Goal: Task Accomplishment & Management: Manage account settings

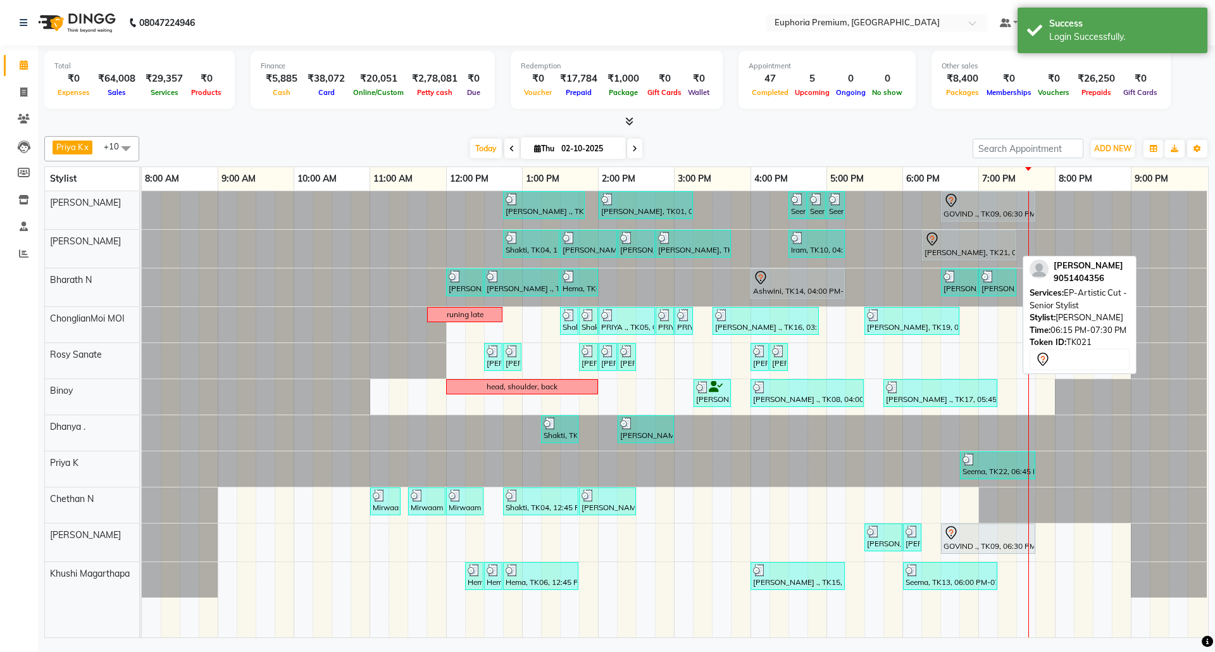
click at [980, 247] on div at bounding box center [968, 239] width 89 height 15
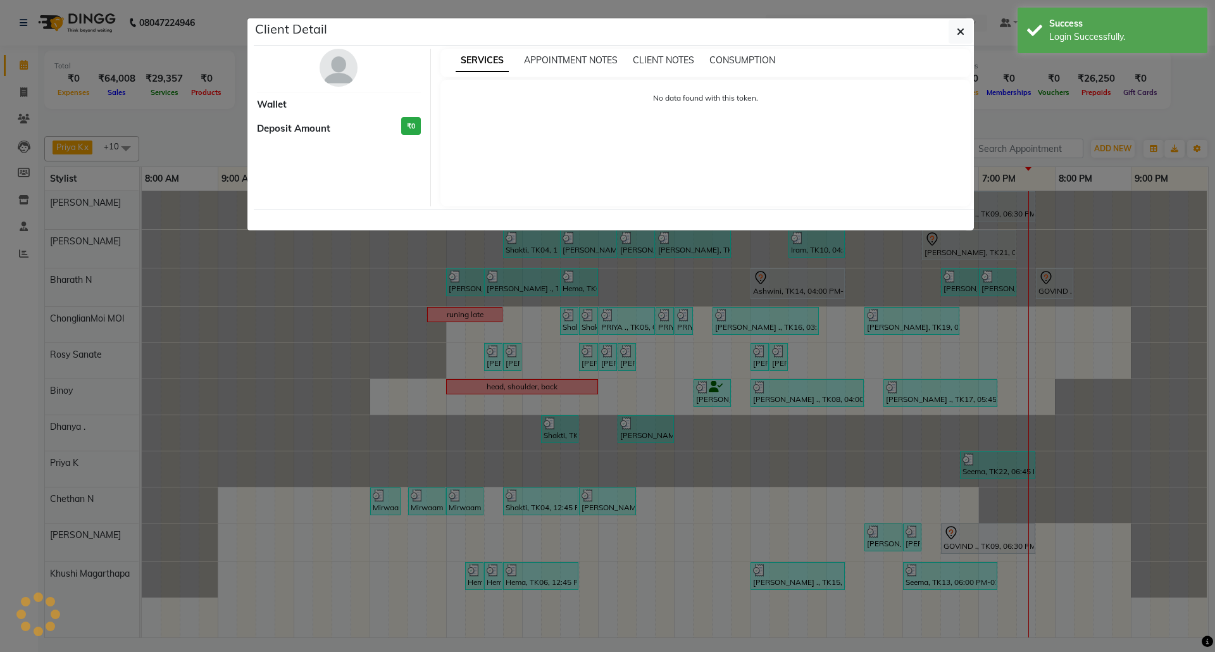
select select "7"
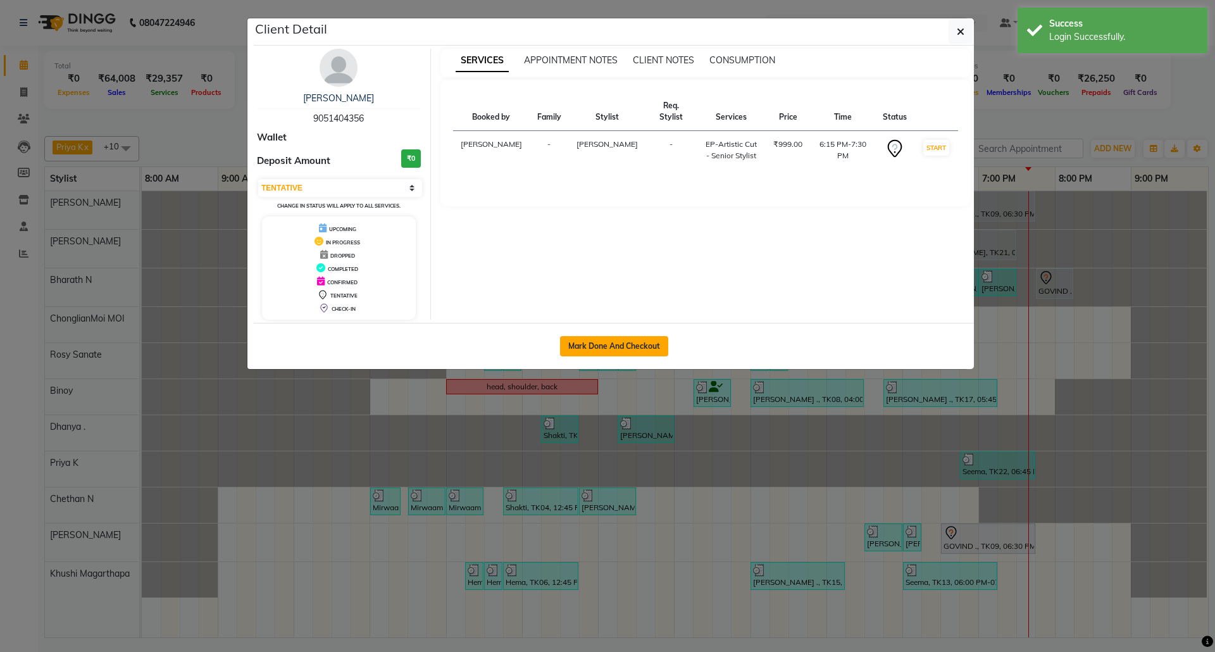
click at [634, 345] on button "Mark Done And Checkout" at bounding box center [614, 346] width 108 height 20
select select "service"
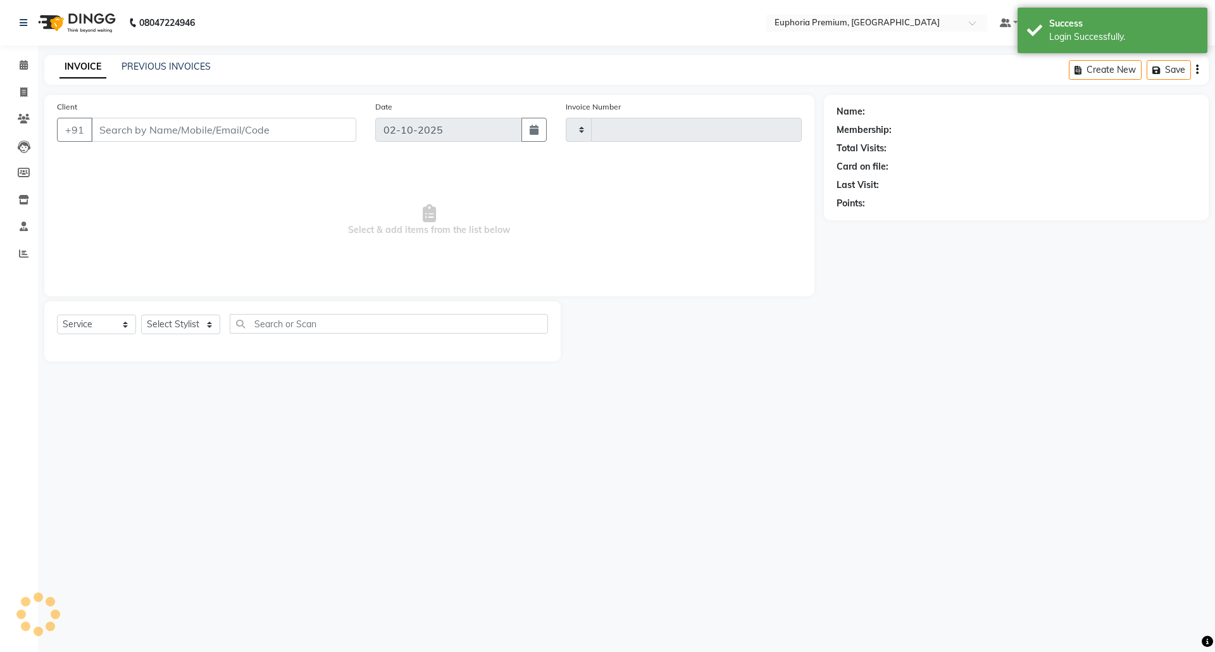
select select "3"
type input "3192"
select select "7925"
type input "90******56"
select select "78117"
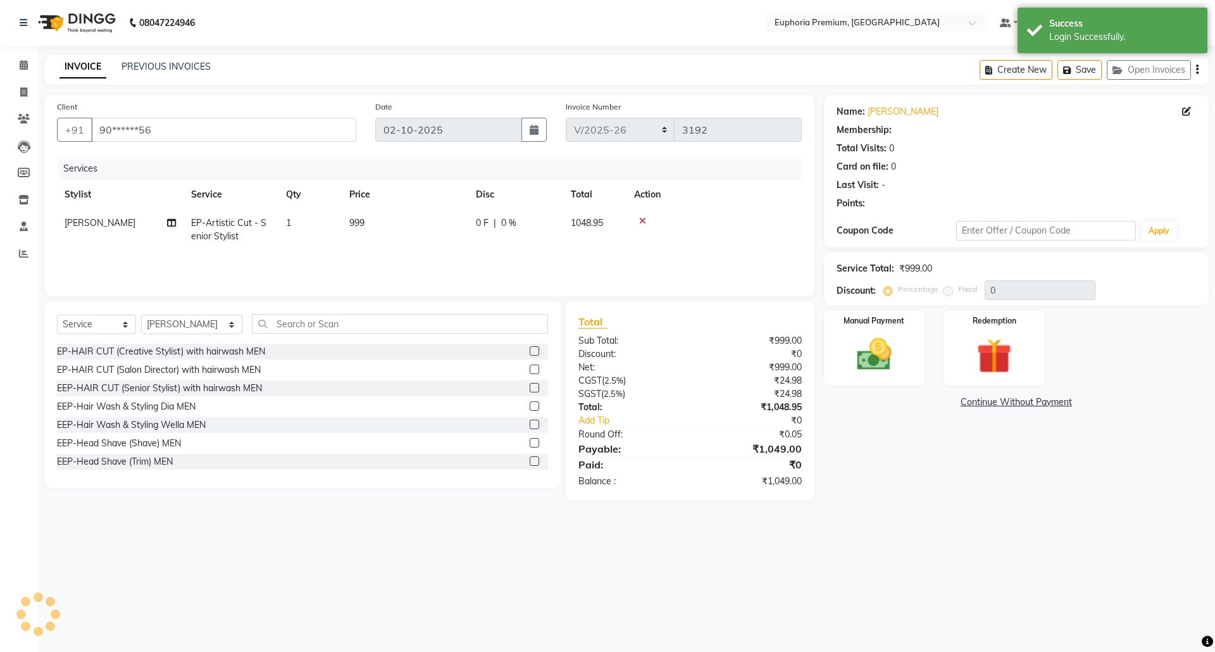
select select "1: Object"
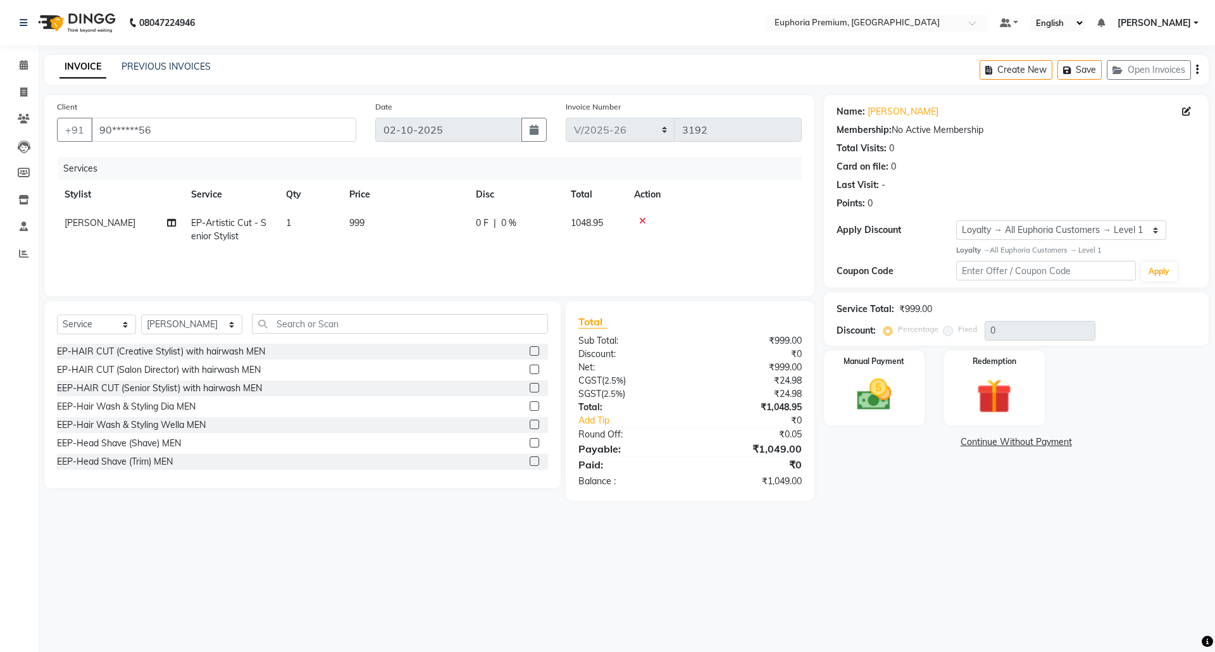
scroll to position [0, 9]
click at [872, 392] on img at bounding box center [873, 395] width 59 height 42
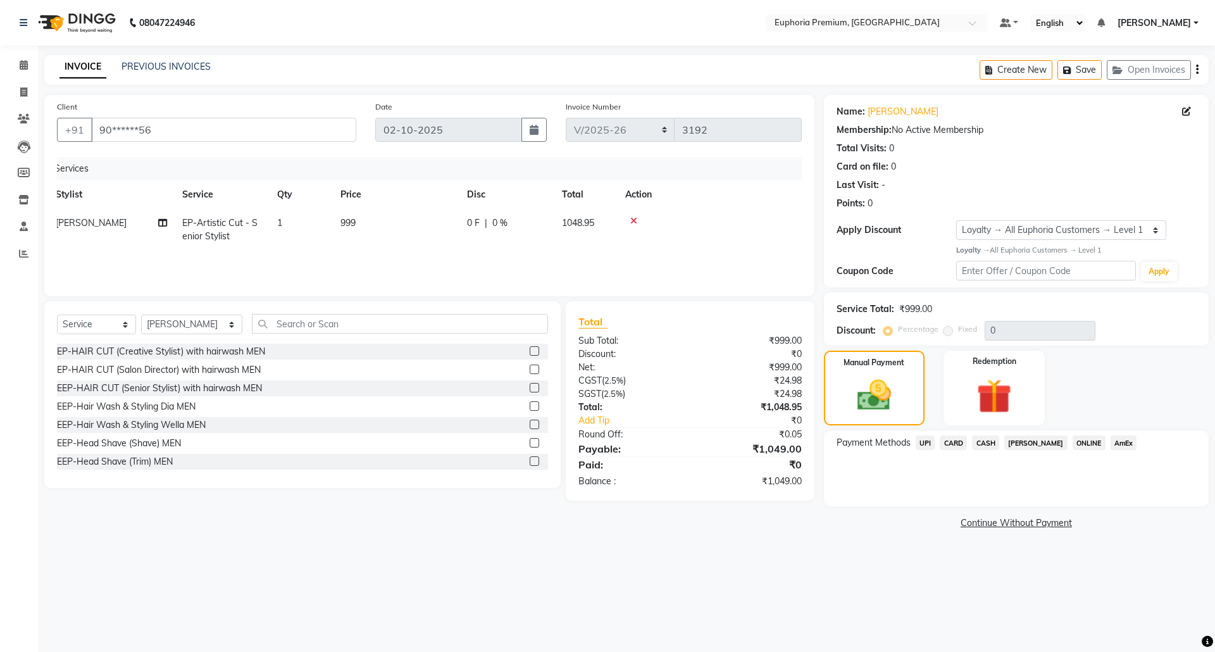
click at [949, 447] on span "CARD" at bounding box center [952, 442] width 27 height 15
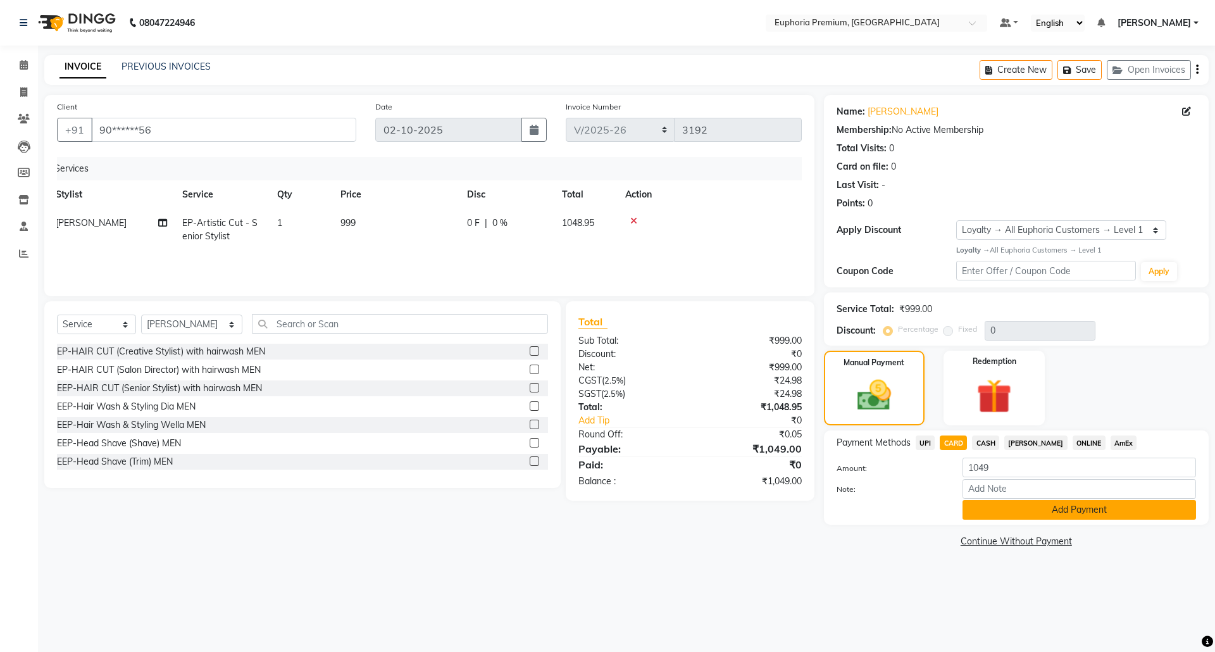
click at [1065, 514] on button "Add Payment" at bounding box center [1078, 510] width 233 height 20
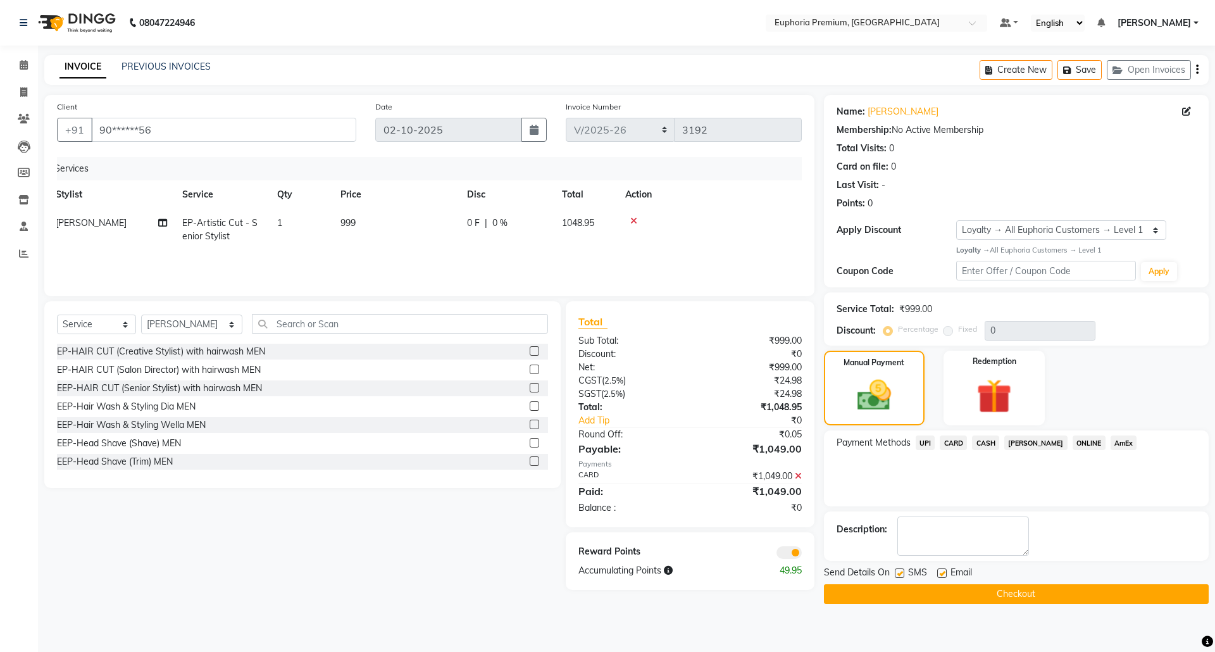
click at [1054, 591] on button "Checkout" at bounding box center [1016, 594] width 385 height 20
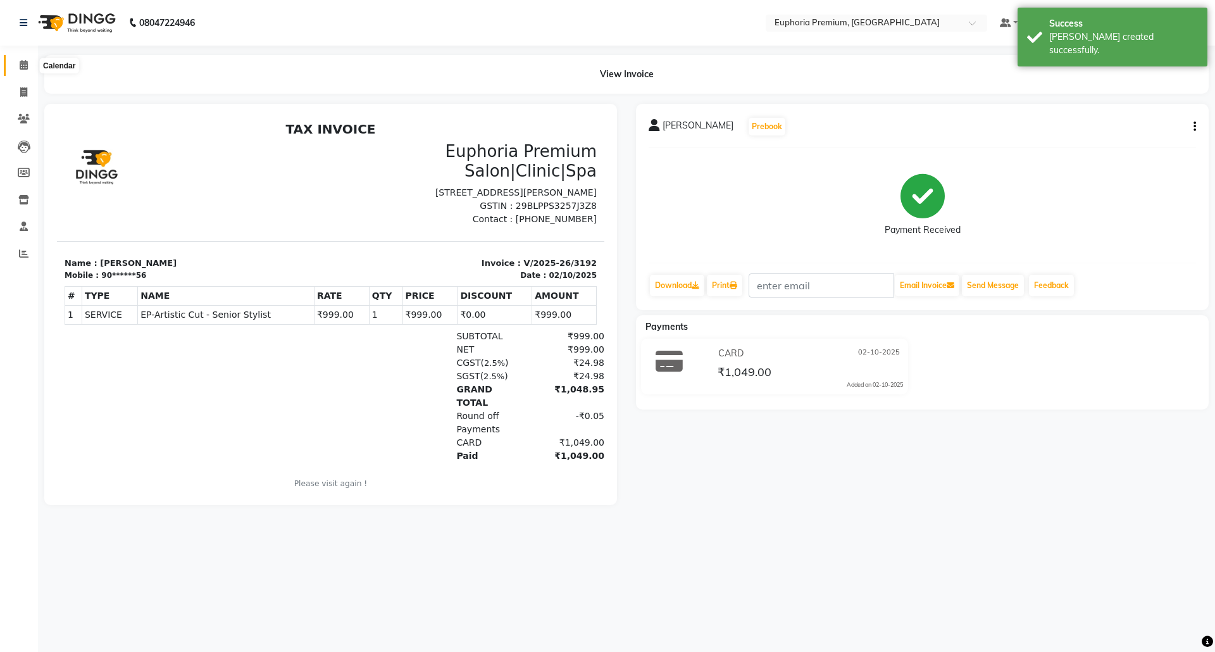
click at [23, 65] on icon at bounding box center [24, 64] width 8 height 9
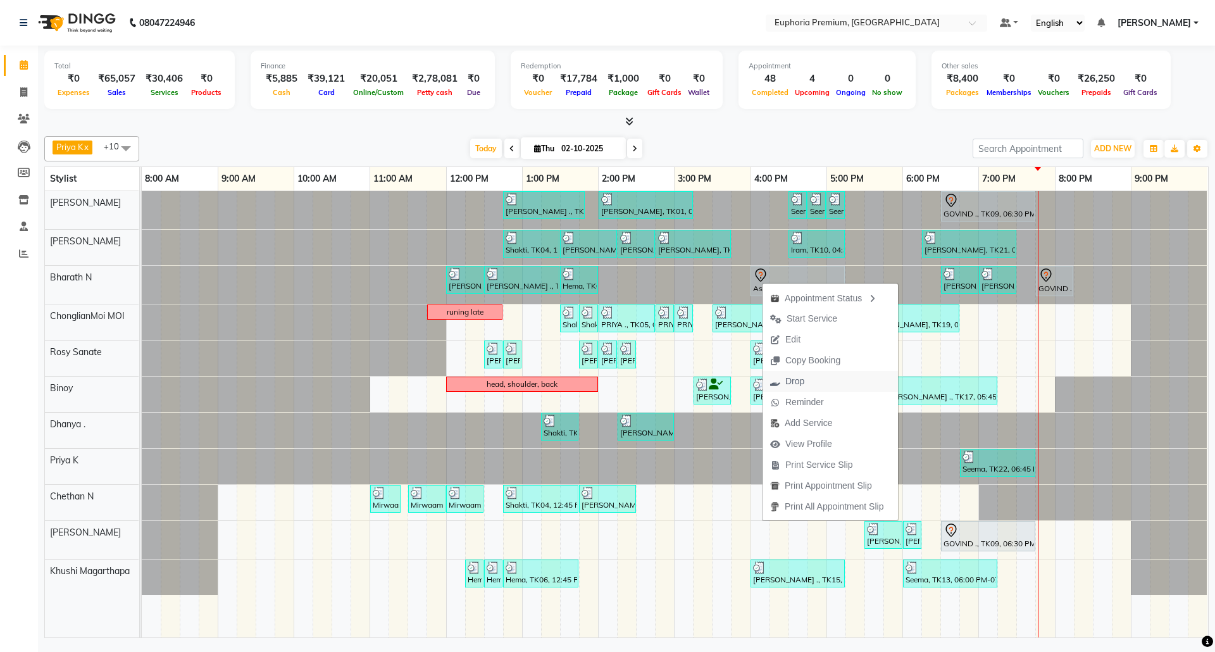
click at [808, 374] on span "Drop" at bounding box center [786, 381] width 49 height 21
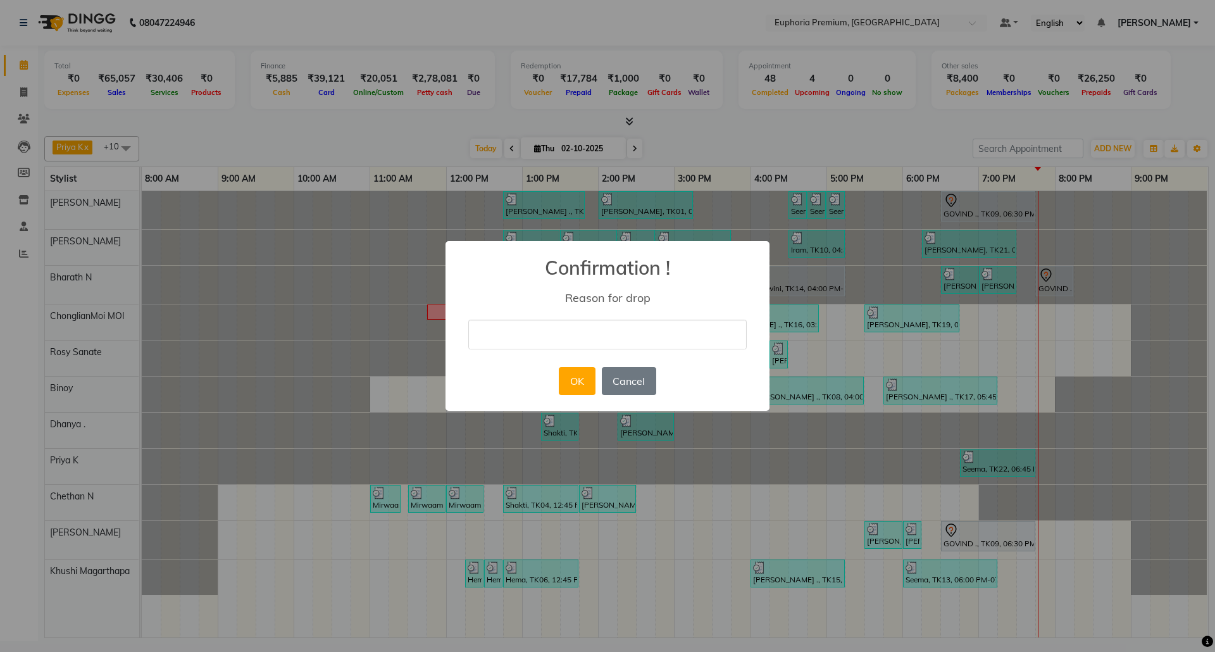
drag, startPoint x: 566, startPoint y: 334, endPoint x: 572, endPoint y: 337, distance: 7.4
click at [566, 334] on input "text" at bounding box center [607, 334] width 278 height 30
type input "Dint come"
click at [582, 373] on button "OK" at bounding box center [577, 381] width 36 height 28
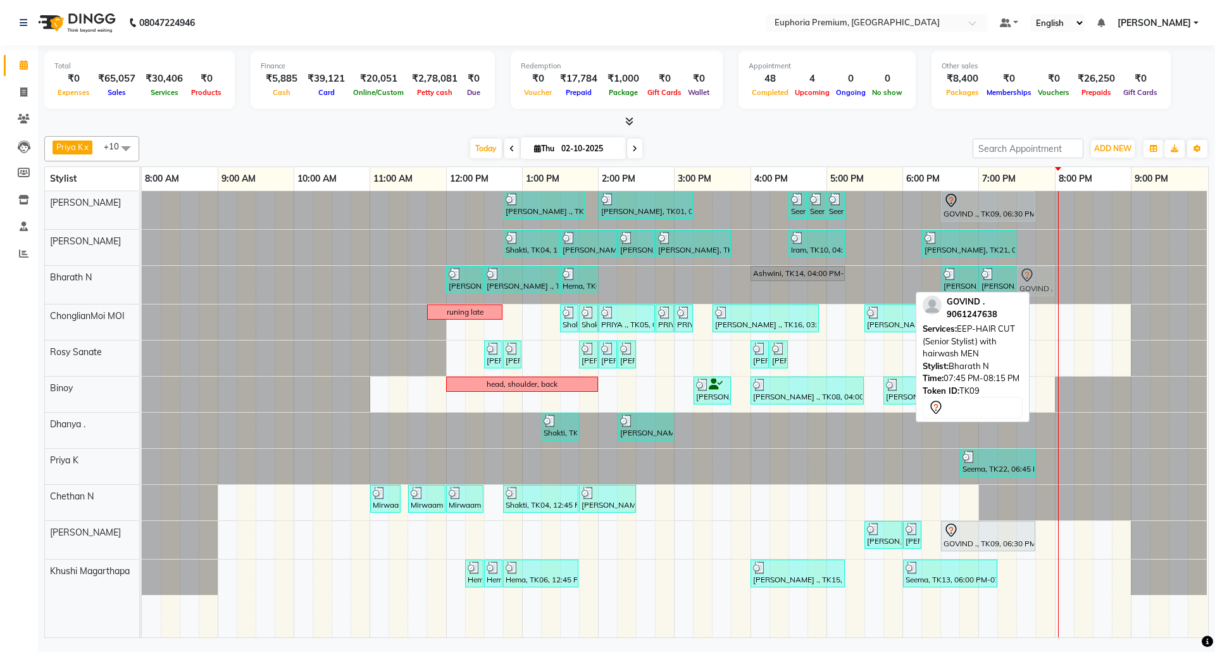
drag, startPoint x: 1054, startPoint y: 283, endPoint x: 1043, endPoint y: 282, distance: 10.8
click at [142, 282] on div "Sulakshana ., TK07, 12:00 PM-12:30 PM, EEP-HAIR CUT (Senior Stylist) with hairw…" at bounding box center [142, 285] width 0 height 38
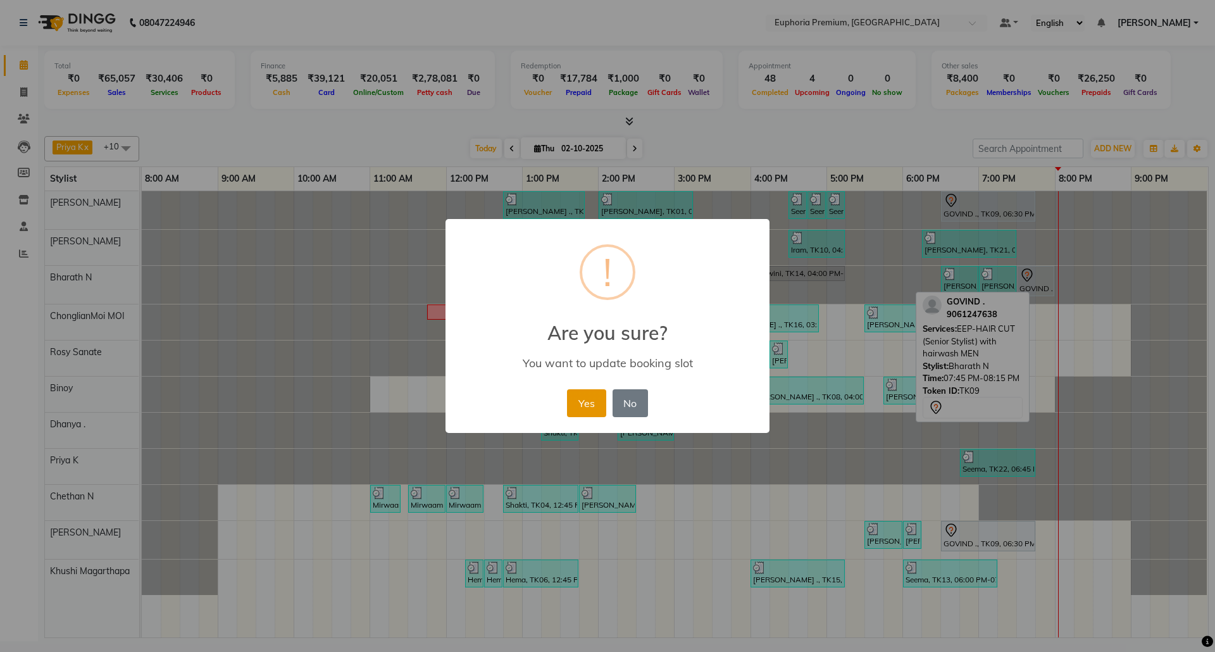
click at [598, 399] on button "Yes" at bounding box center [586, 403] width 39 height 28
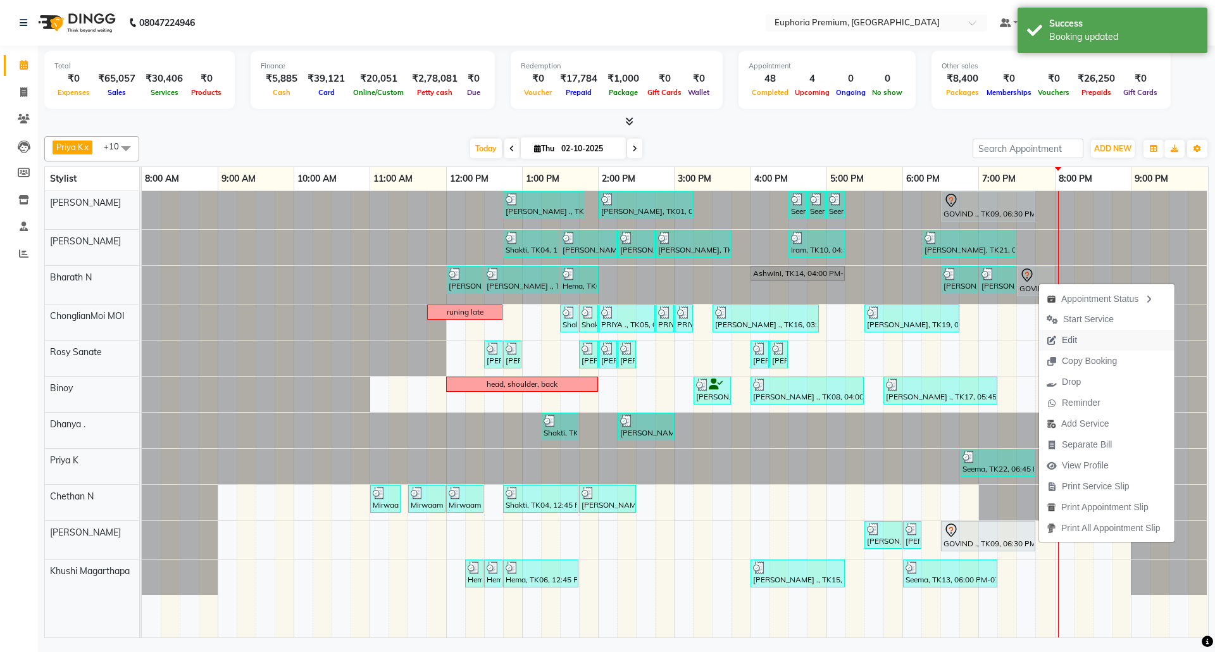
click at [1074, 340] on span "Edit" at bounding box center [1068, 339] width 15 height 13
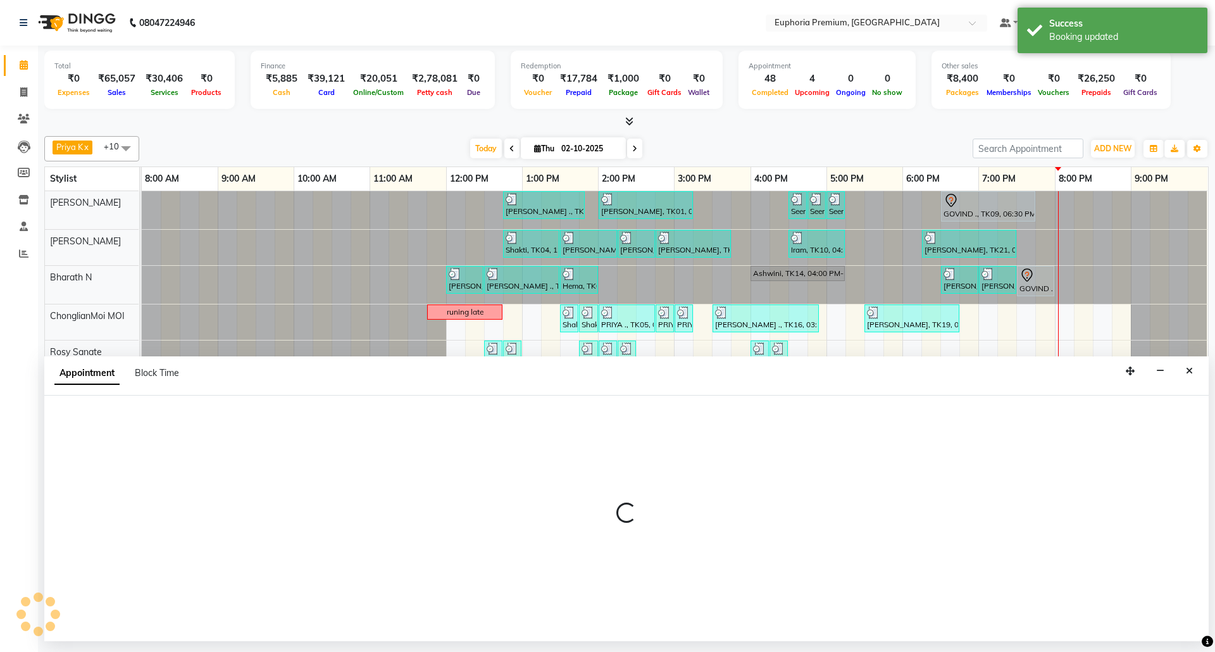
select select "tentative"
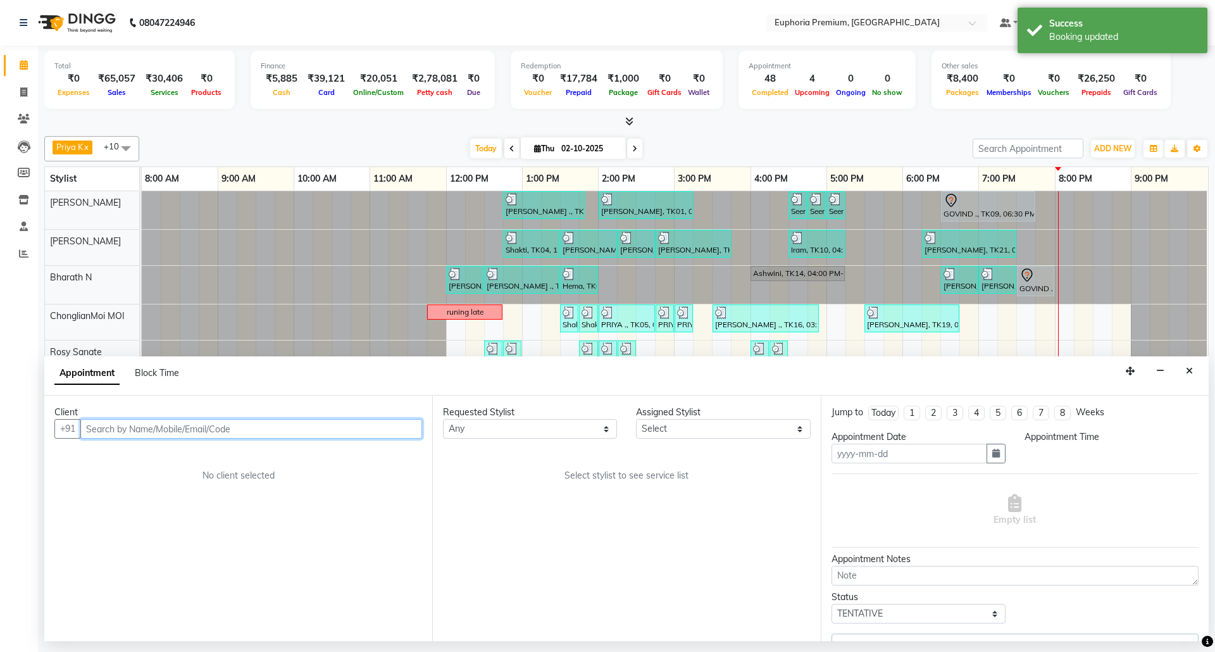
type input "02-10-2025"
select select "1110"
select select "71614"
select select "4006"
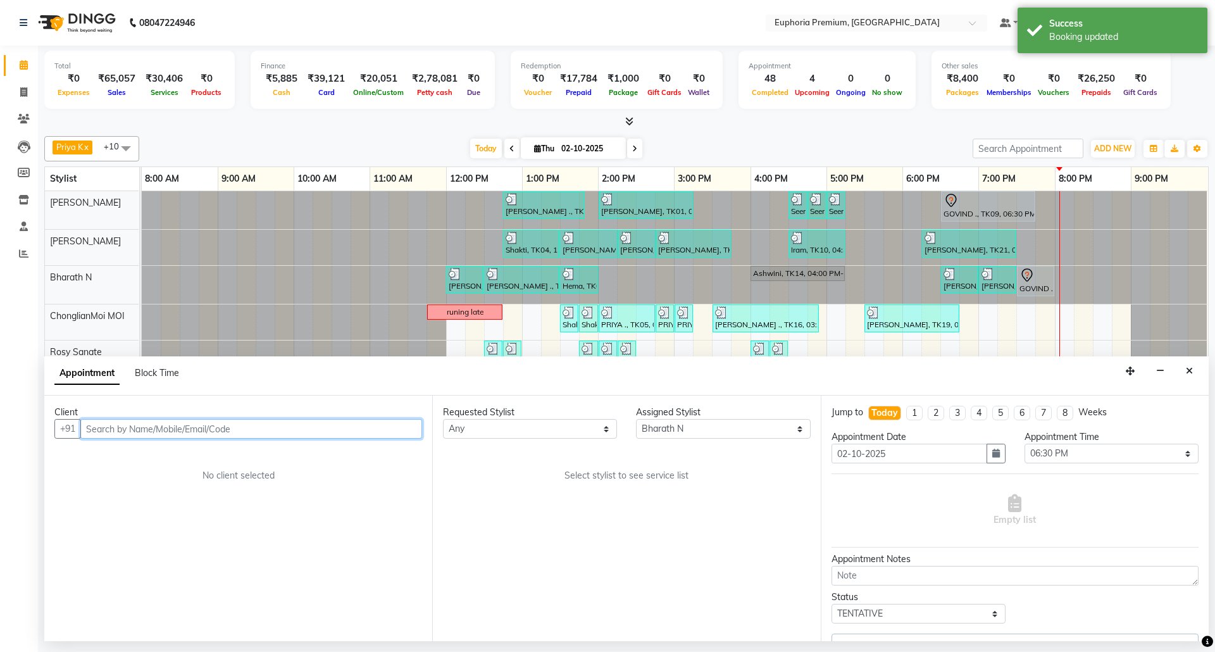
select select "4006"
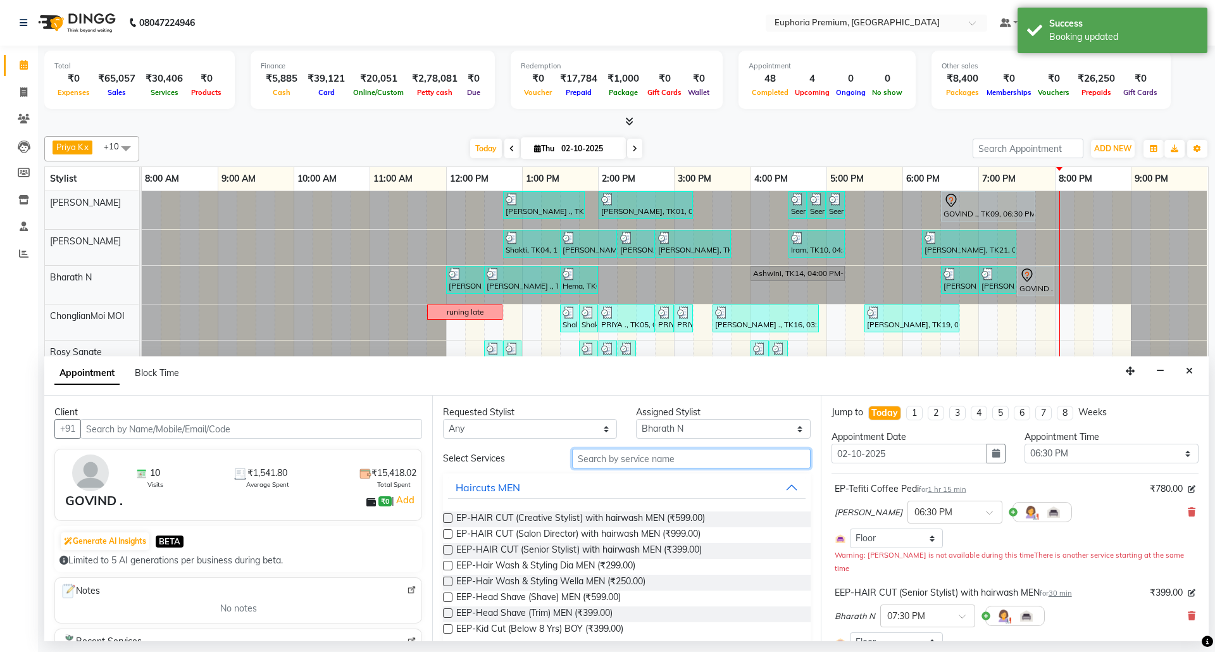
click at [681, 464] on input "text" at bounding box center [691, 458] width 238 height 20
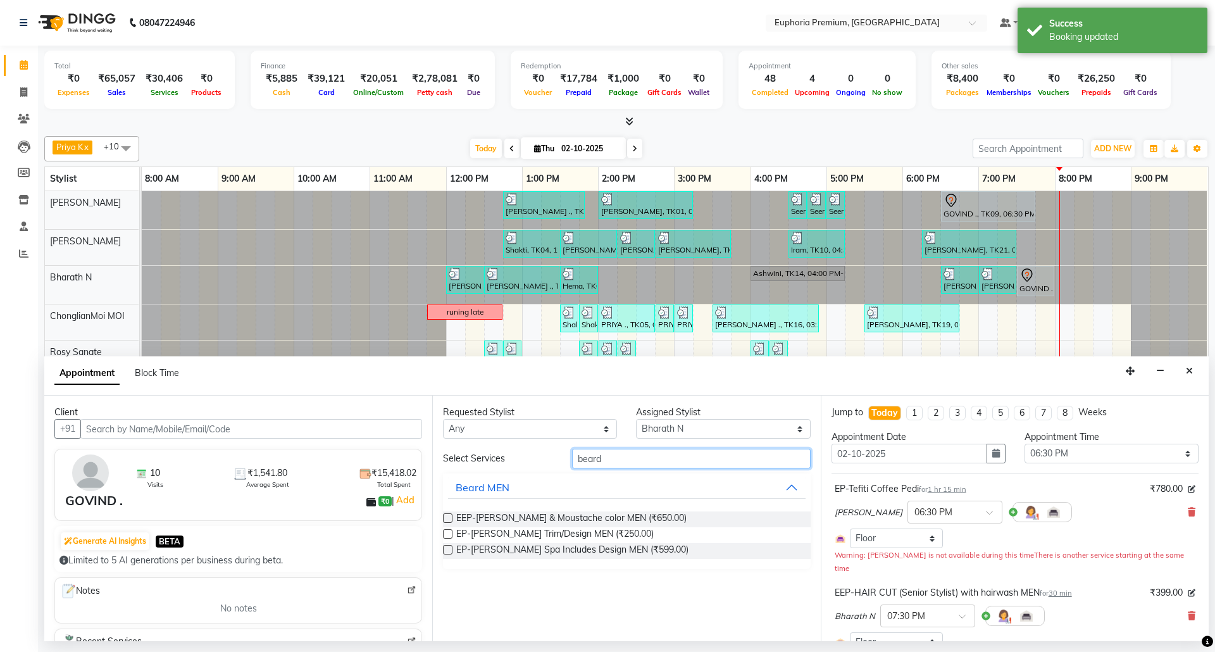
type input "beard"
click at [445, 538] on label at bounding box center [447, 533] width 9 height 9
click at [445, 539] on input "checkbox" at bounding box center [447, 535] width 8 height 8
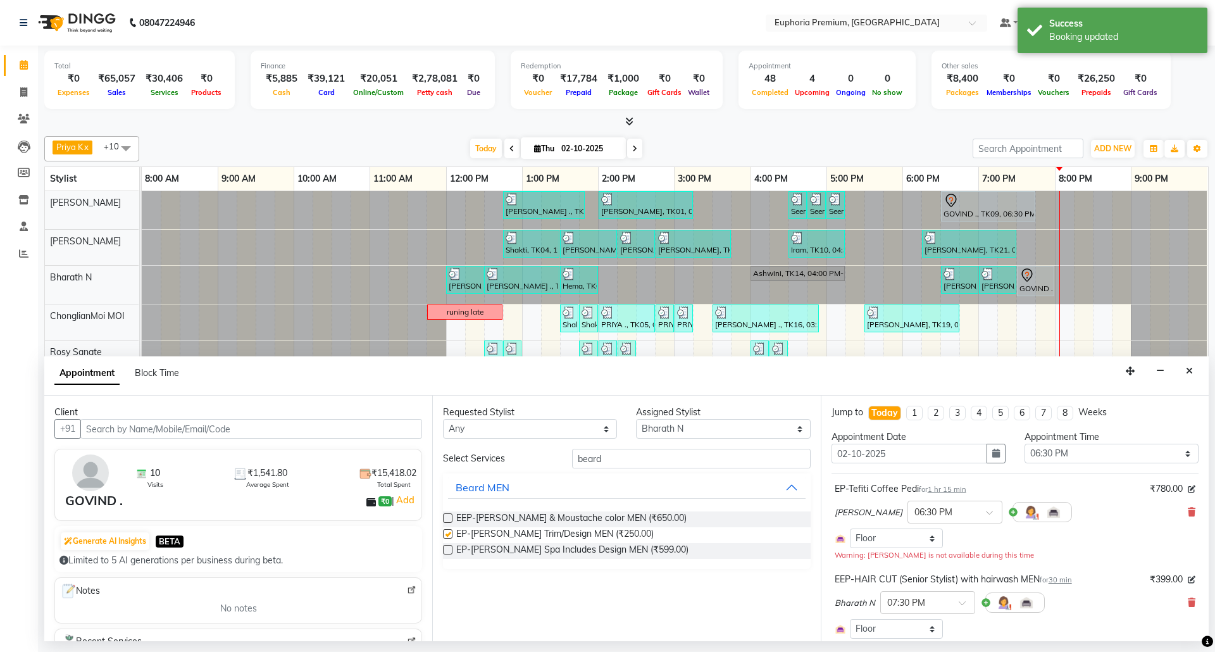
checkbox input "false"
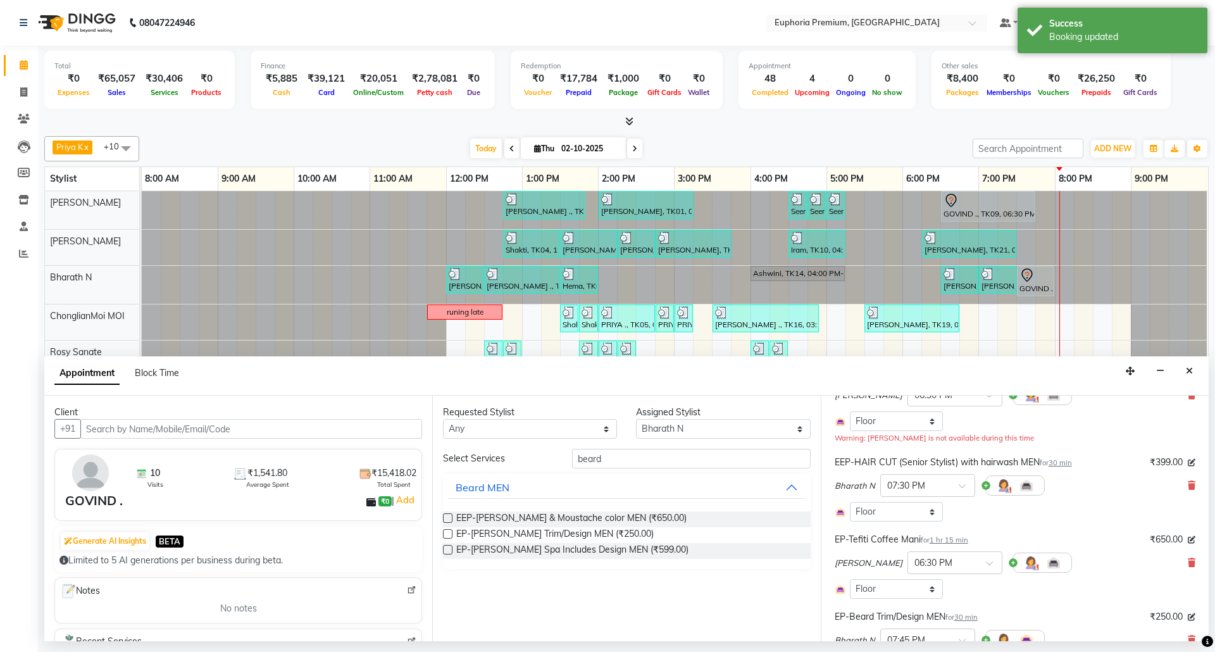
scroll to position [285, 0]
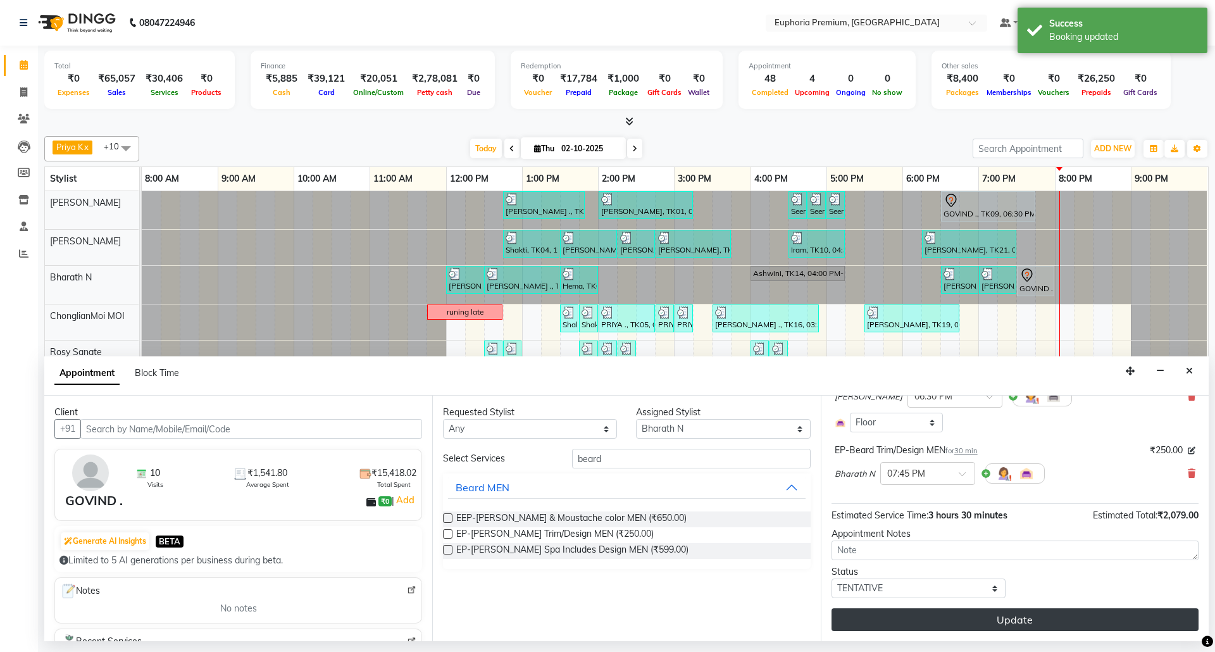
click at [986, 620] on button "Update" at bounding box center [1014, 619] width 367 height 23
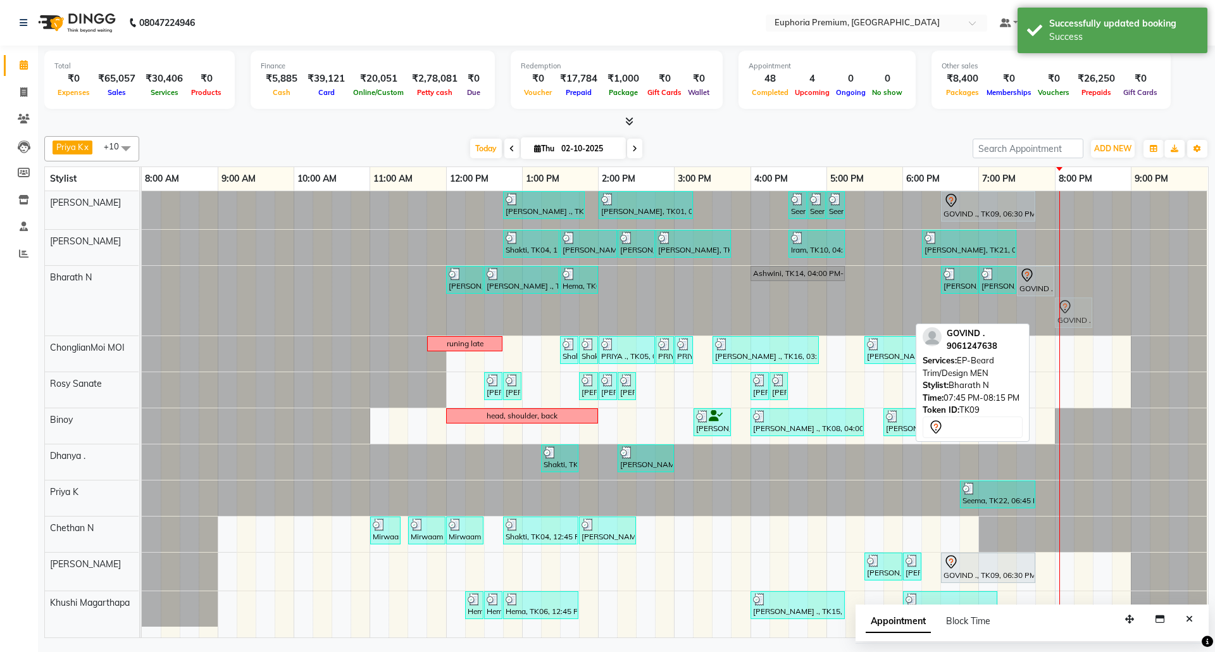
drag, startPoint x: 1049, startPoint y: 311, endPoint x: 1063, endPoint y: 310, distance: 14.0
click at [142, 310] on div "Sulakshana ., TK07, 12:00 PM-12:30 PM, EEP-HAIR CUT (Senior Stylist) with hairw…" at bounding box center [142, 301] width 0 height 70
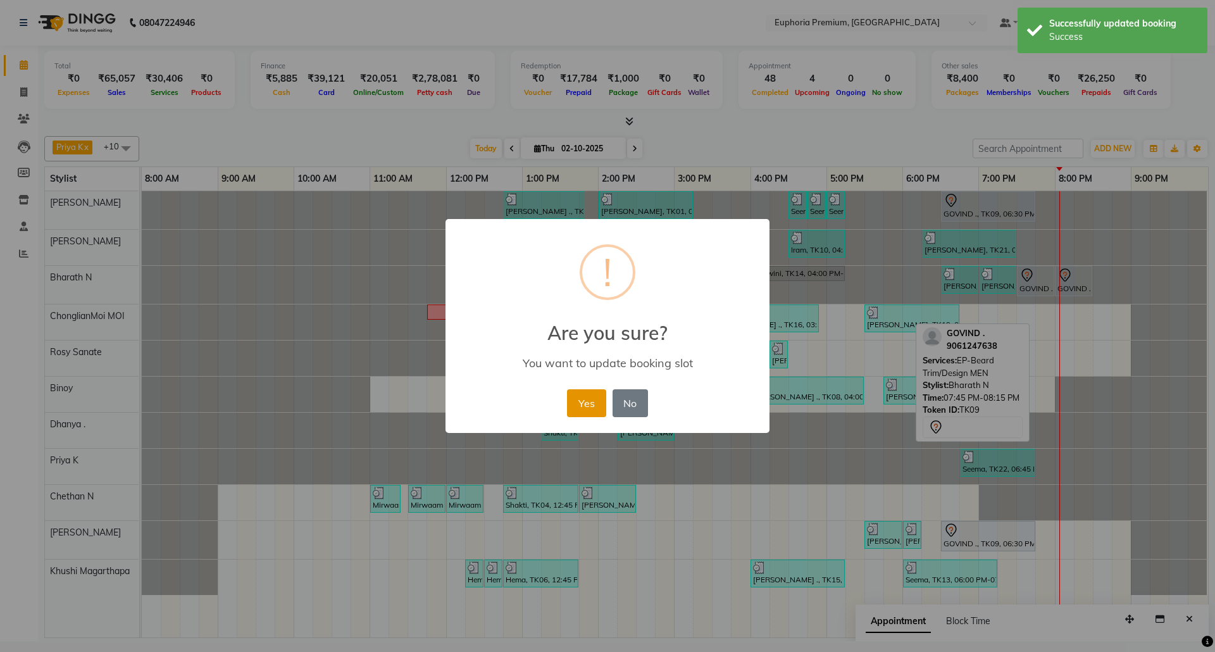
click at [598, 399] on button "Yes" at bounding box center [586, 403] width 39 height 28
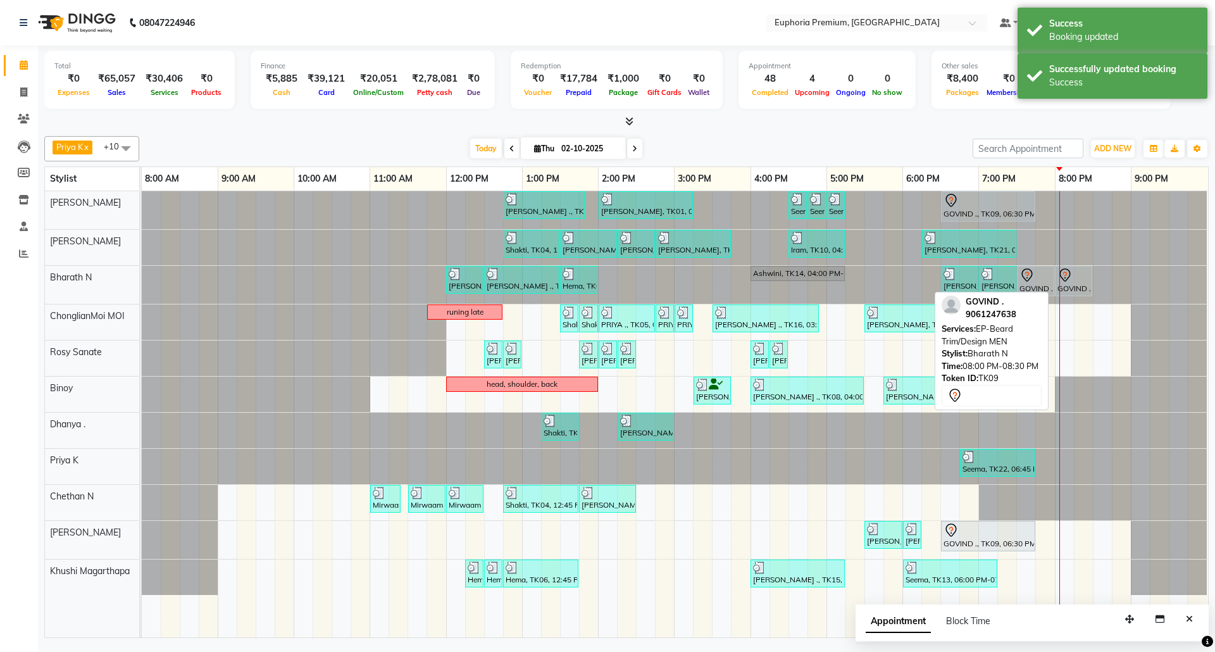
click at [1073, 279] on div at bounding box center [1073, 275] width 32 height 15
select select "7"
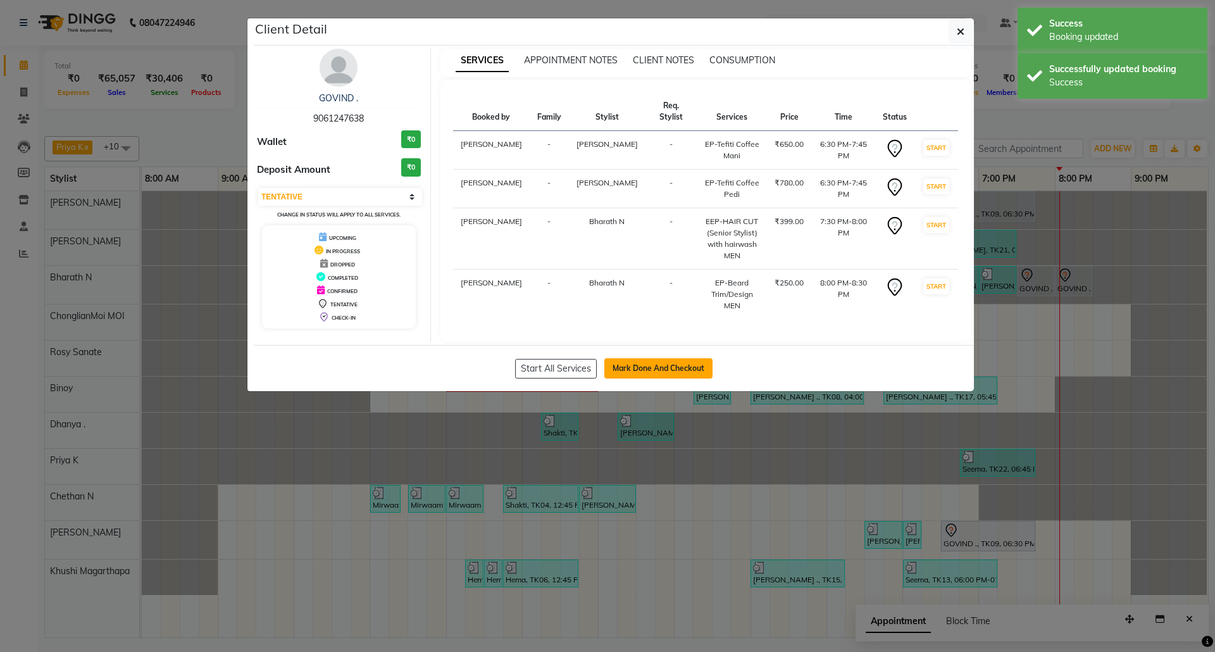
click at [671, 370] on button "Mark Done And Checkout" at bounding box center [658, 368] width 108 height 20
select select "7925"
select select "service"
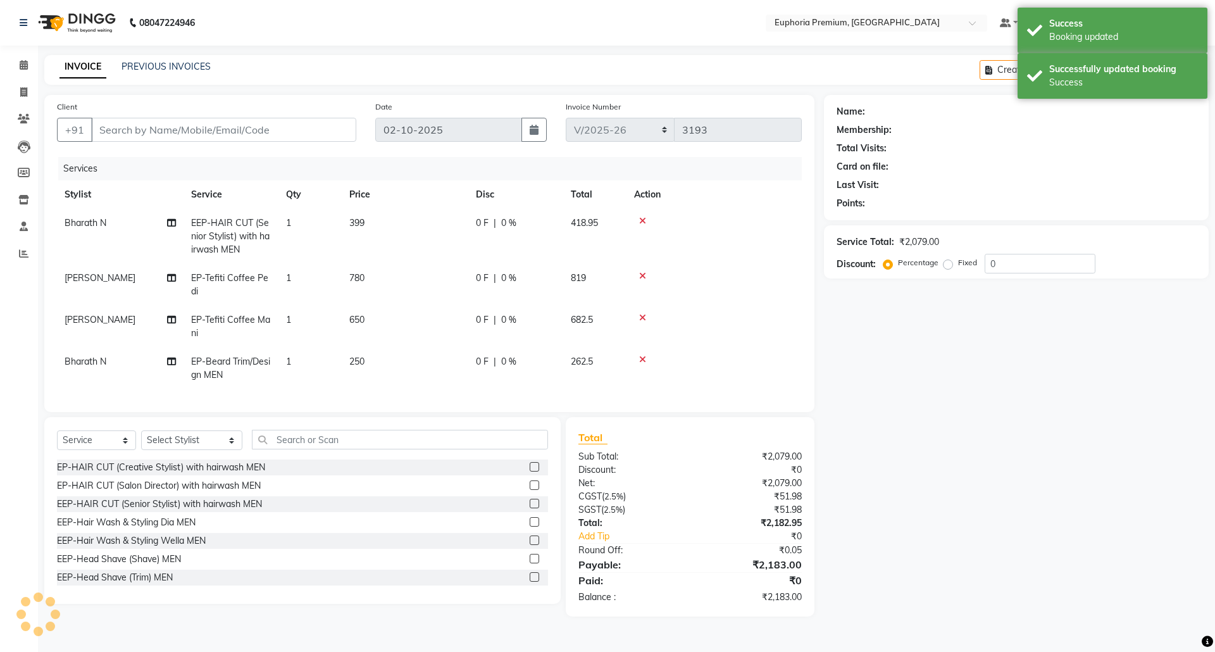
type input "90******38"
select select "71614"
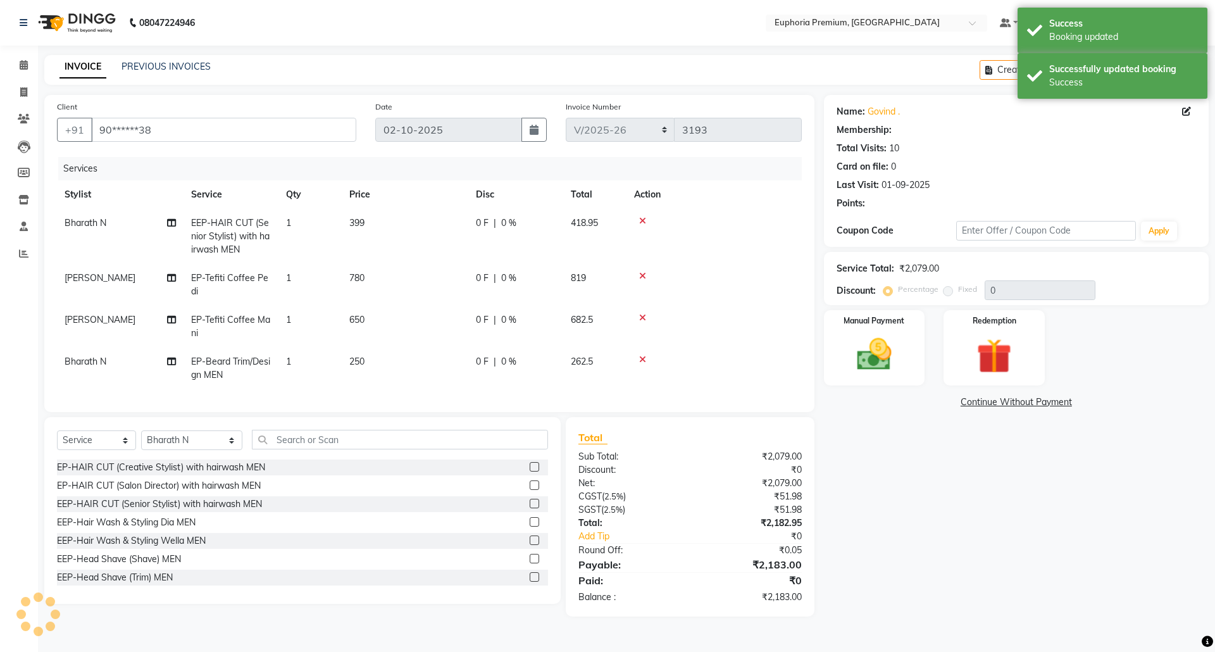
select select "1: Object"
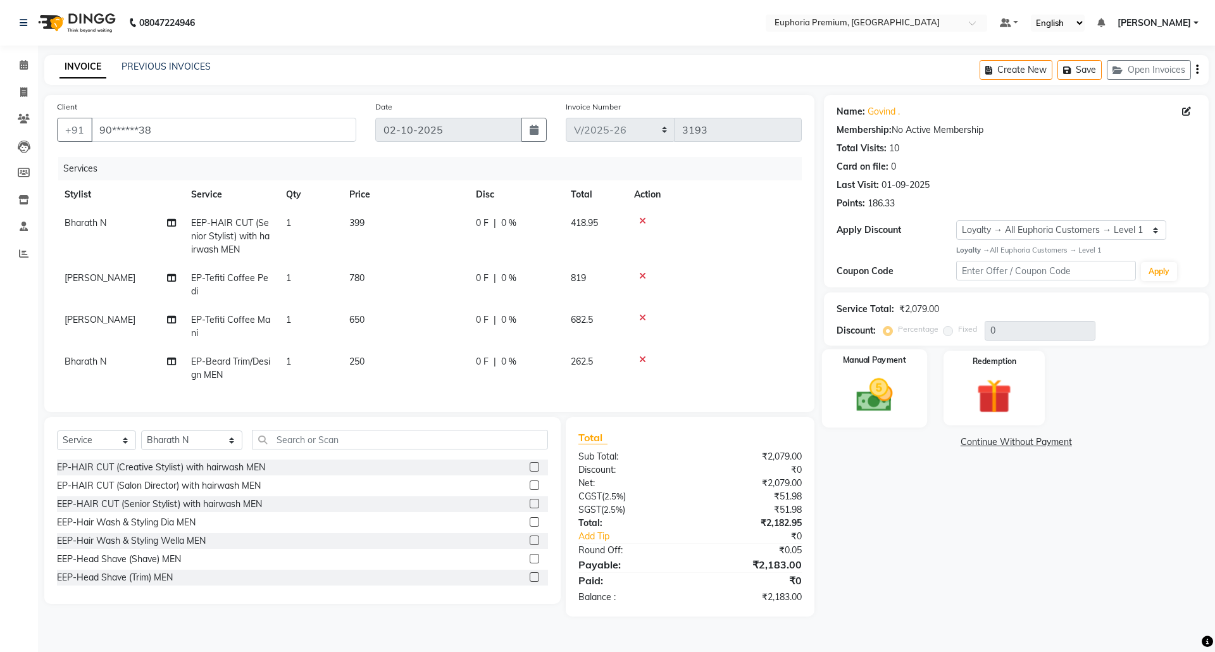
click at [869, 395] on img at bounding box center [873, 395] width 59 height 42
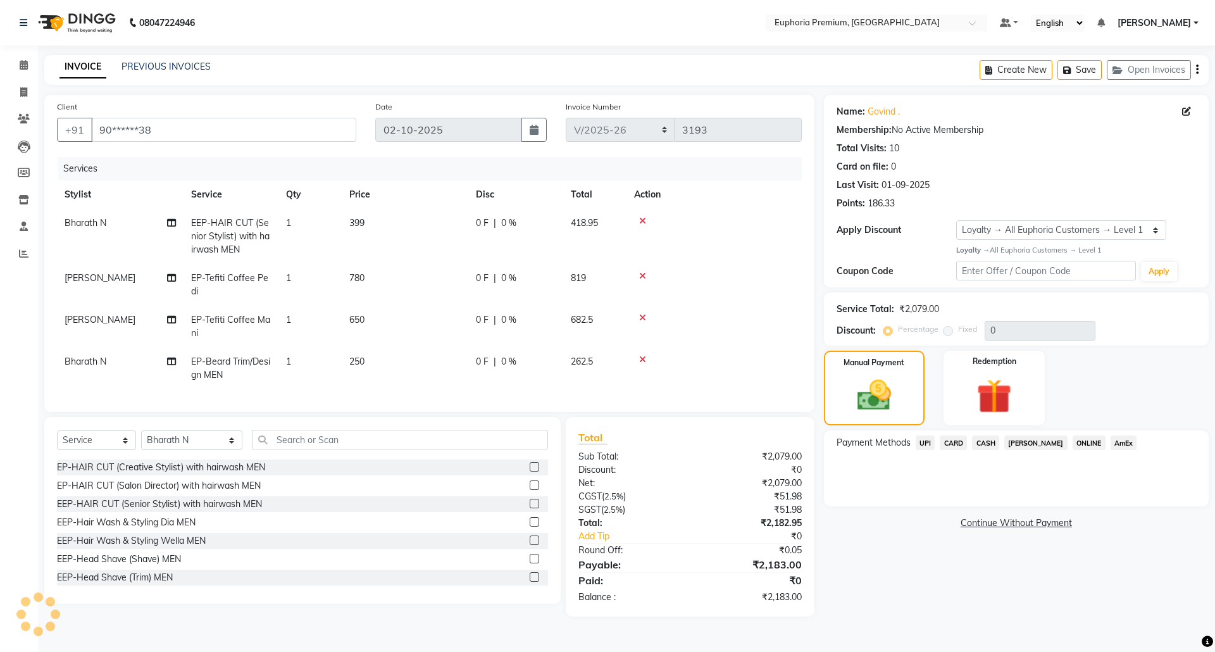
click at [924, 446] on span "UPI" at bounding box center [925, 442] width 20 height 15
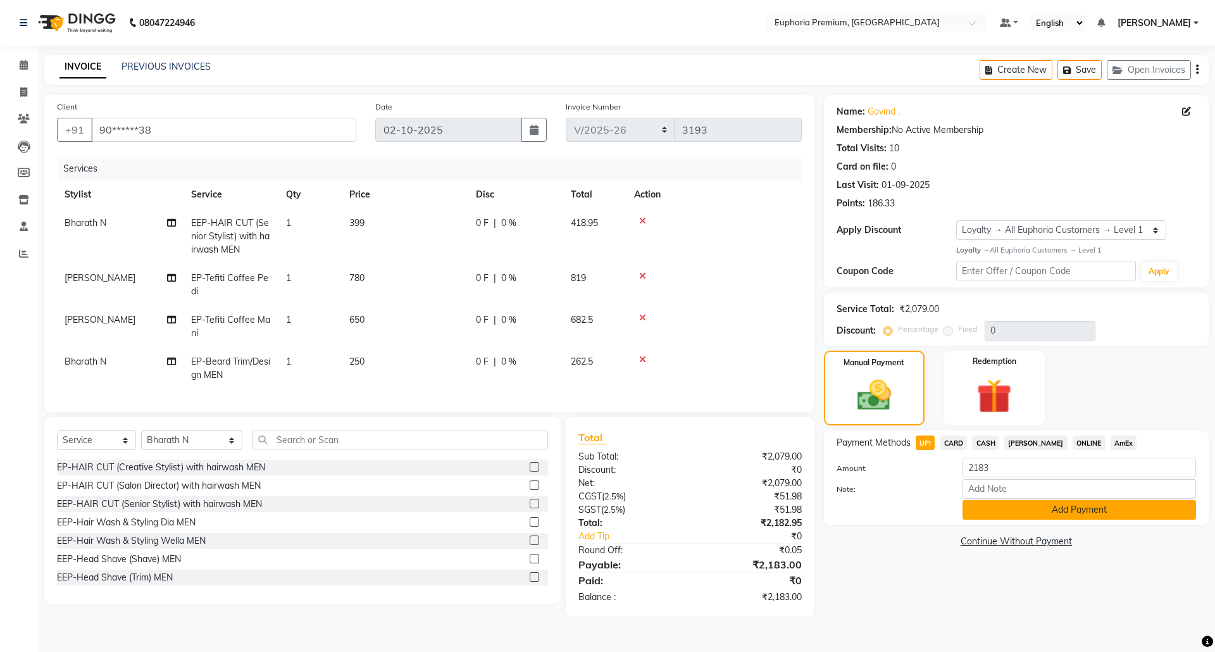
click at [1099, 510] on button "Add Payment" at bounding box center [1078, 510] width 233 height 20
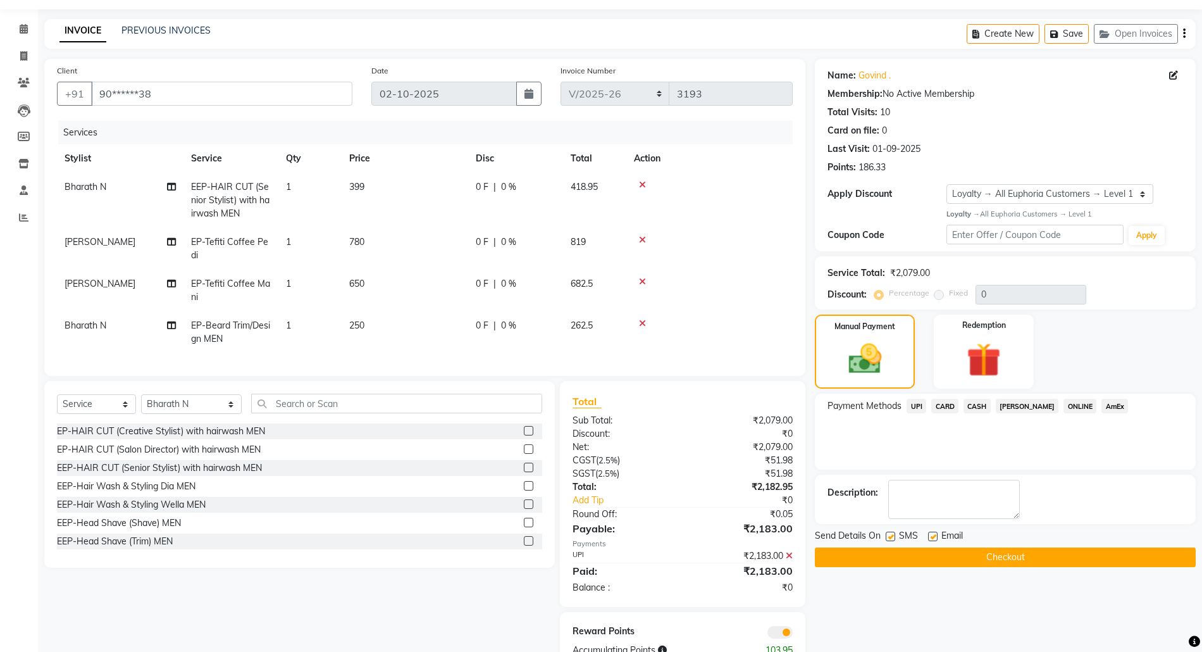
scroll to position [85, 0]
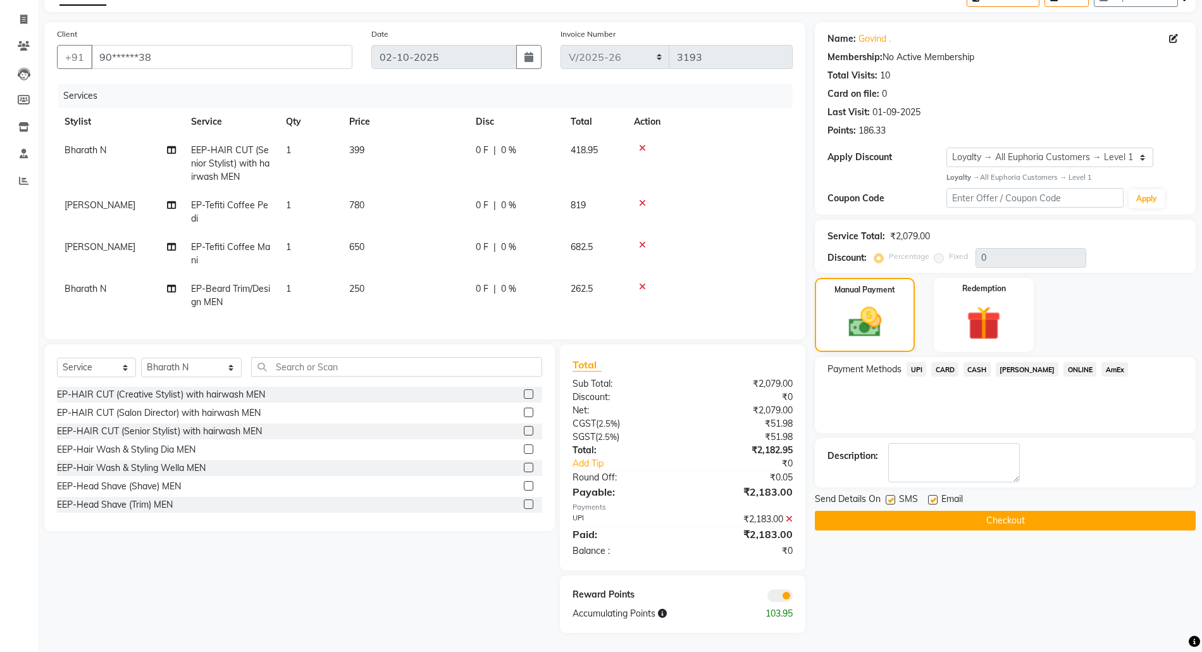
click at [1008, 510] on button "Checkout" at bounding box center [1005, 520] width 381 height 20
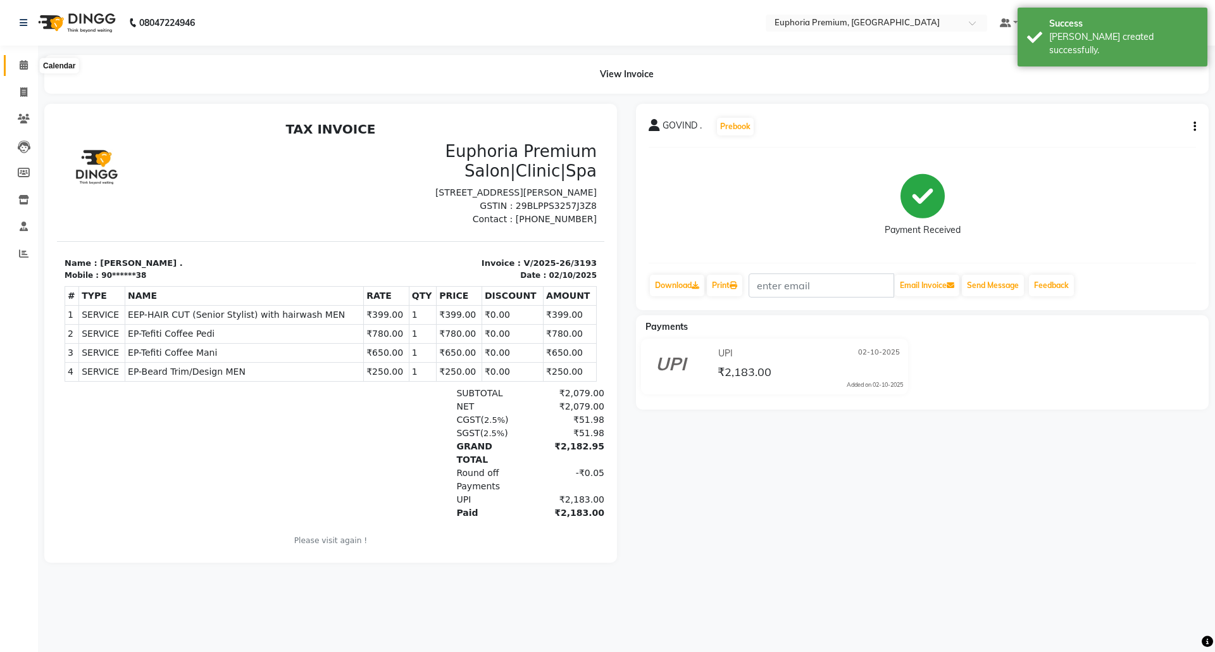
click at [24, 60] on icon at bounding box center [24, 64] width 8 height 9
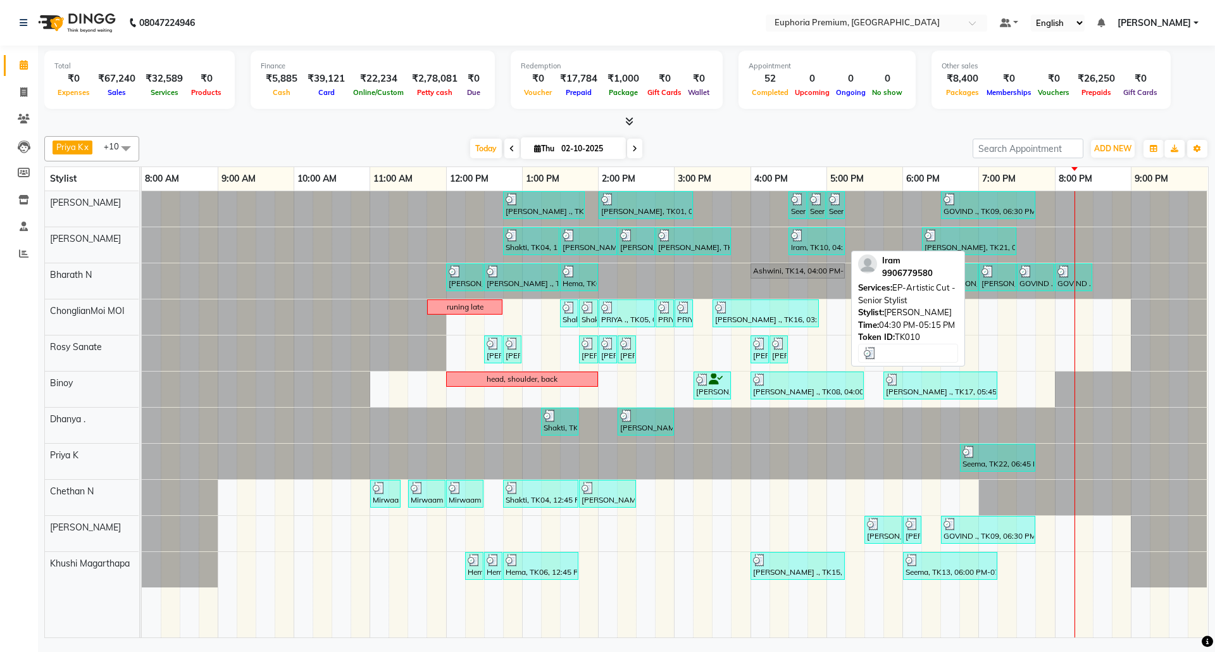
click at [793, 241] on img at bounding box center [797, 235] width 13 height 13
select select "3"
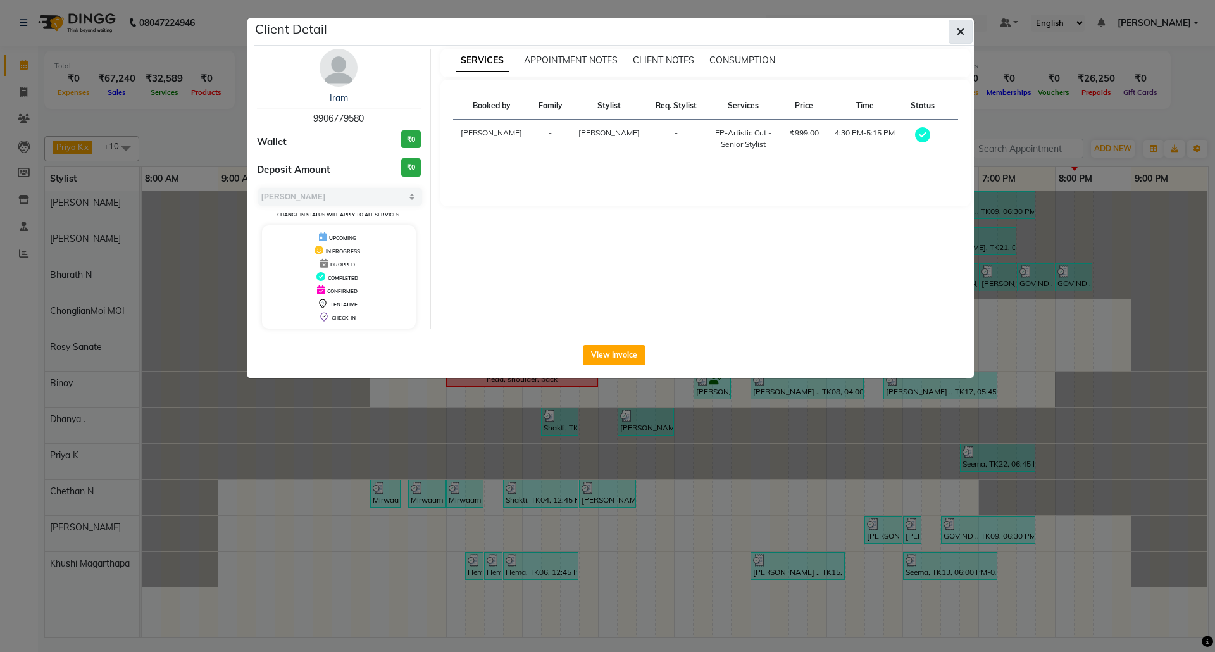
click at [956, 30] on icon "button" at bounding box center [960, 32] width 8 height 10
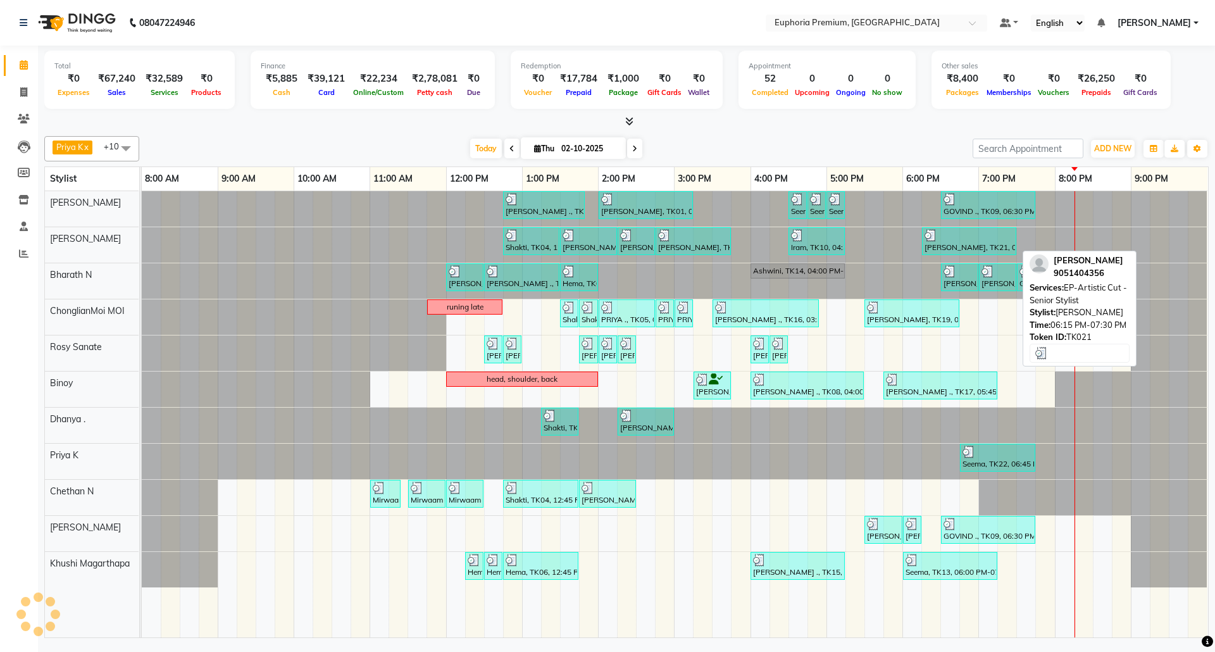
click at [946, 244] on div "Osin Roy, TK21, 06:15 PM-07:30 PM, EP-Artistic Cut - Senior Stylist" at bounding box center [969, 241] width 92 height 24
select select "3"
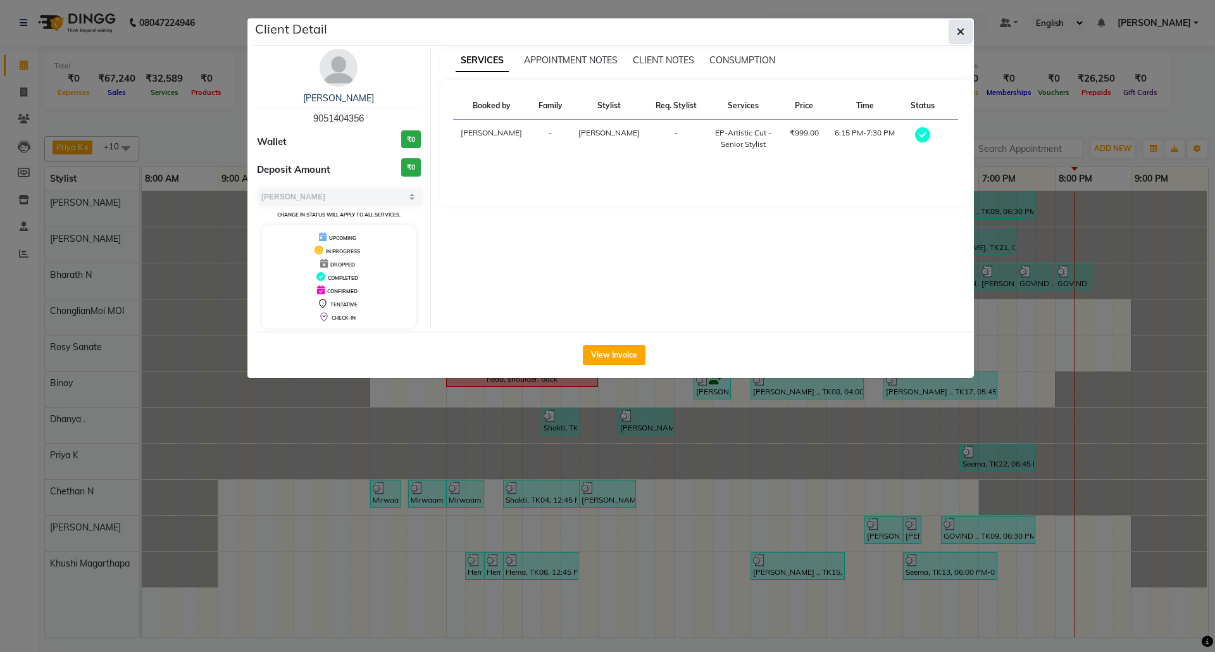
click at [965, 28] on button "button" at bounding box center [960, 32] width 24 height 24
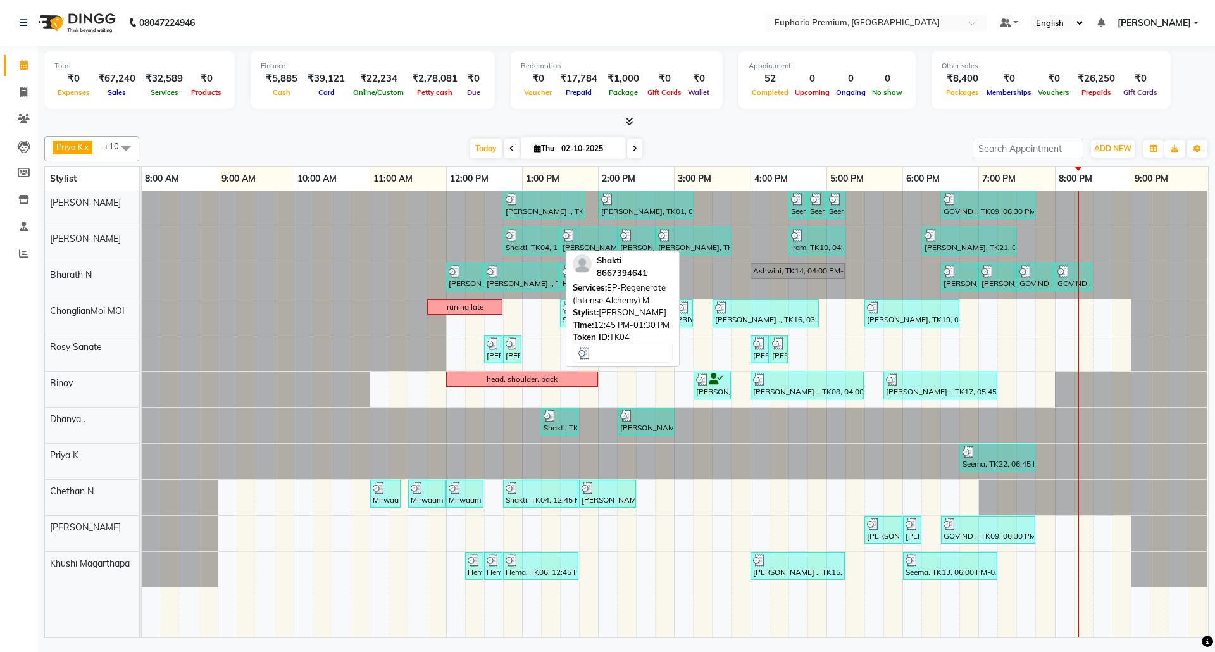
click at [529, 238] on div at bounding box center [530, 235] width 51 height 13
select select "3"
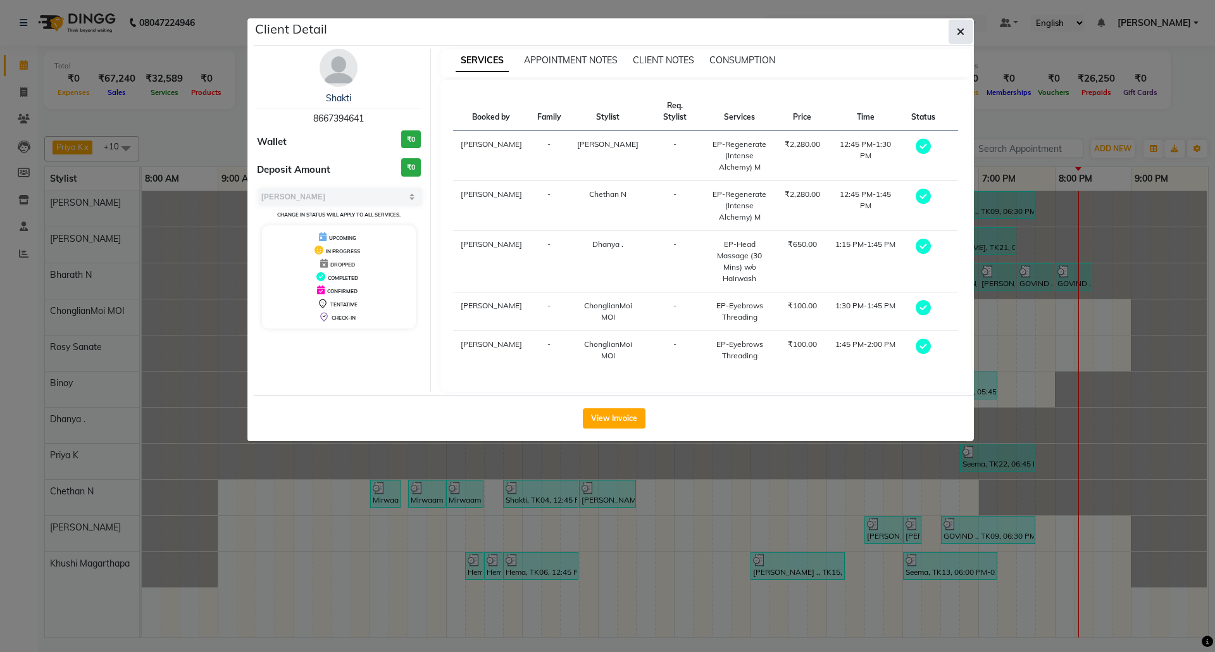
click at [960, 37] on span "button" at bounding box center [960, 31] width 8 height 13
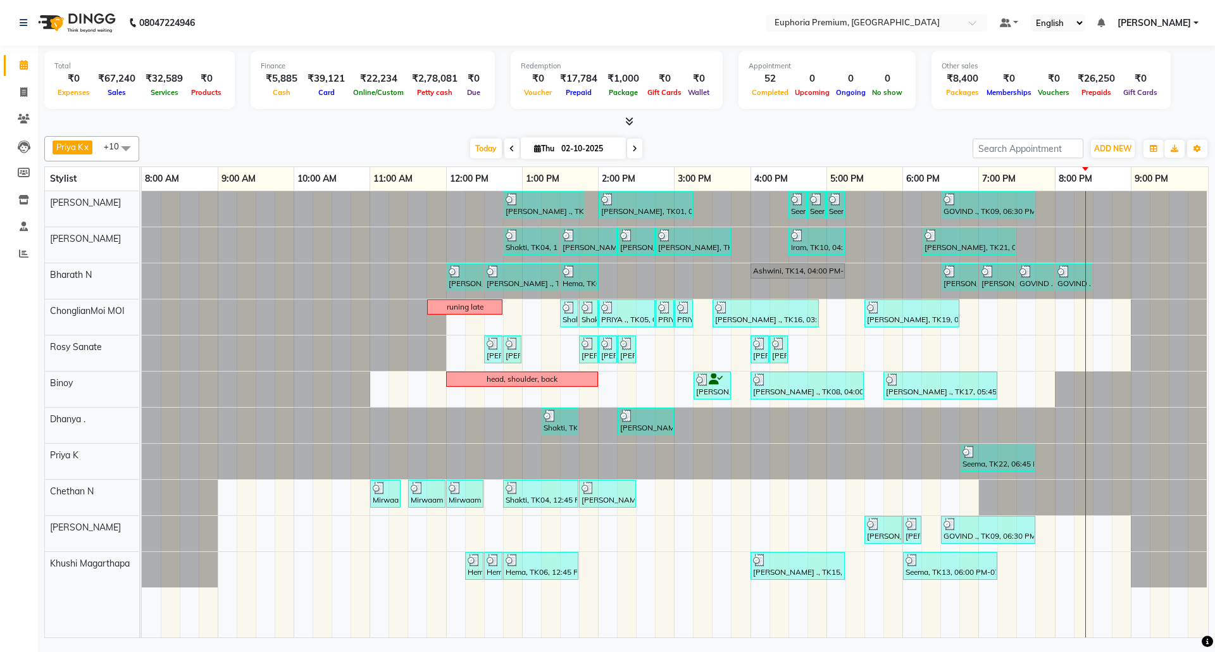
click at [1097, 352] on div "Sulakshana ., TK07, 12:45 PM-01:50 PM, EP-Tefiti Coffee Pedi Prabha, TK01, 02:0…" at bounding box center [675, 414] width 1066 height 446
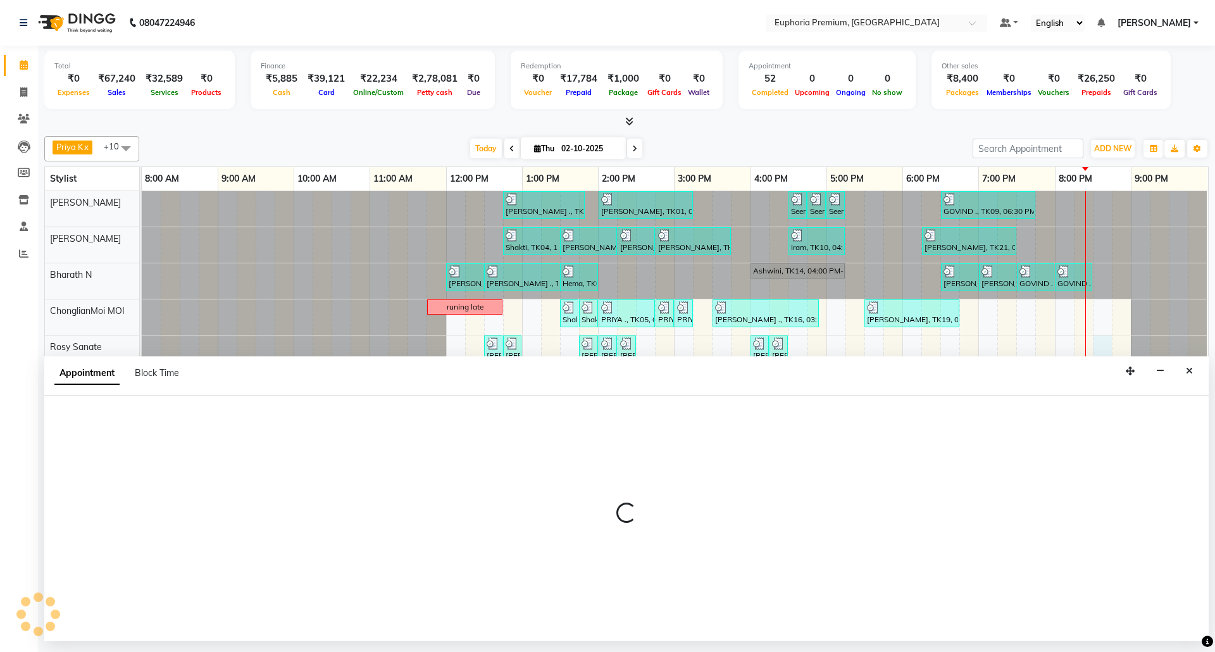
select select "71633"
select select "1230"
select select "tentative"
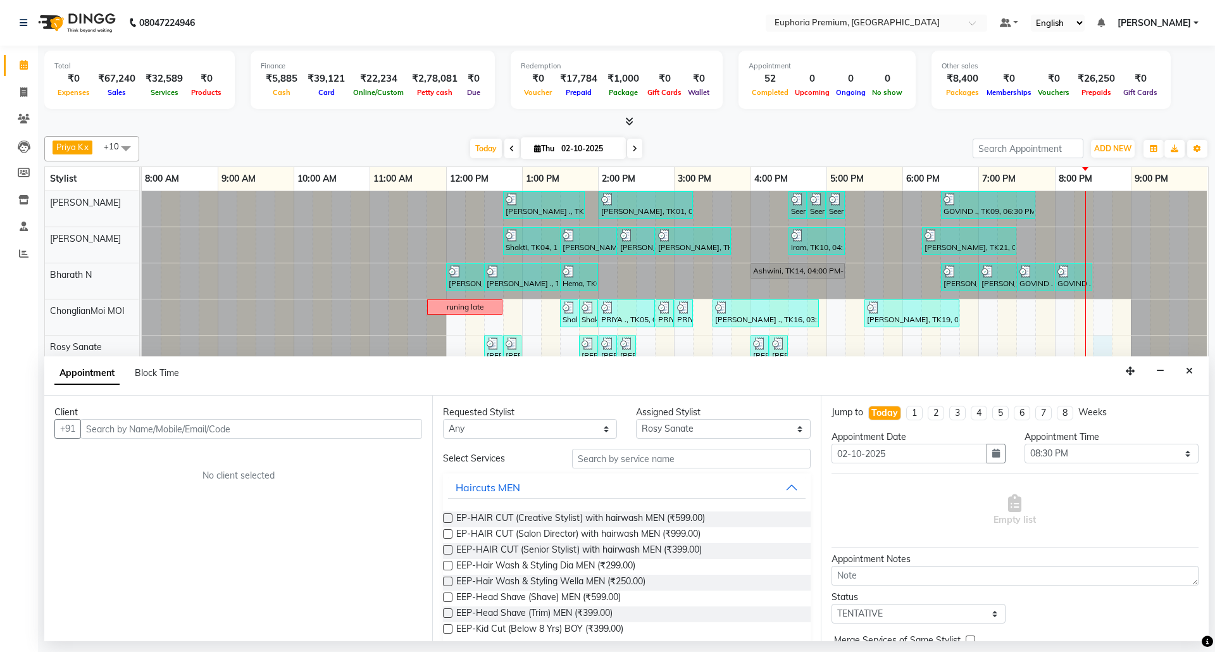
click at [237, 428] on input "text" at bounding box center [251, 429] width 342 height 20
type input "7338321257"
click at [1190, 373] on icon "Close" at bounding box center [1188, 370] width 7 height 9
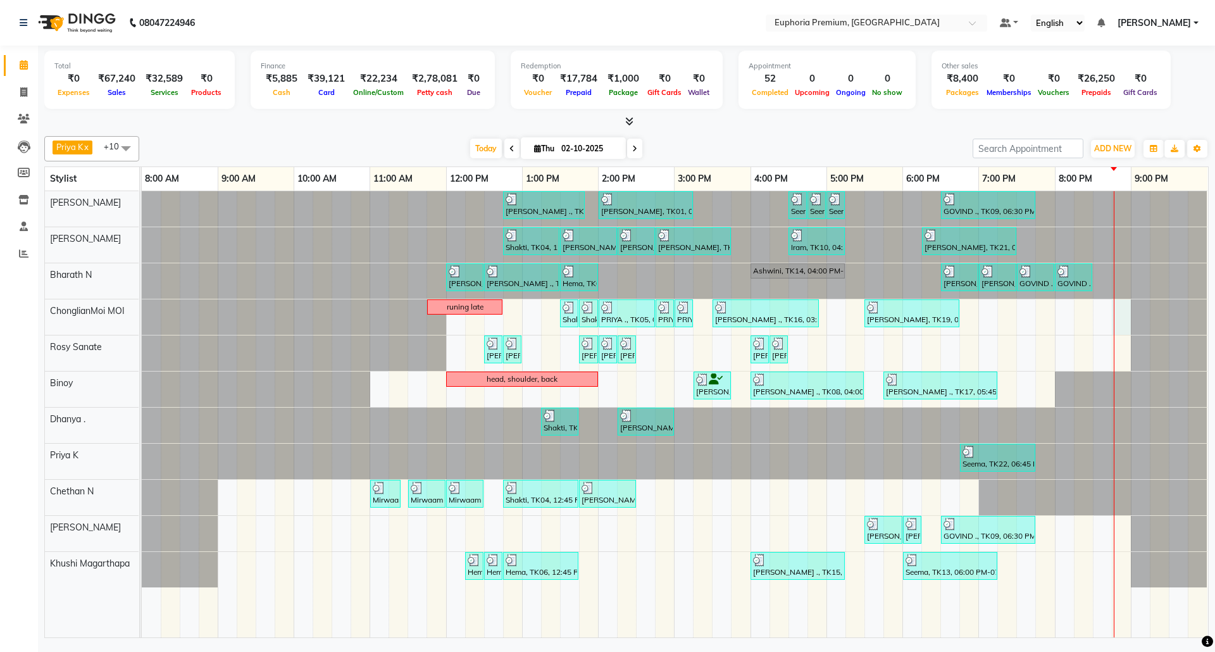
click at [1116, 317] on div "Sulakshana ., TK07, 12:45 PM-01:50 PM, EP-Tefiti Coffee Pedi Prabha, TK01, 02:0…" at bounding box center [675, 414] width 1066 height 446
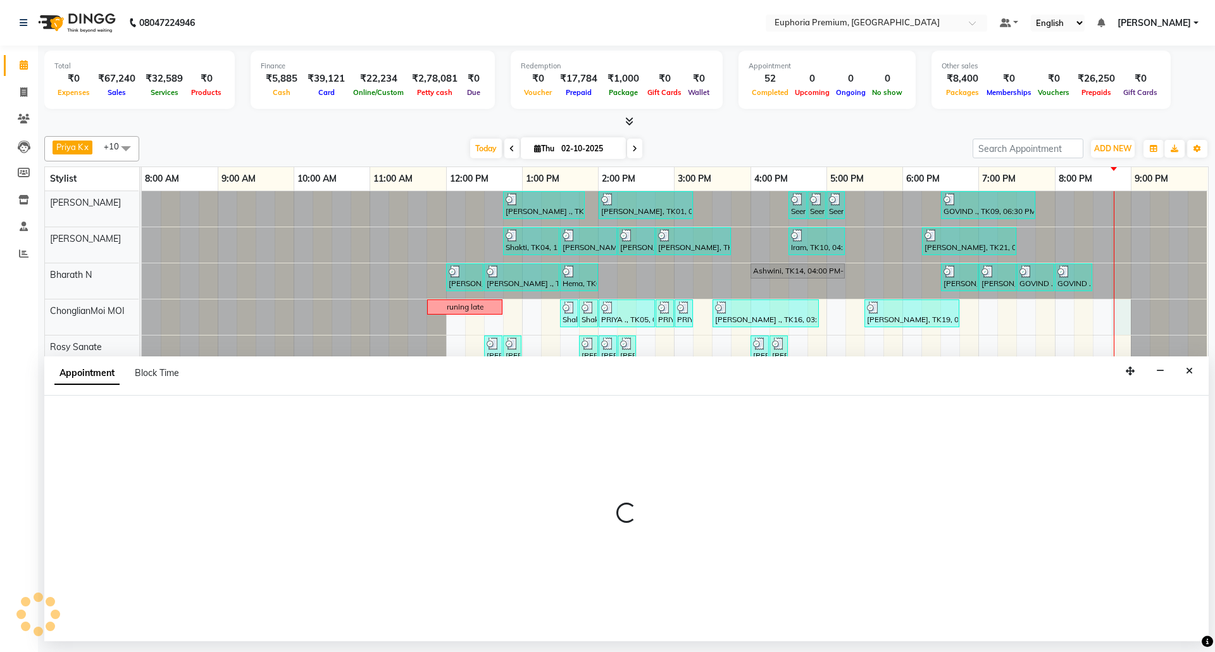
select select "71597"
select select "tentative"
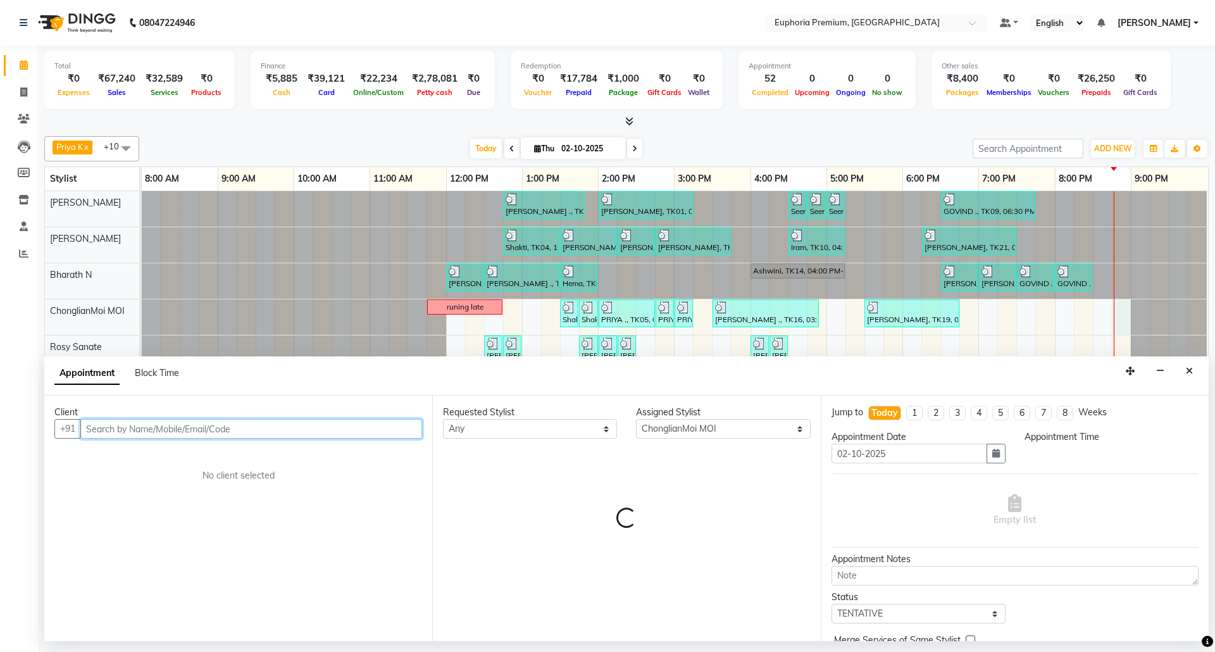
select select "1245"
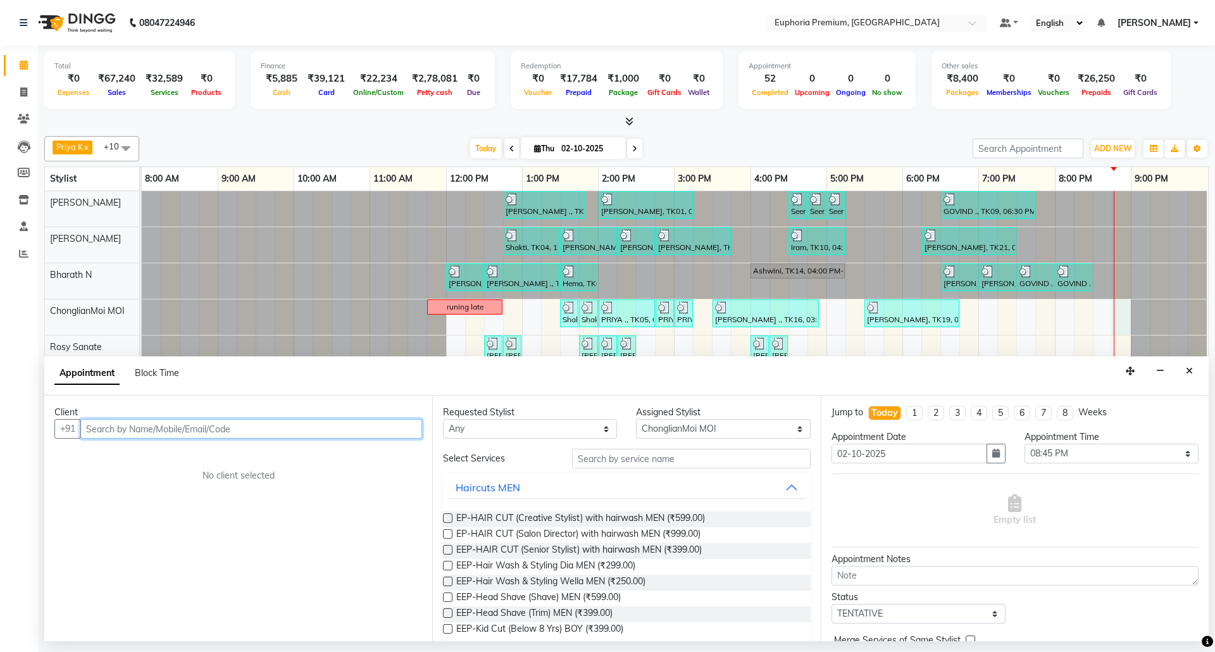
click at [385, 426] on input "text" at bounding box center [251, 429] width 342 height 20
click at [1192, 363] on button "Close" at bounding box center [1189, 371] width 18 height 20
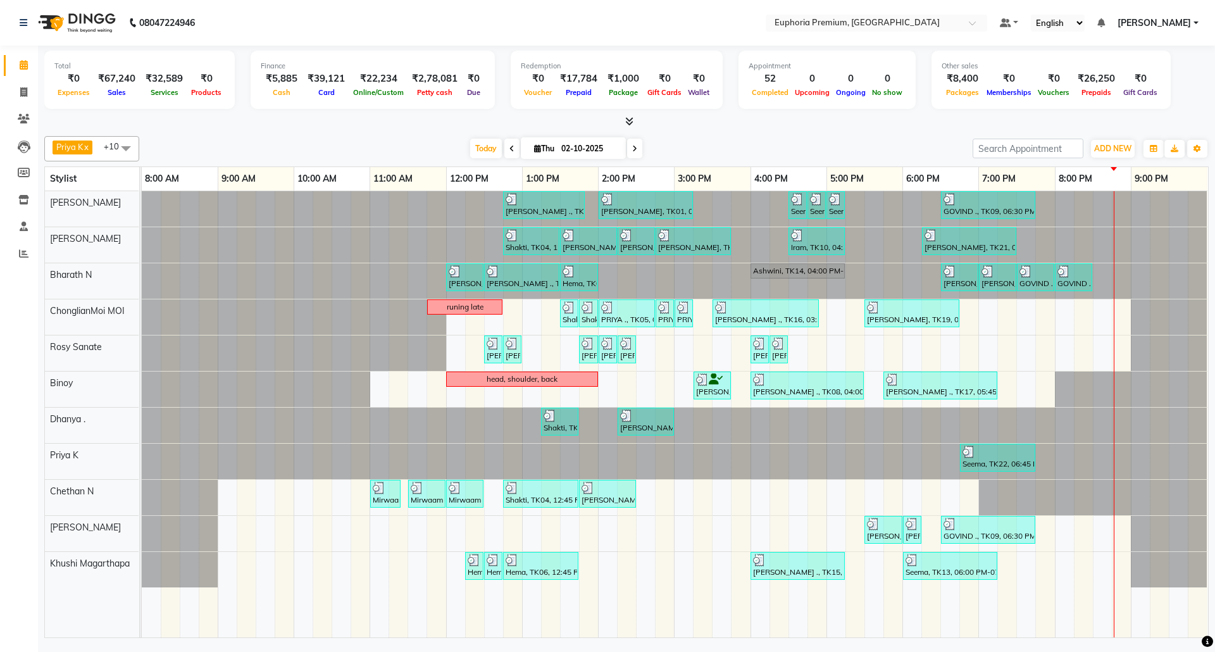
click at [1116, 347] on div "Sulakshana ., TK07, 12:45 PM-01:50 PM, EP-Tefiti Coffee Pedi Prabha, TK01, 02:0…" at bounding box center [675, 414] width 1066 height 446
select select "71633"
select select "tentative"
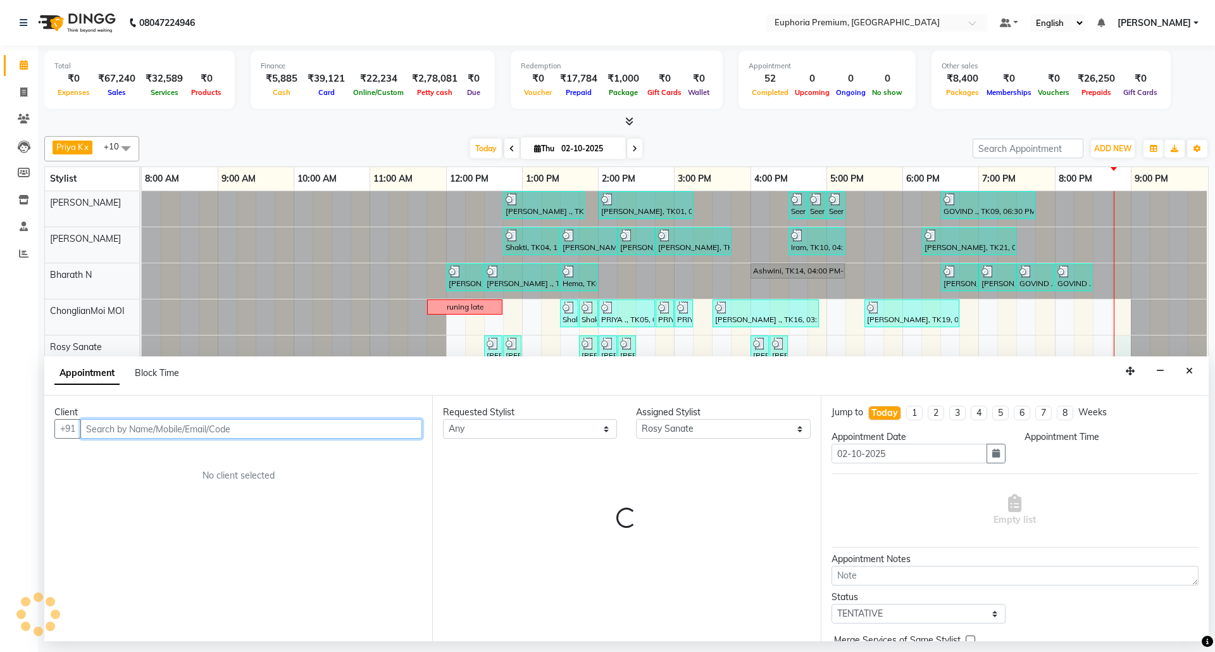
select select "1245"
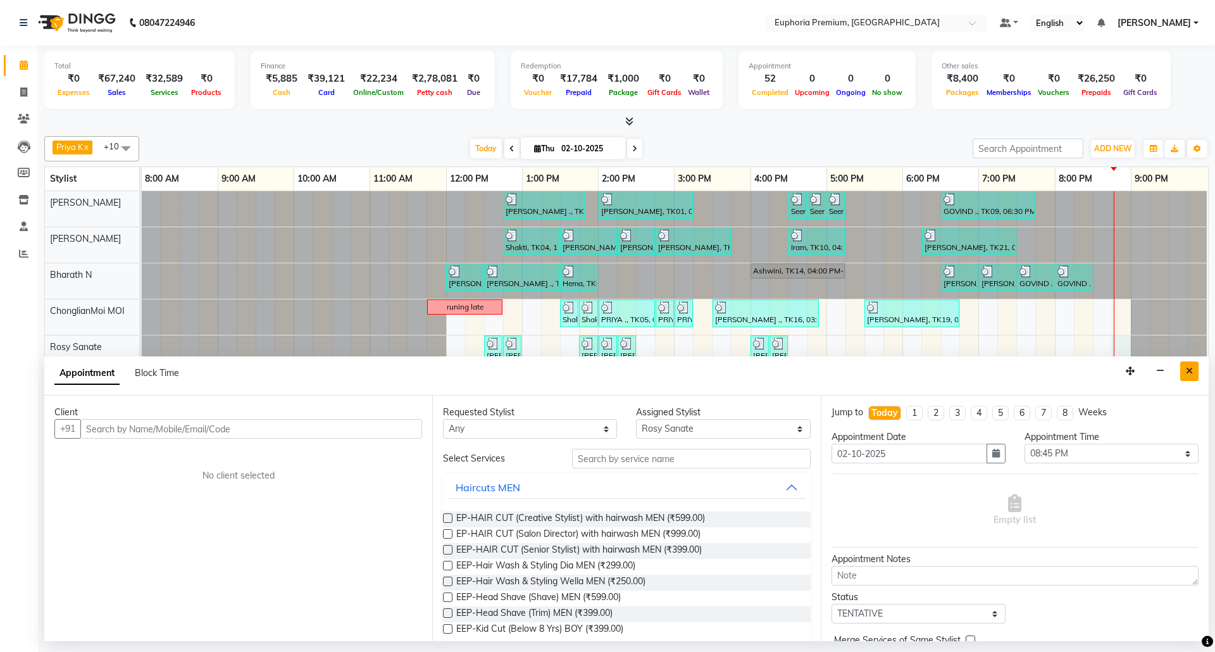
click at [1192, 371] on icon "Close" at bounding box center [1188, 370] width 7 height 9
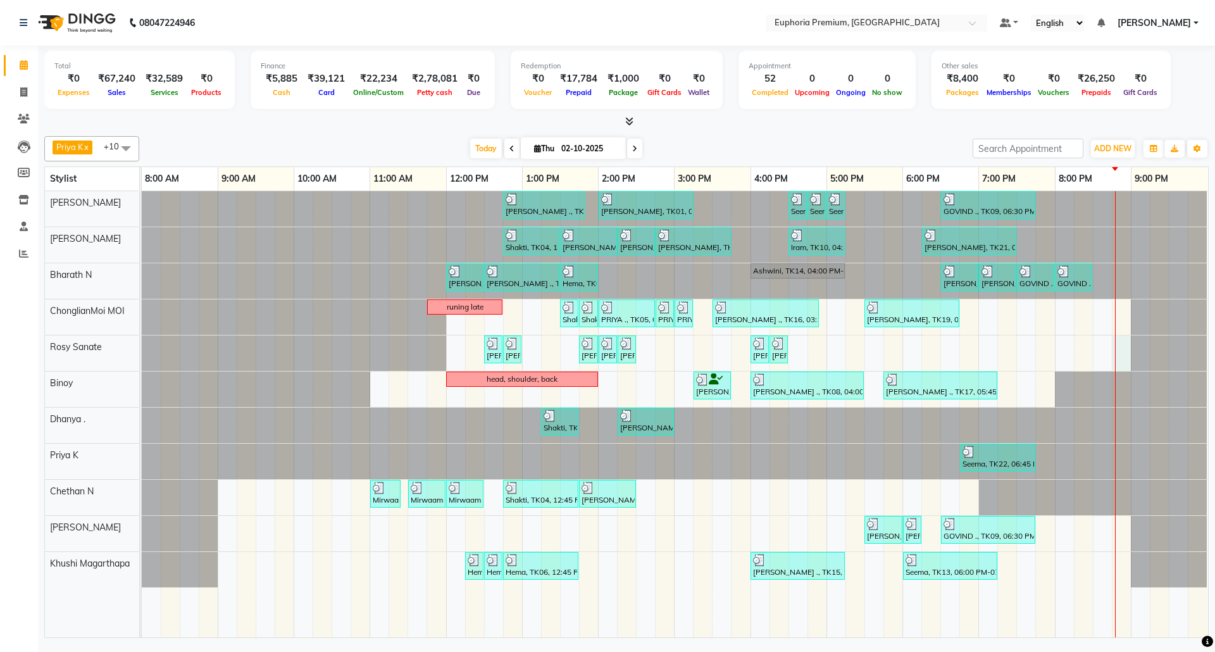
click at [1116, 350] on div "Sulakshana ., TK07, 12:45 PM-01:50 PM, EP-Tefiti Coffee Pedi Prabha, TK01, 02:0…" at bounding box center [675, 414] width 1066 height 446
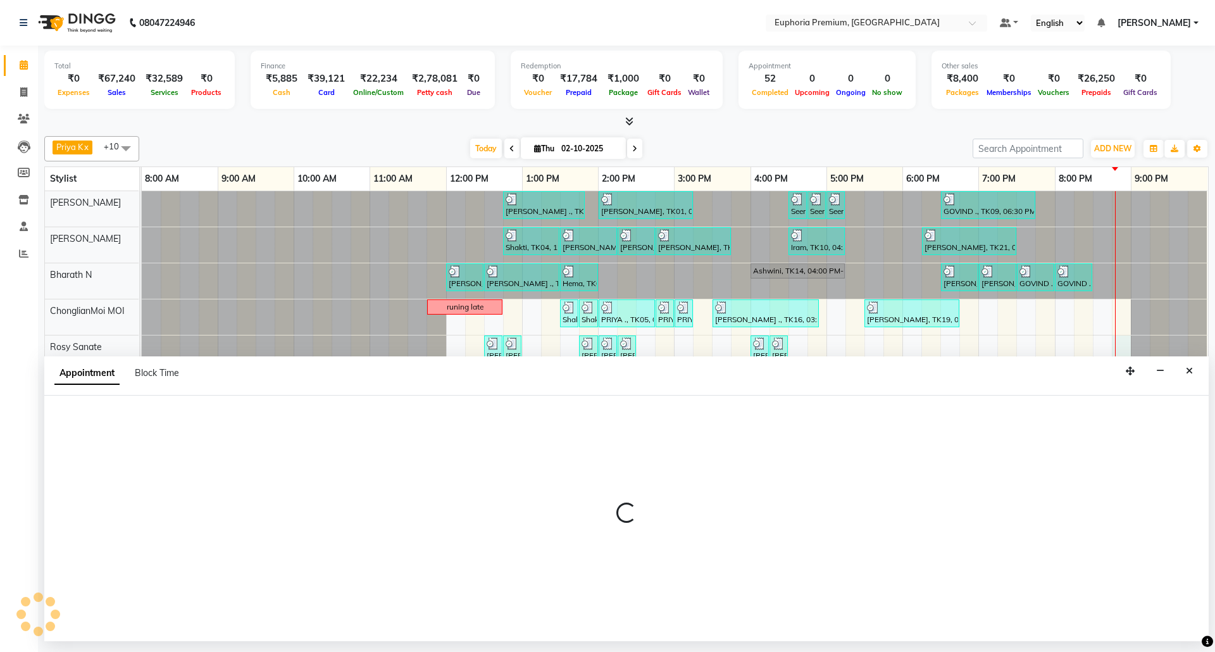
select select "71633"
select select "1245"
select select "tentative"
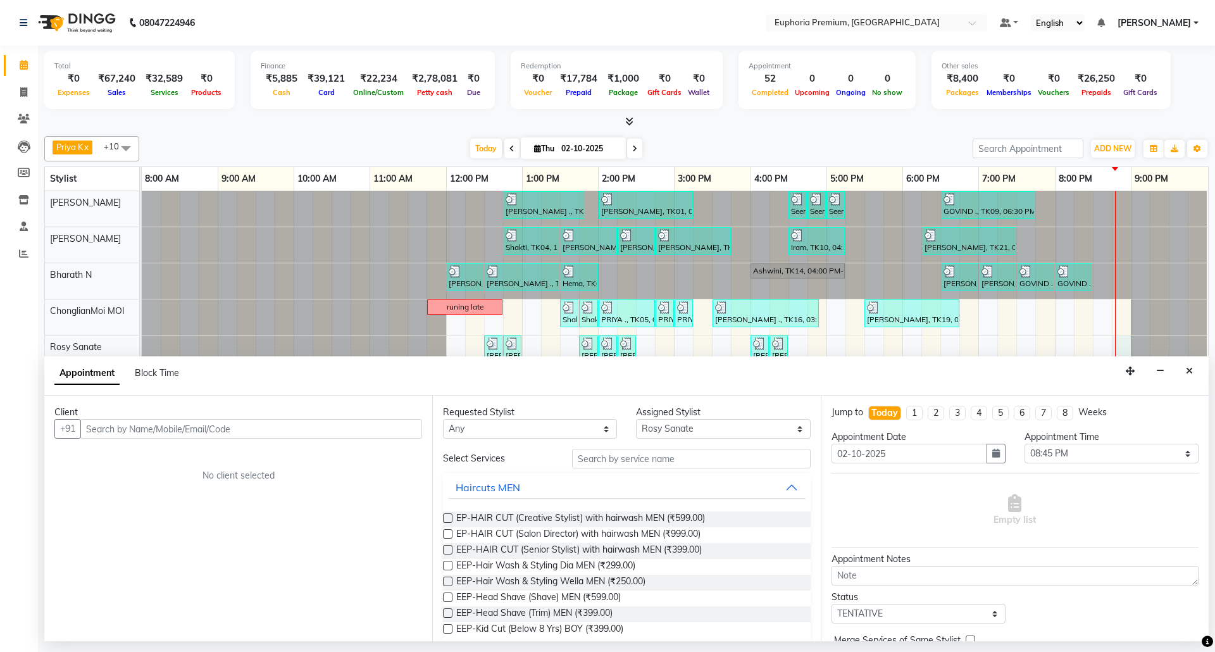
click at [370, 433] on input "text" at bounding box center [251, 429] width 342 height 20
click at [378, 431] on input "text" at bounding box center [251, 429] width 342 height 20
type input "9900364783"
click at [402, 430] on span "Add Client" at bounding box center [395, 428] width 42 height 11
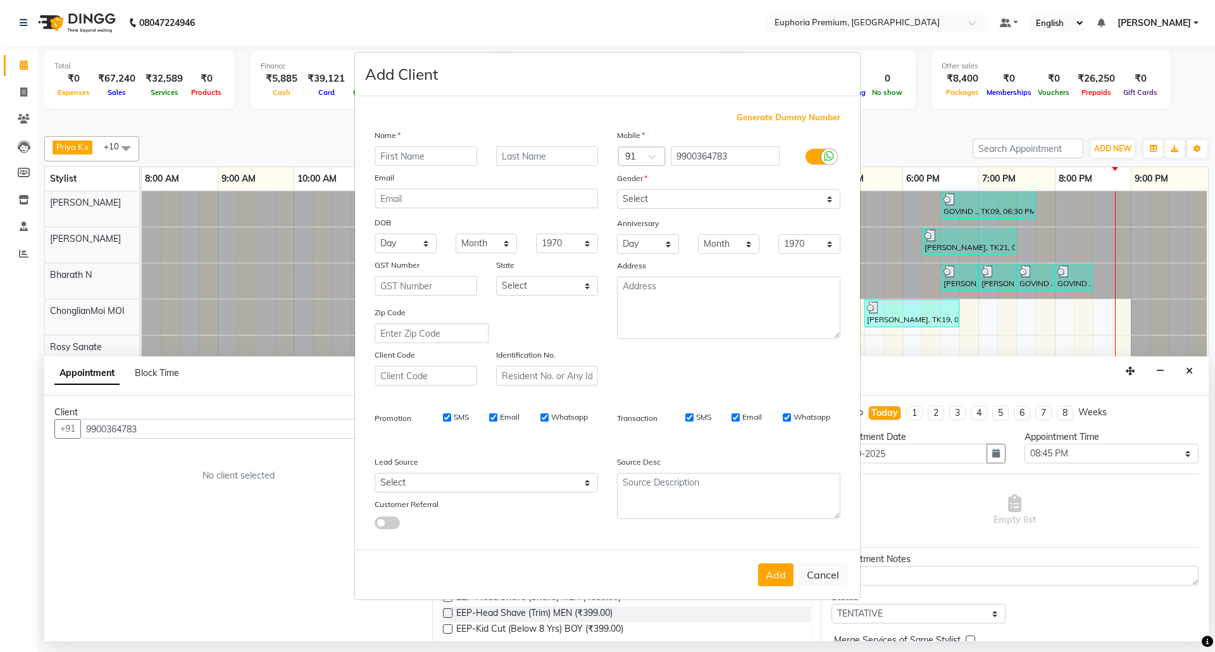
click at [440, 153] on input "text" at bounding box center [425, 156] width 102 height 20
type input "Sadiqa"
click at [741, 201] on select "Select Male Female Other Prefer Not To Say" at bounding box center [728, 199] width 223 height 20
select select "female"
click at [617, 190] on select "Select Male Female Other Prefer Not To Say" at bounding box center [728, 199] width 223 height 20
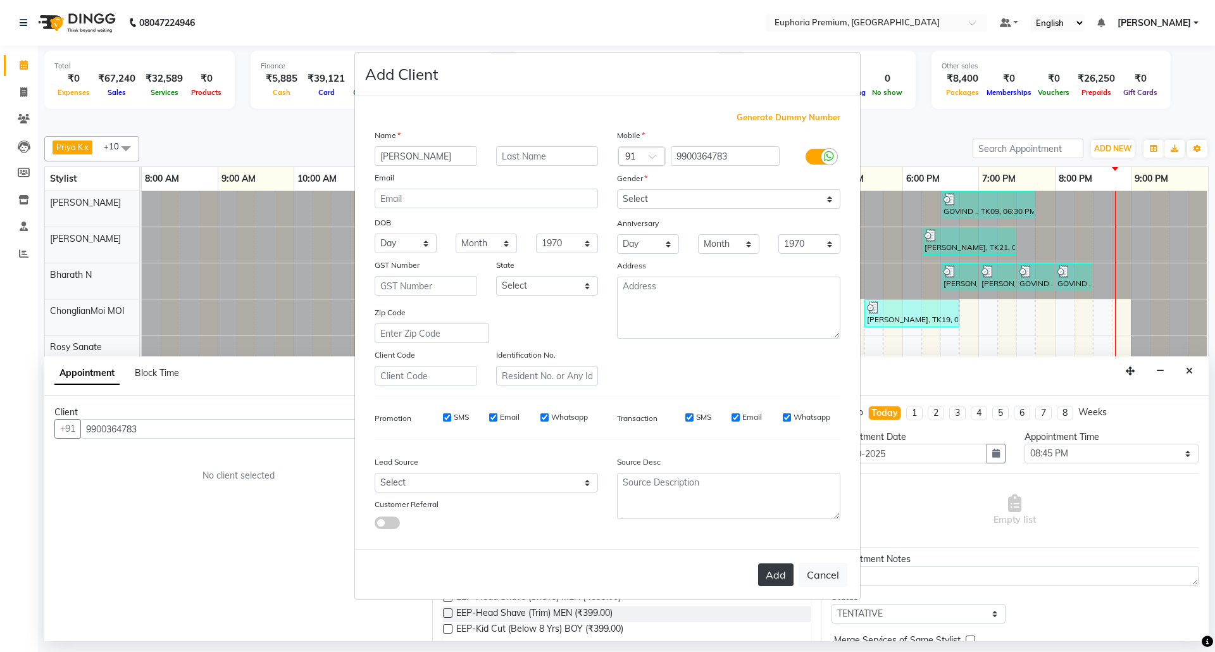
click at [770, 569] on button "Add" at bounding box center [775, 574] width 35 height 23
type input "99******83"
select select
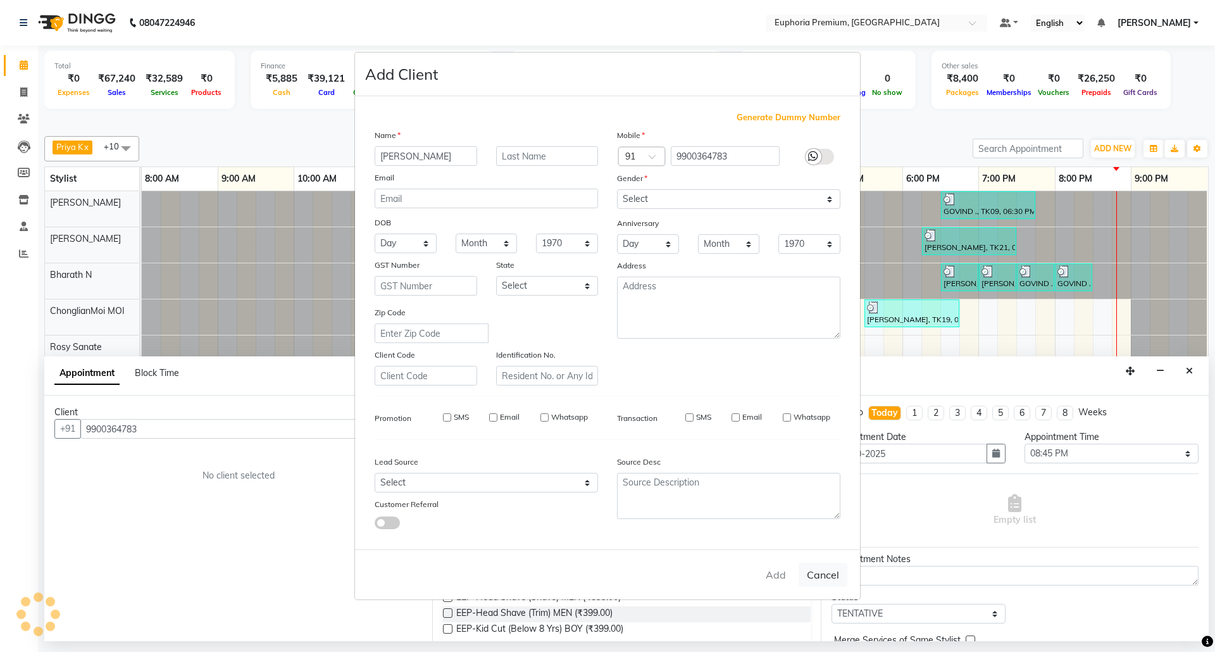
select select
checkbox input "false"
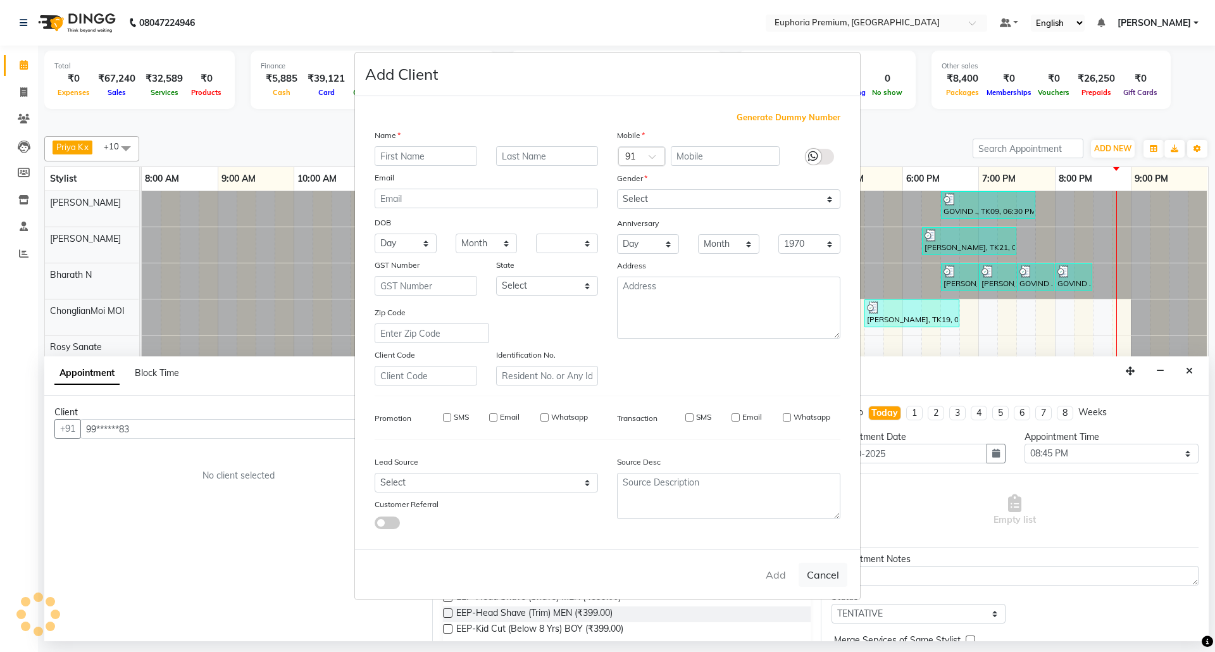
checkbox input "false"
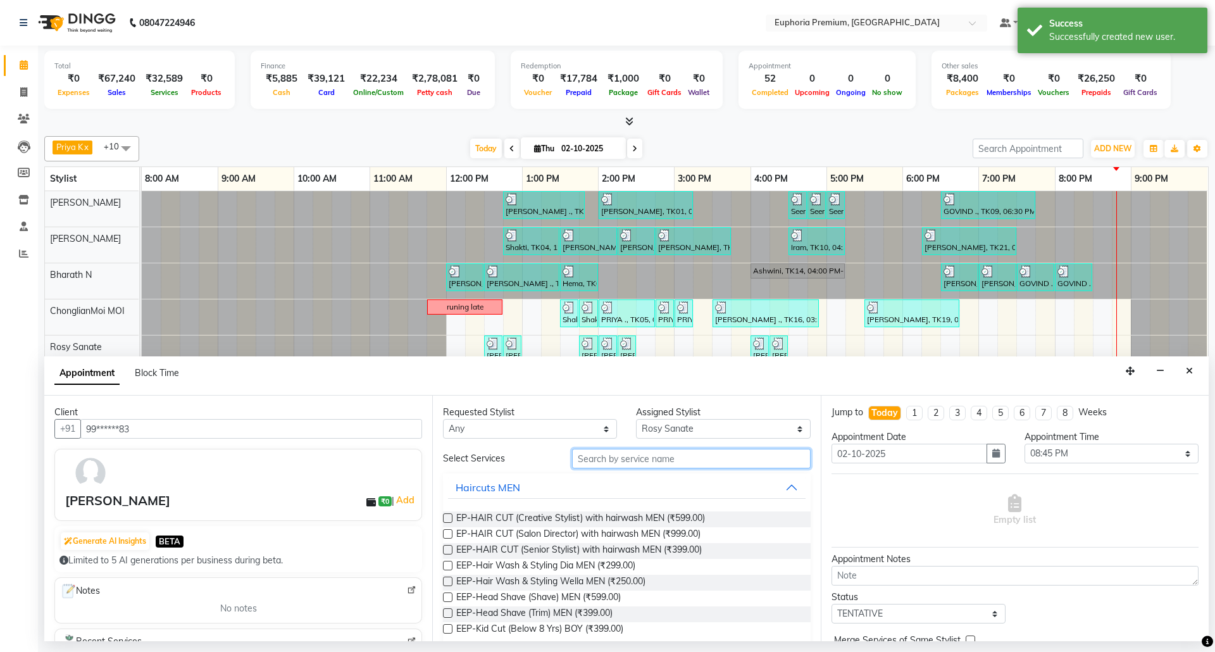
click at [663, 458] on input "text" at bounding box center [691, 458] width 238 height 20
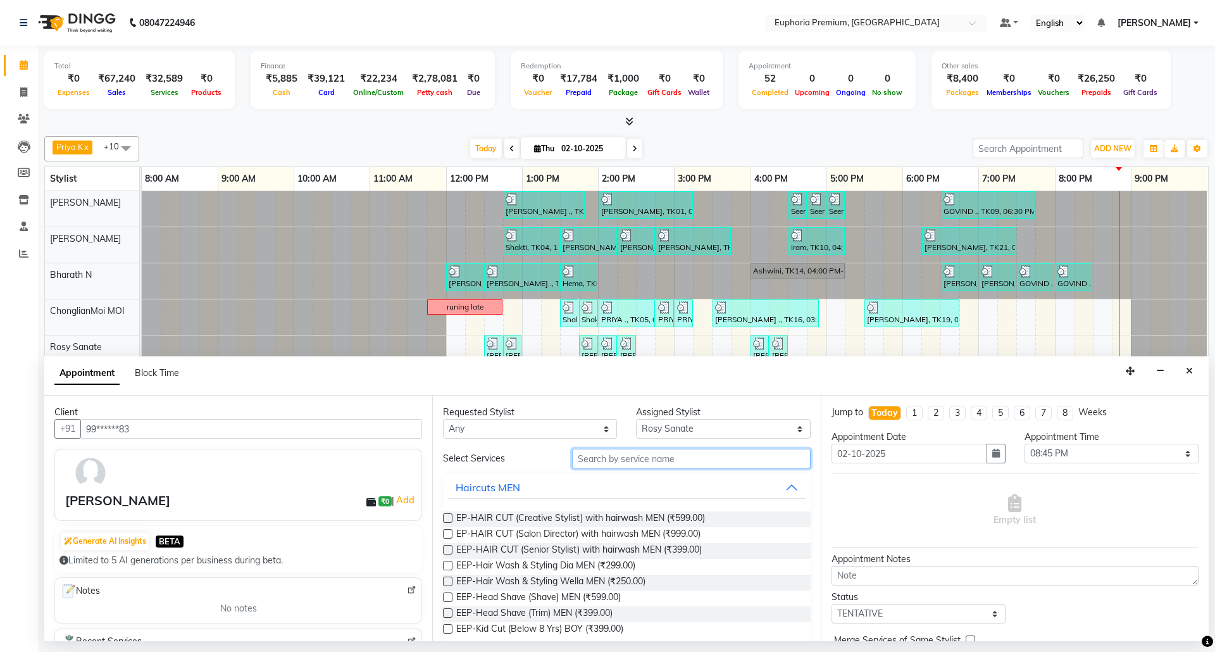
click at [689, 463] on input "text" at bounding box center [691, 458] width 238 height 20
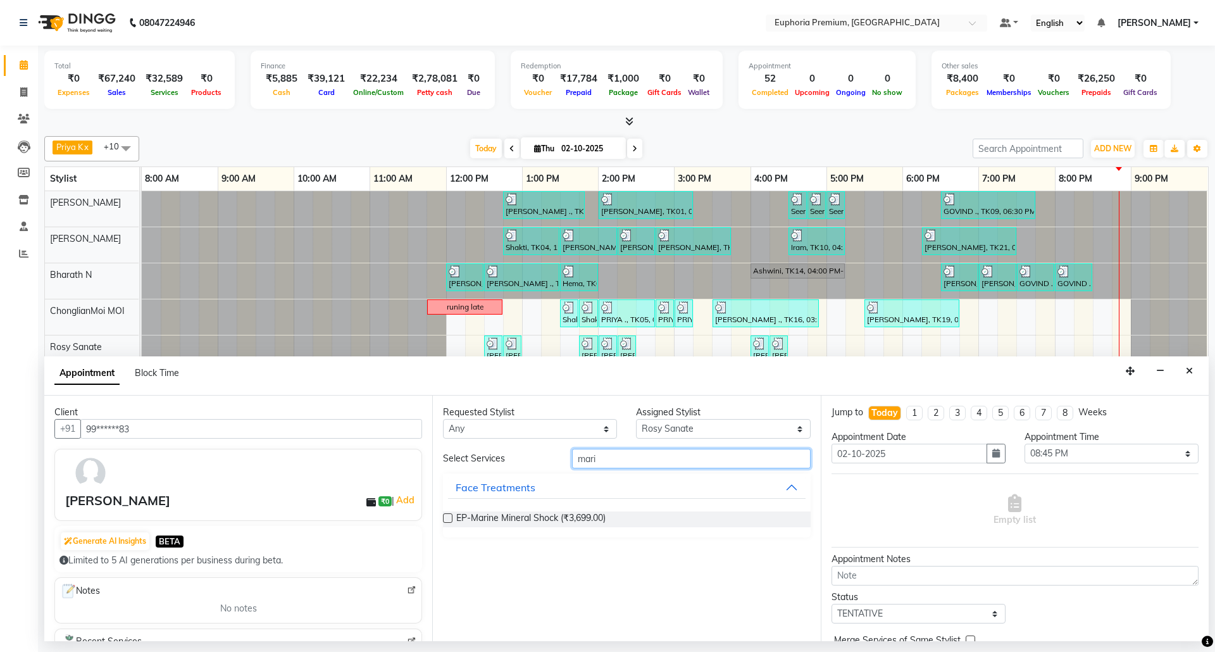
type input "mari"
click at [449, 517] on label at bounding box center [447, 517] width 9 height 9
click at [449, 517] on input "checkbox" at bounding box center [447, 519] width 8 height 8
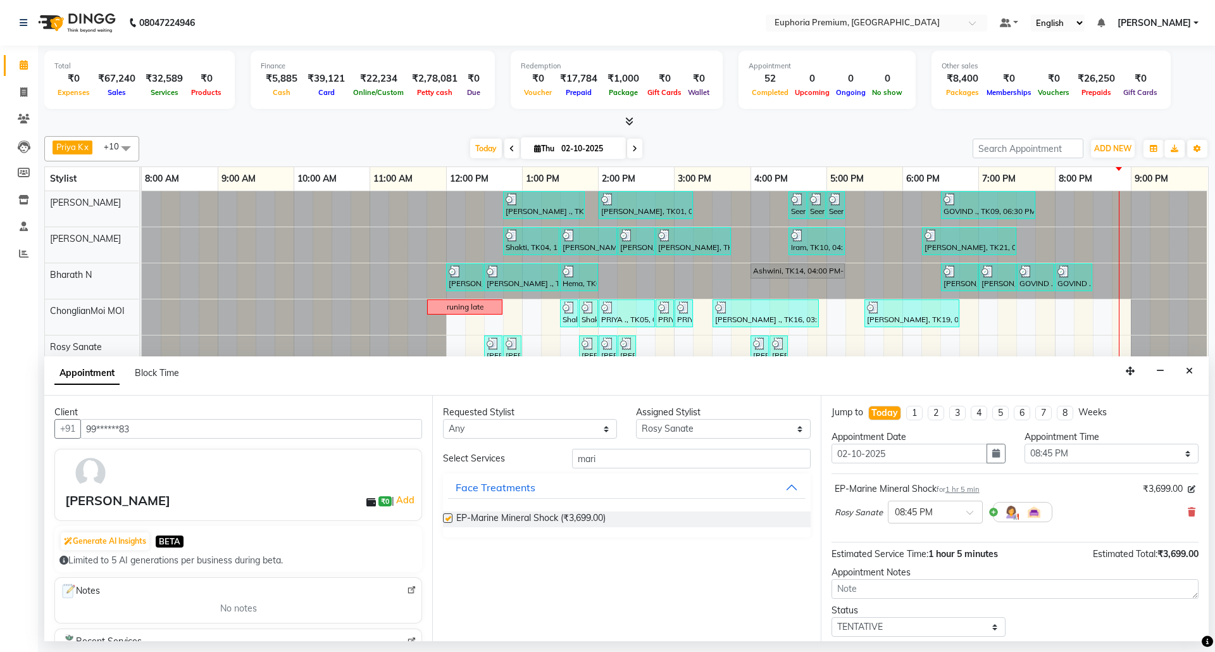
checkbox input "false"
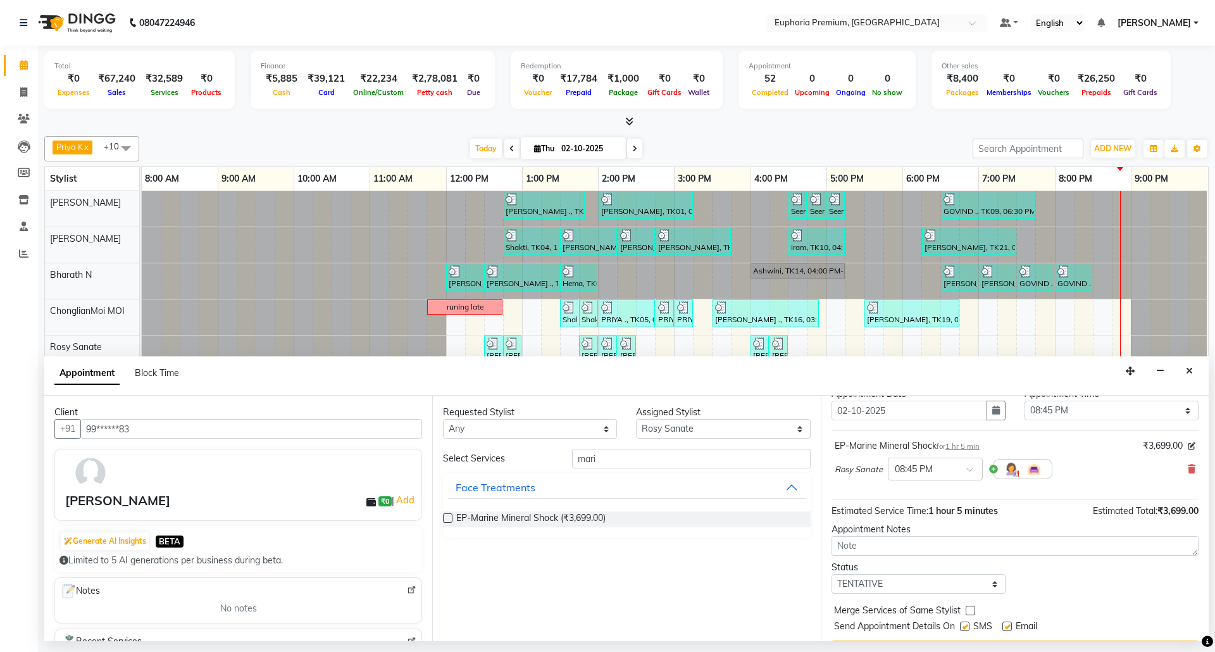
scroll to position [77, 0]
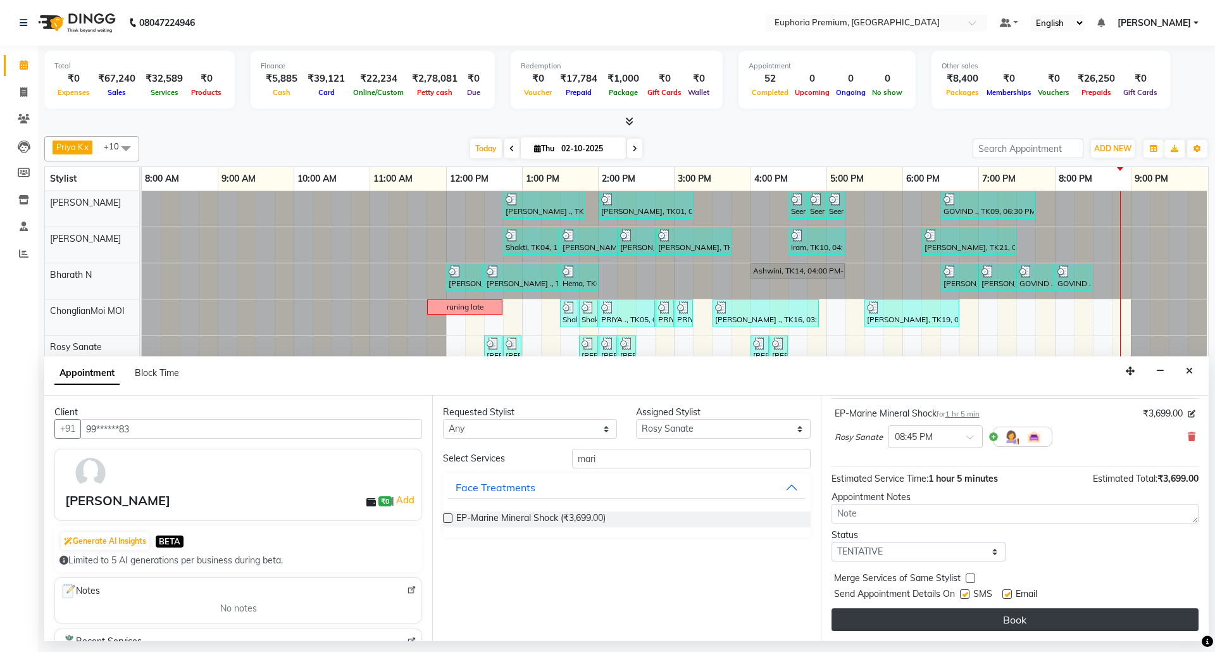
click at [1016, 617] on button "Book" at bounding box center [1014, 619] width 367 height 23
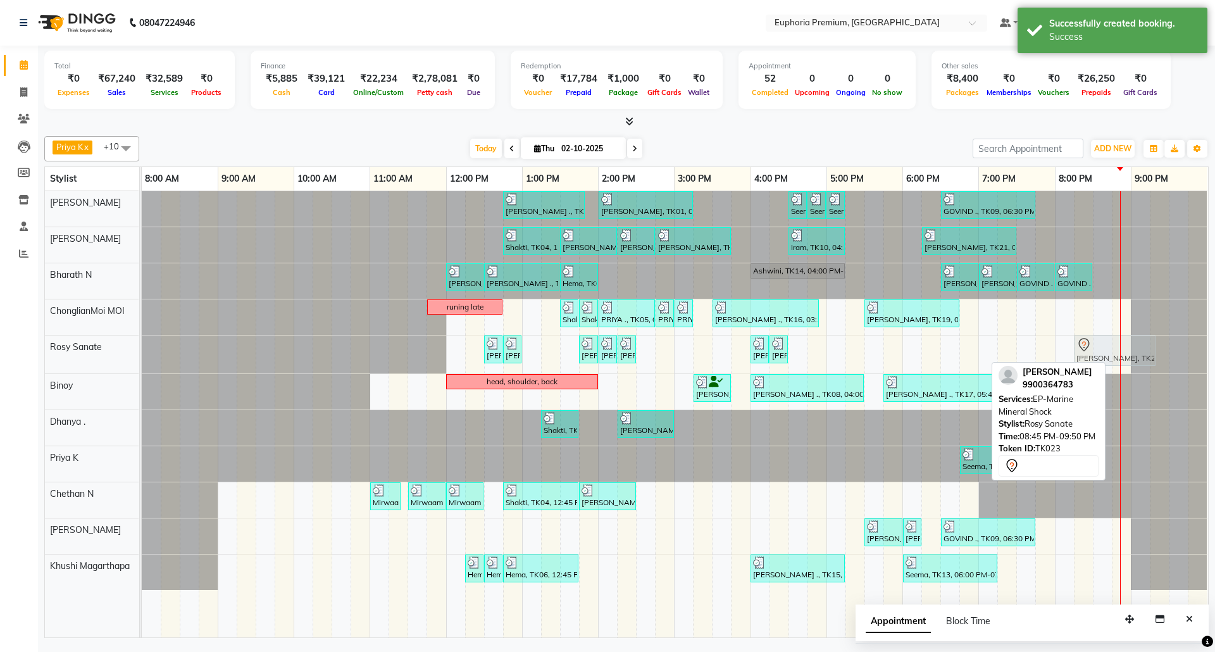
drag, startPoint x: 1137, startPoint y: 352, endPoint x: 1096, endPoint y: 355, distance: 40.6
click at [142, 355] on div "Prabha, TK01, 12:30 PM-12:45 PM, EP-Full Arms Catridge Wax Prabha, TK01, 12:45 …" at bounding box center [142, 354] width 0 height 38
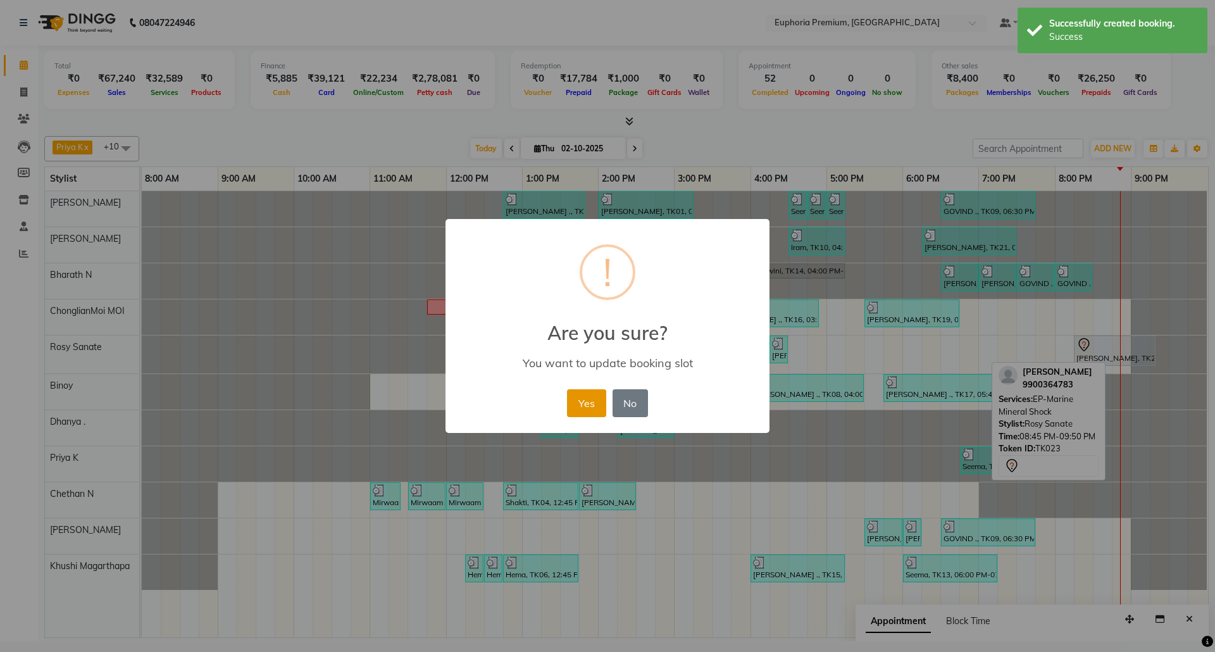
click at [587, 402] on button "Yes" at bounding box center [586, 403] width 39 height 28
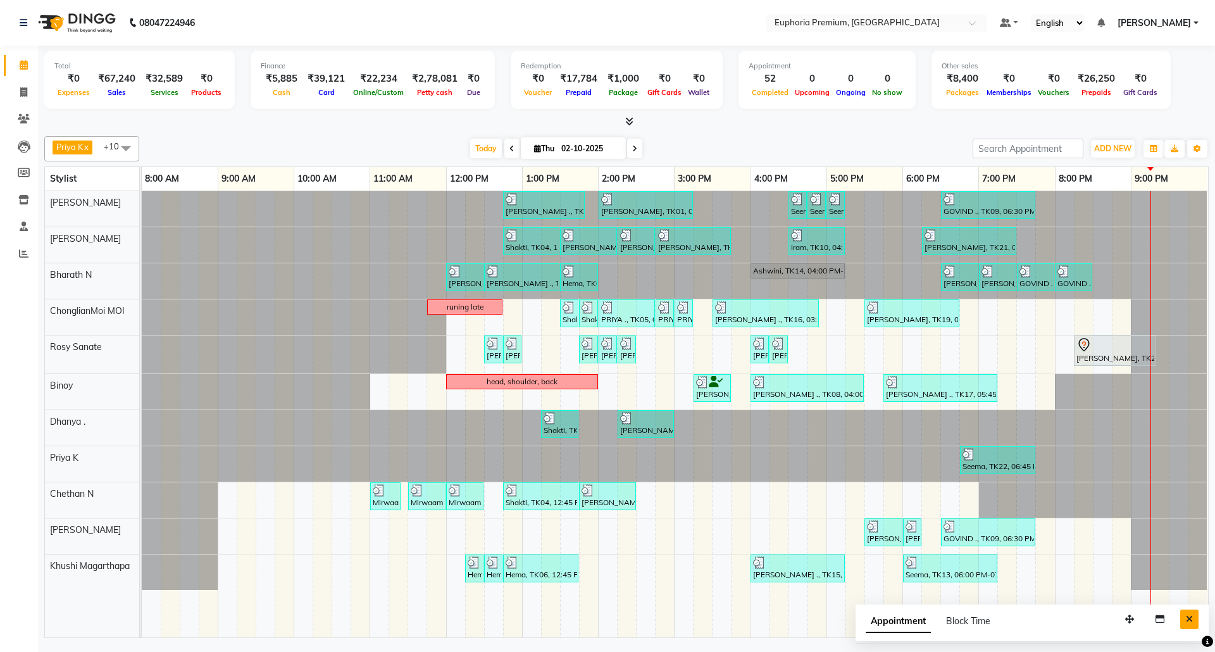
click at [1190, 622] on icon "Close" at bounding box center [1188, 618] width 7 height 9
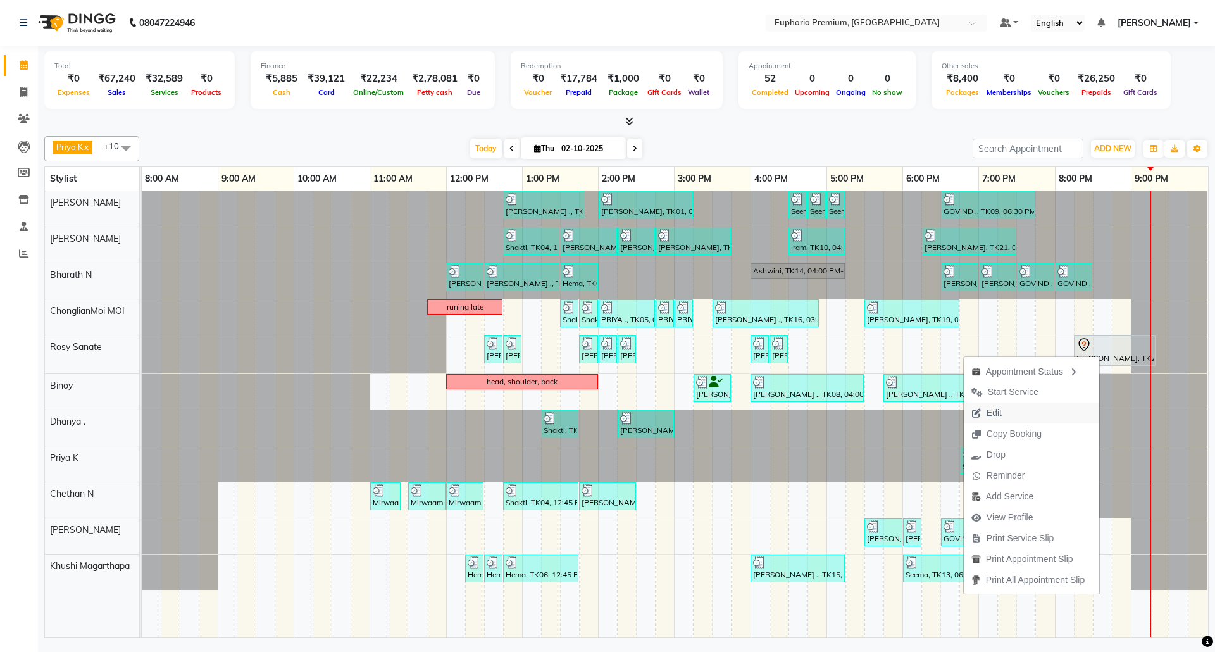
click at [1020, 412] on button "Edit" at bounding box center [1030, 412] width 135 height 21
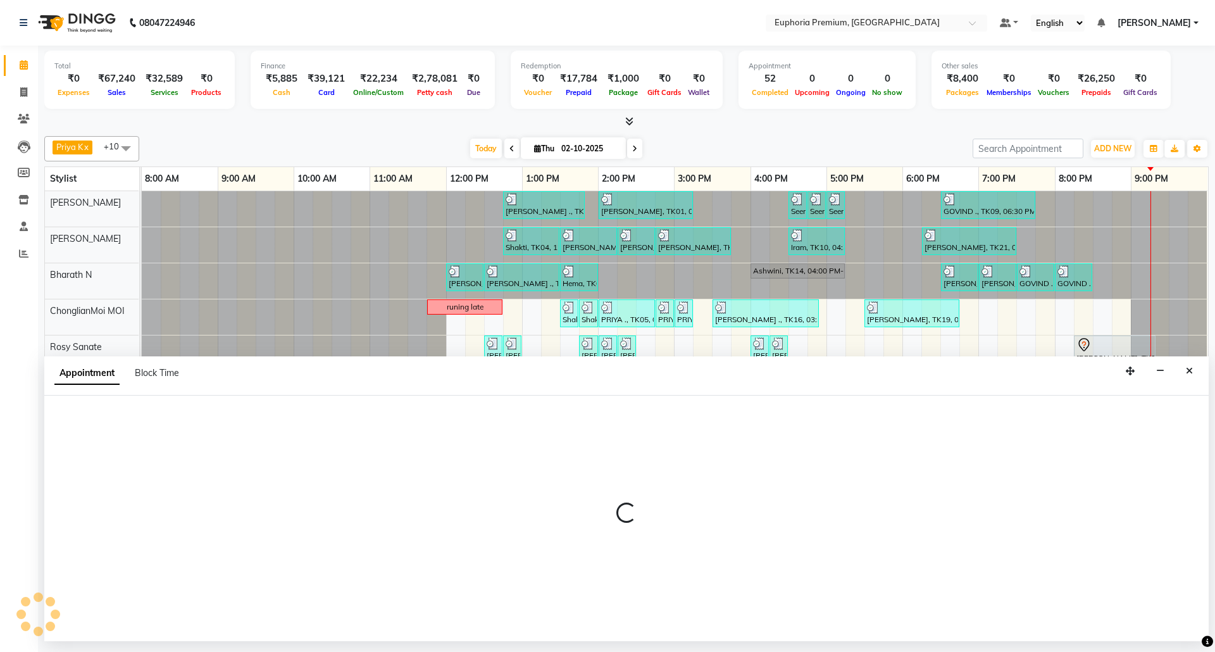
select select "tentative"
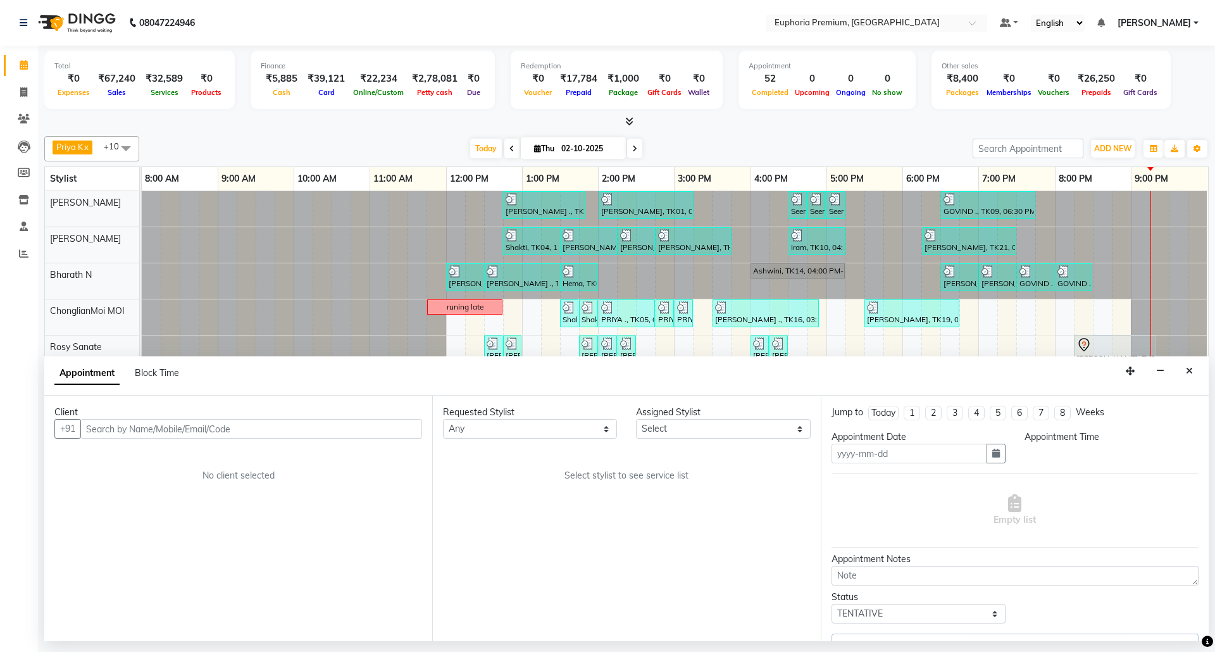
type input "02-10-2025"
select select "1215"
select select "71633"
select select "4006"
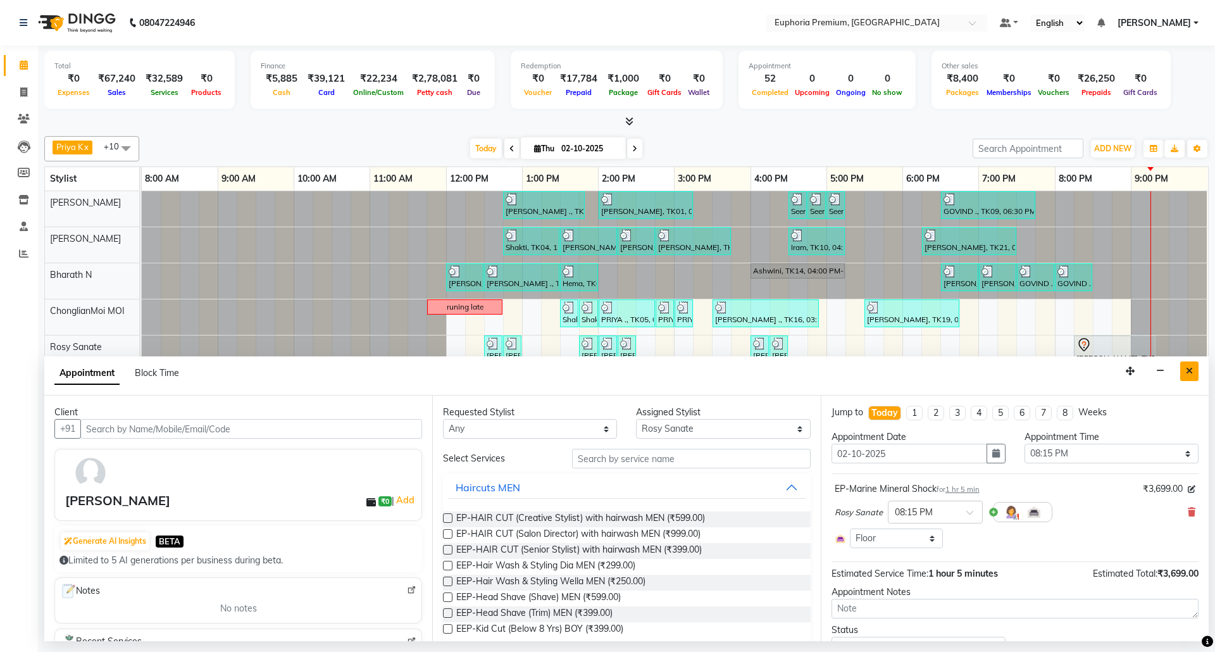
click at [1185, 375] on icon "Close" at bounding box center [1188, 370] width 7 height 9
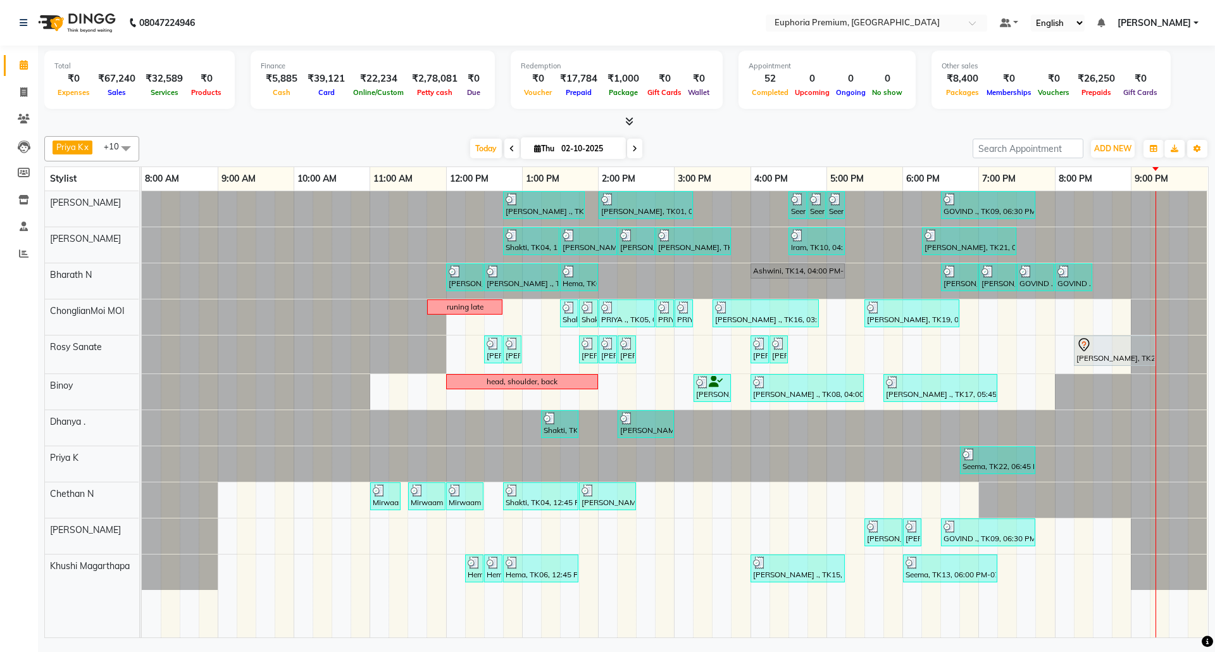
click at [1013, 350] on div "Sulakshana ., TK07, 12:45 PM-01:50 PM, EP-Tefiti Coffee Pedi Prabha, TK01, 02:0…" at bounding box center [675, 414] width 1066 height 446
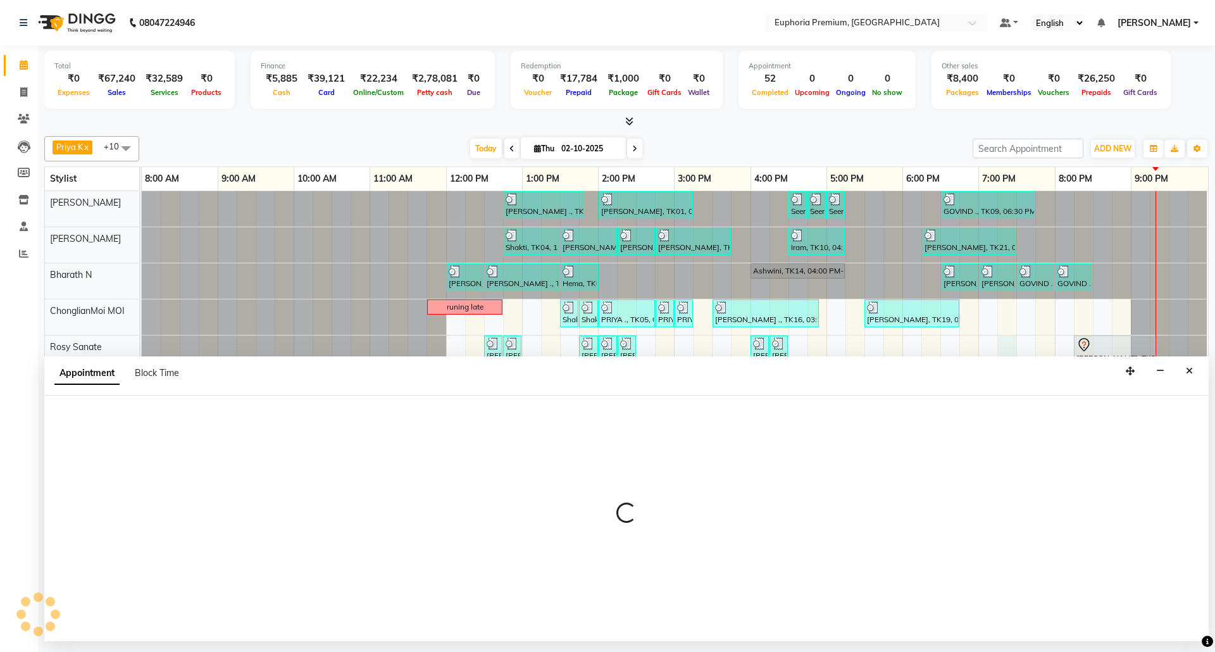
select select "71633"
select select "tentative"
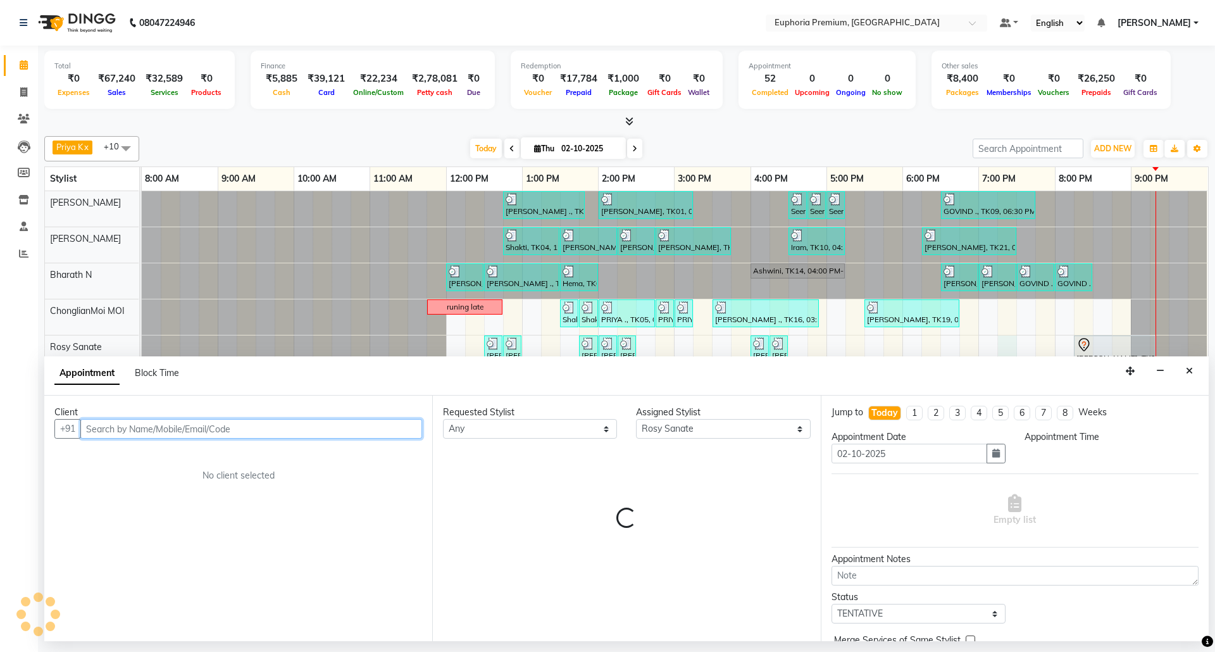
select select "1155"
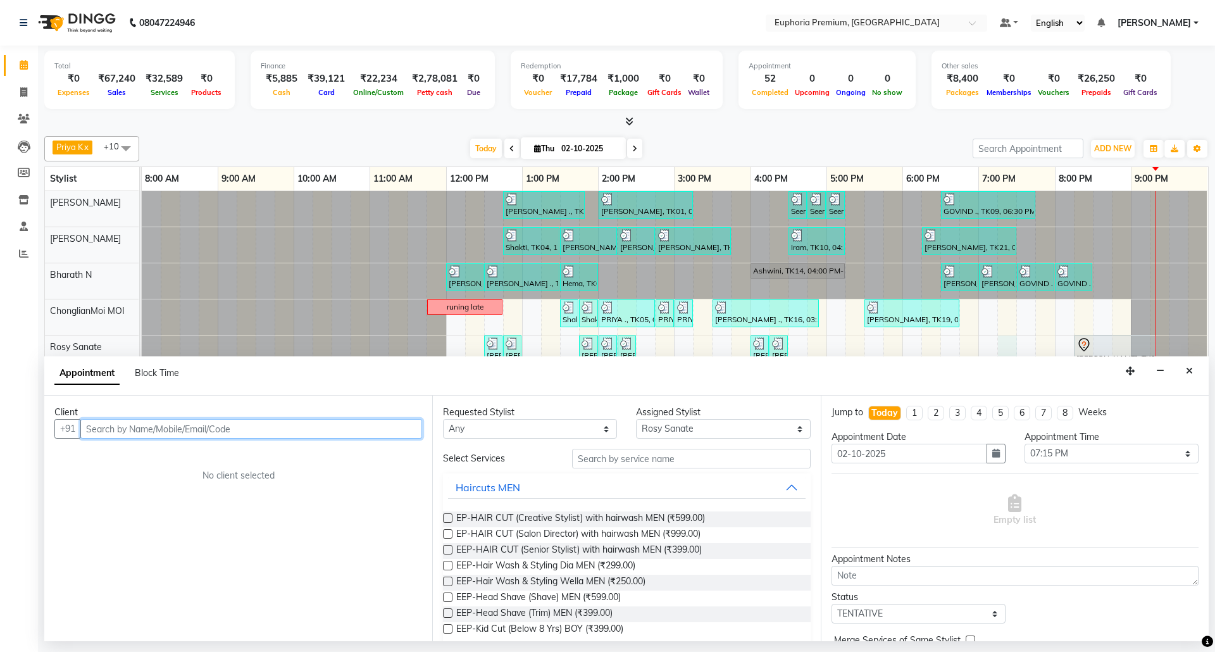
click at [289, 423] on input "text" at bounding box center [251, 429] width 342 height 20
type input "6361002963"
click at [1192, 375] on button "Close" at bounding box center [1189, 371] width 18 height 20
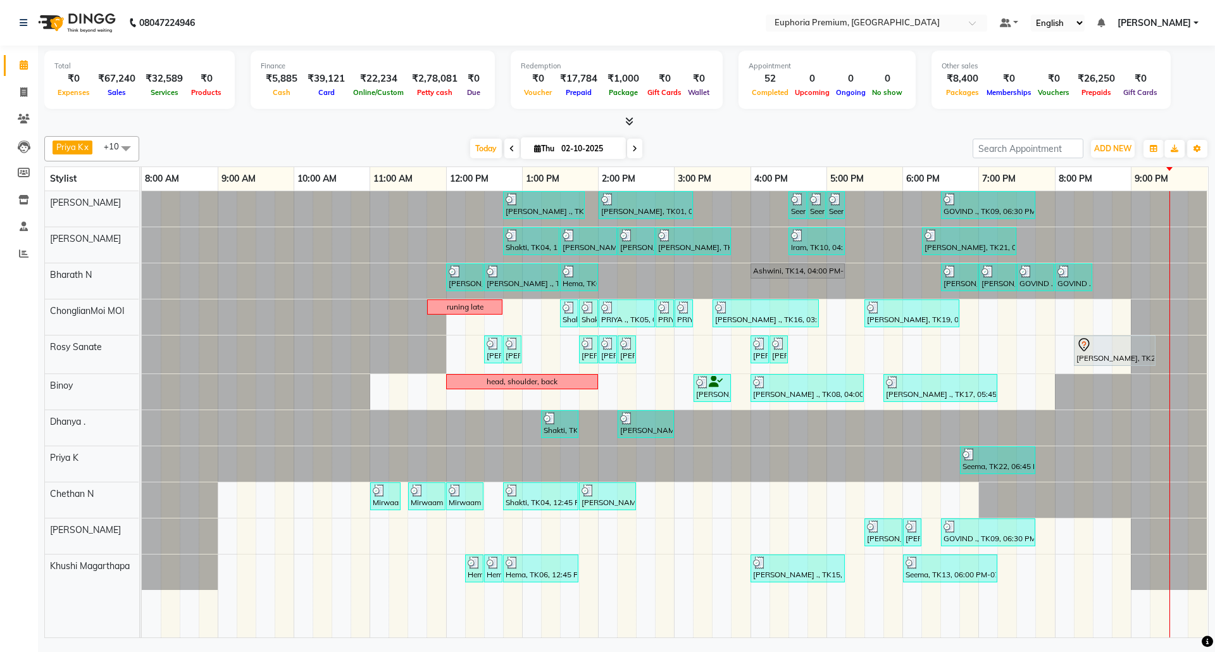
click at [628, 153] on span at bounding box center [634, 149] width 15 height 20
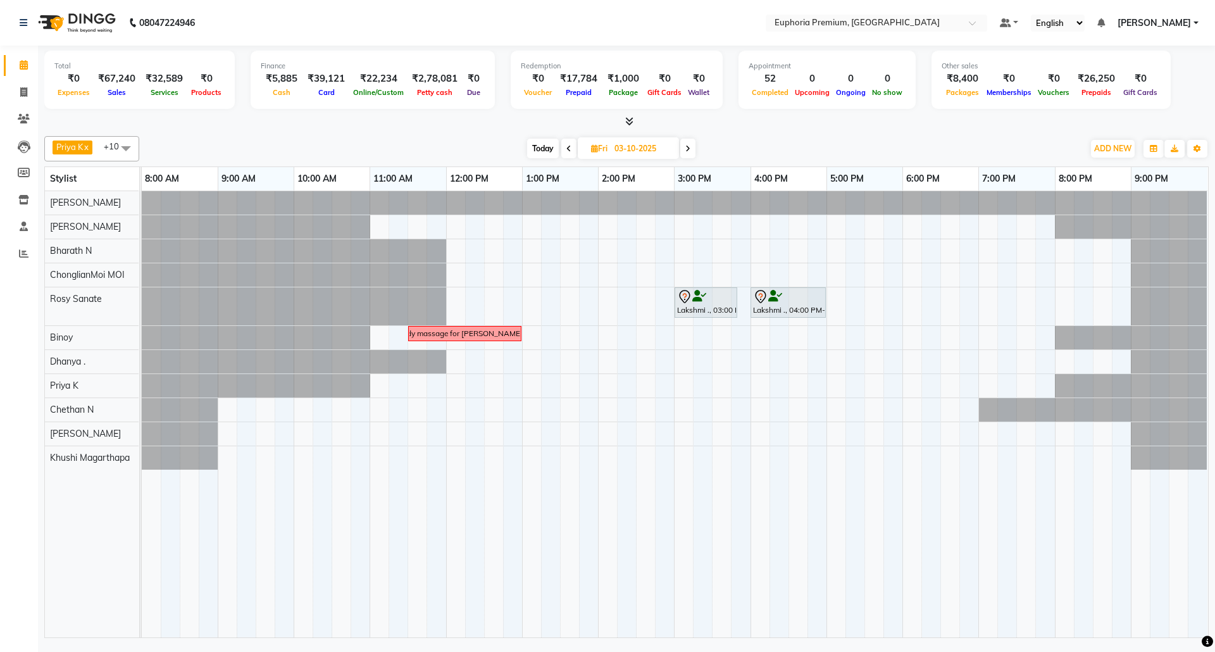
click at [686, 151] on icon at bounding box center [687, 149] width 5 height 8
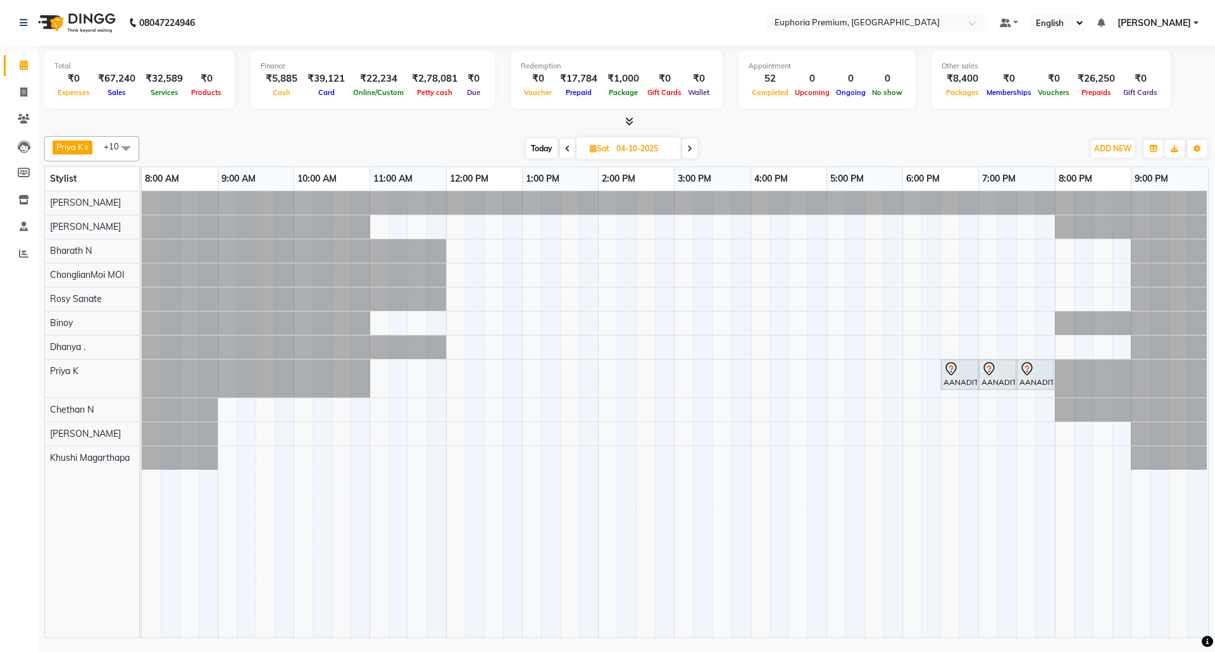
click at [547, 148] on span "Today" at bounding box center [542, 149] width 32 height 20
type input "02-10-2025"
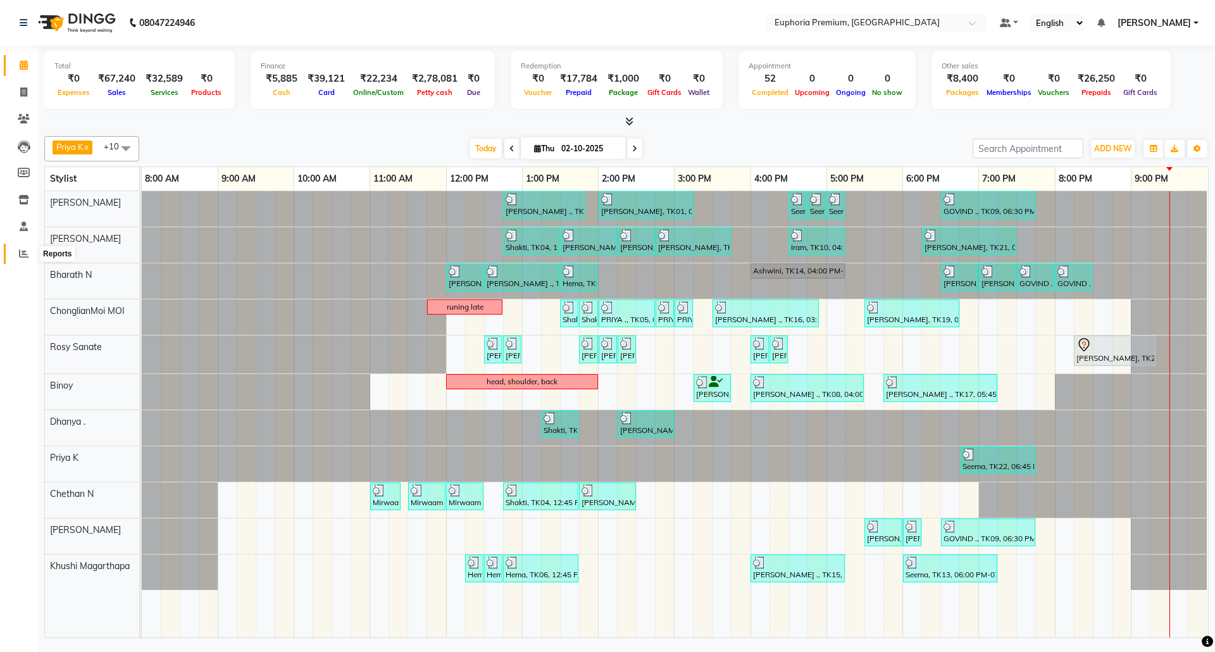
click at [26, 250] on icon at bounding box center [23, 253] width 9 height 9
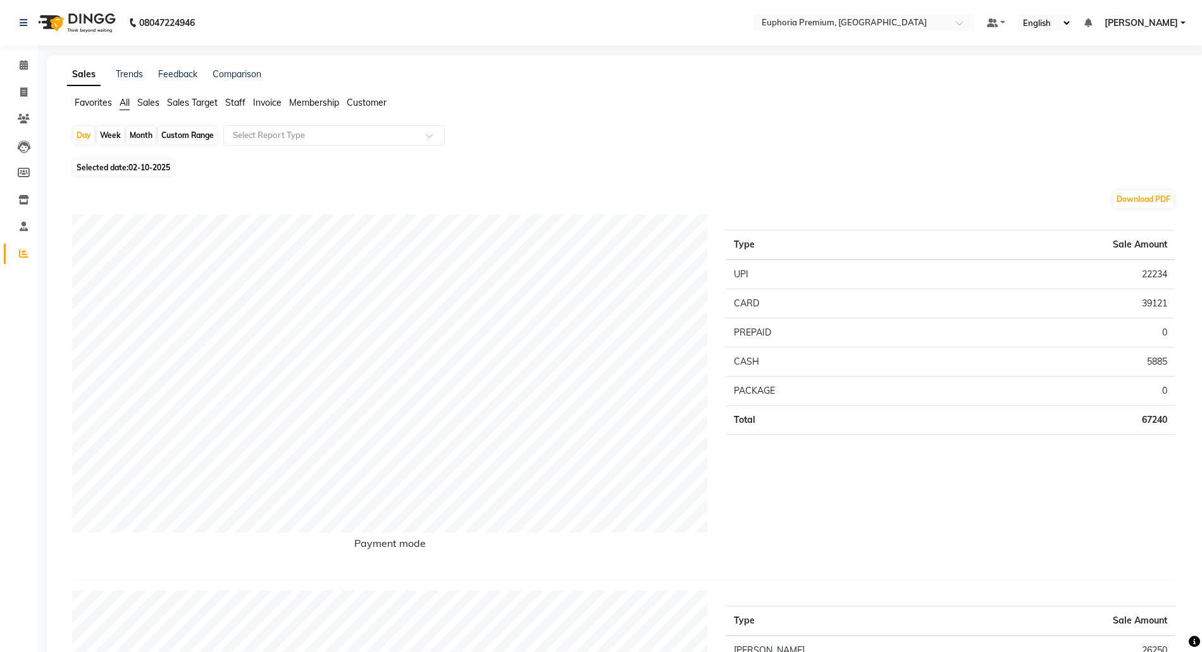
click at [154, 99] on span "Sales" at bounding box center [148, 102] width 22 height 11
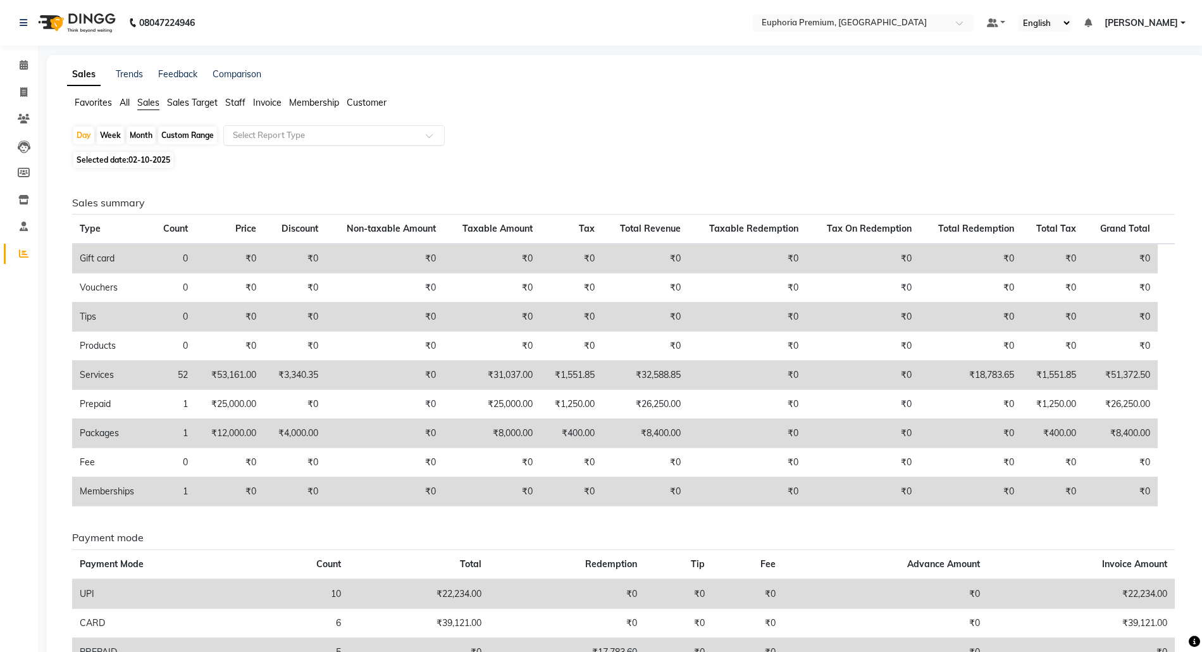
click at [309, 138] on input "text" at bounding box center [321, 135] width 182 height 13
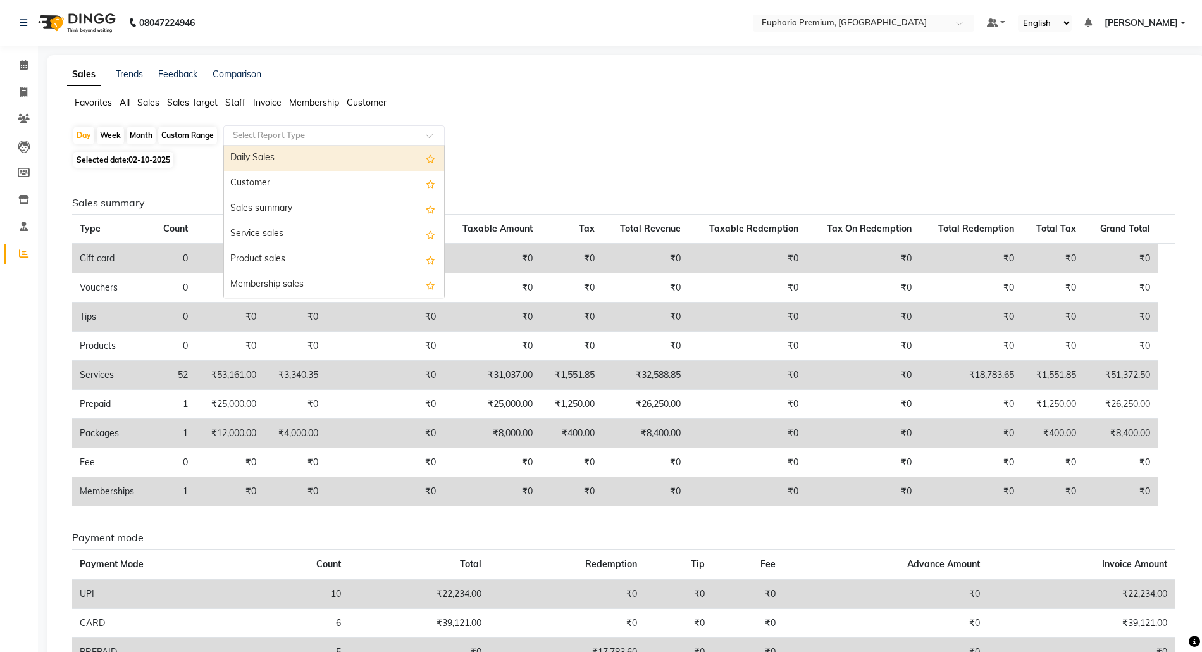
click at [290, 159] on div "Daily Sales" at bounding box center [334, 157] width 220 height 25
select select "full_report"
select select "csv"
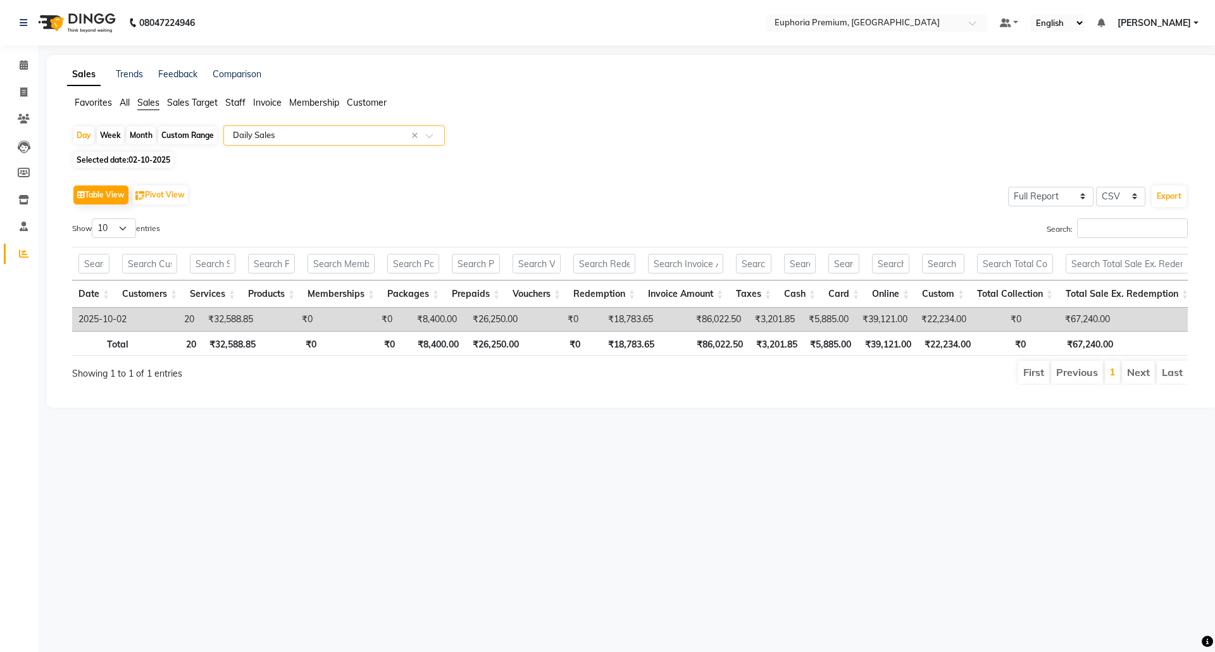
type input "0"
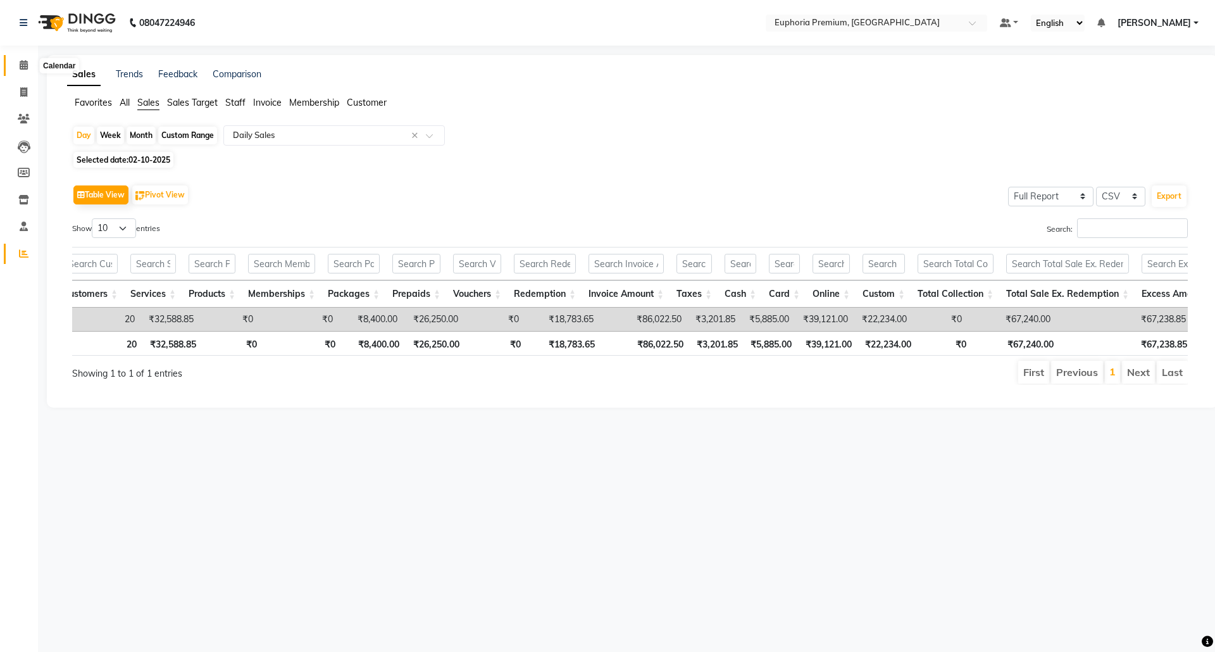
click at [23, 61] on icon at bounding box center [24, 64] width 8 height 9
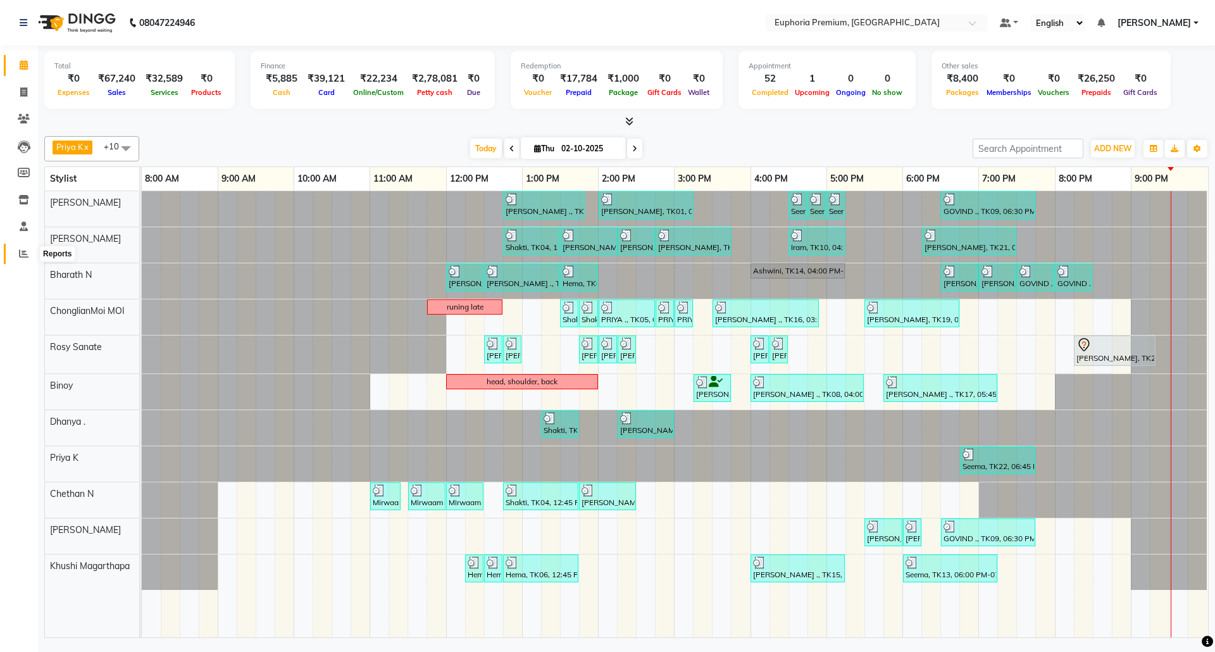
click at [18, 250] on span at bounding box center [24, 254] width 22 height 15
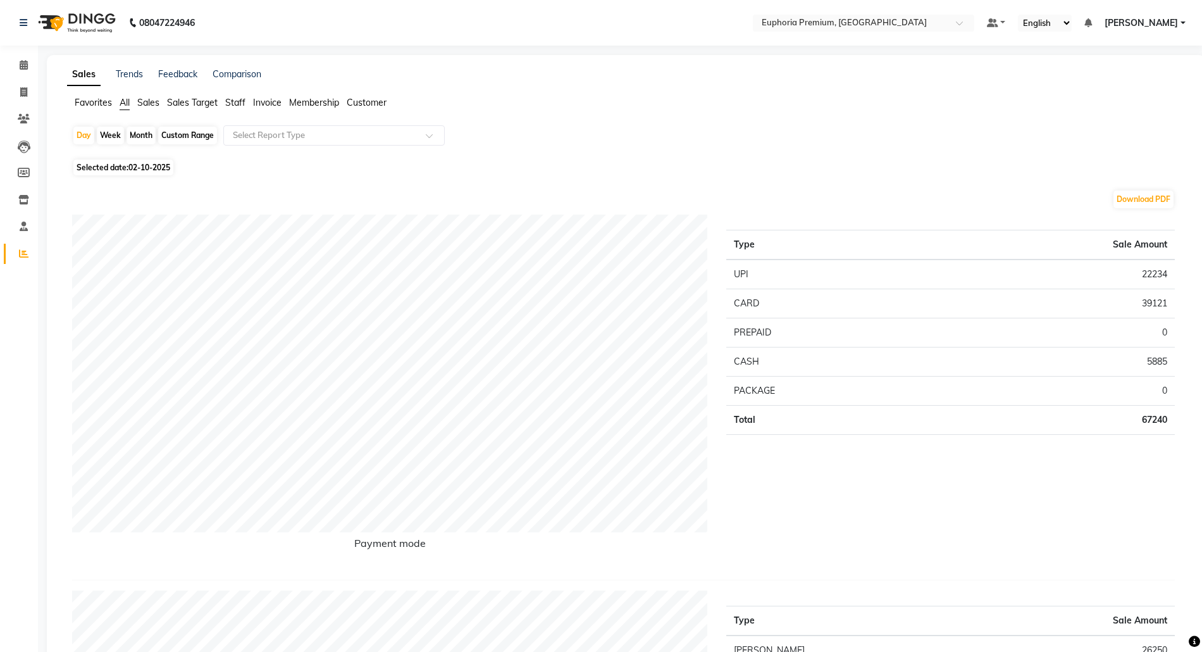
click at [152, 104] on span "Sales" at bounding box center [148, 102] width 22 height 11
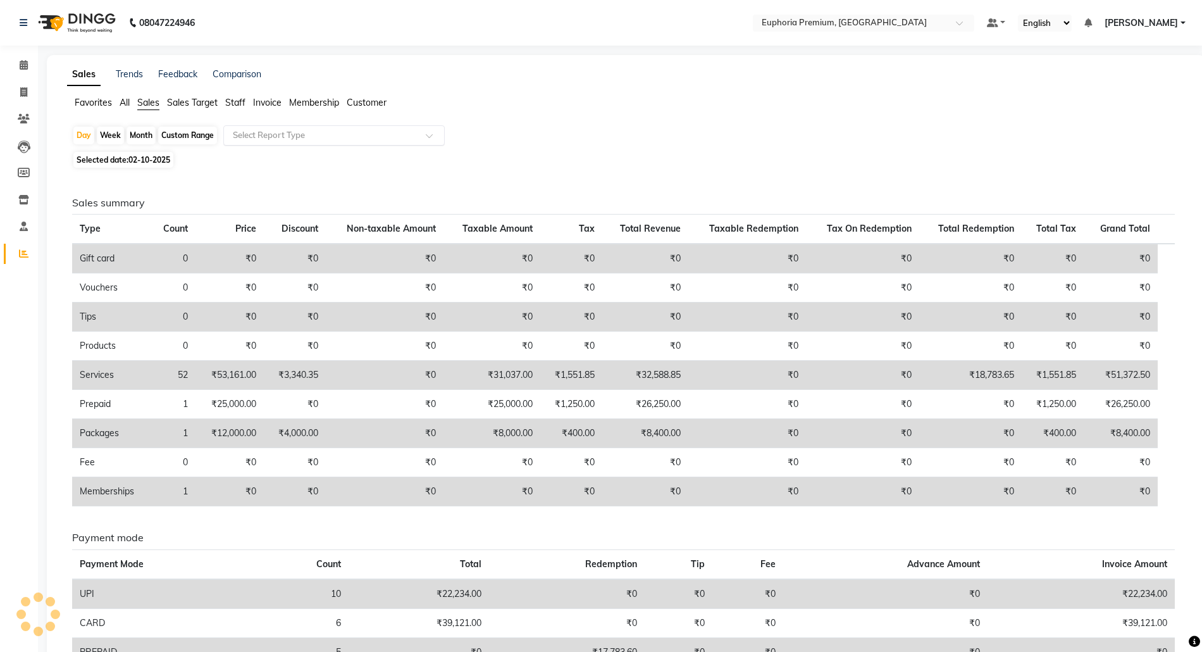
click at [312, 134] on input "text" at bounding box center [321, 135] width 182 height 13
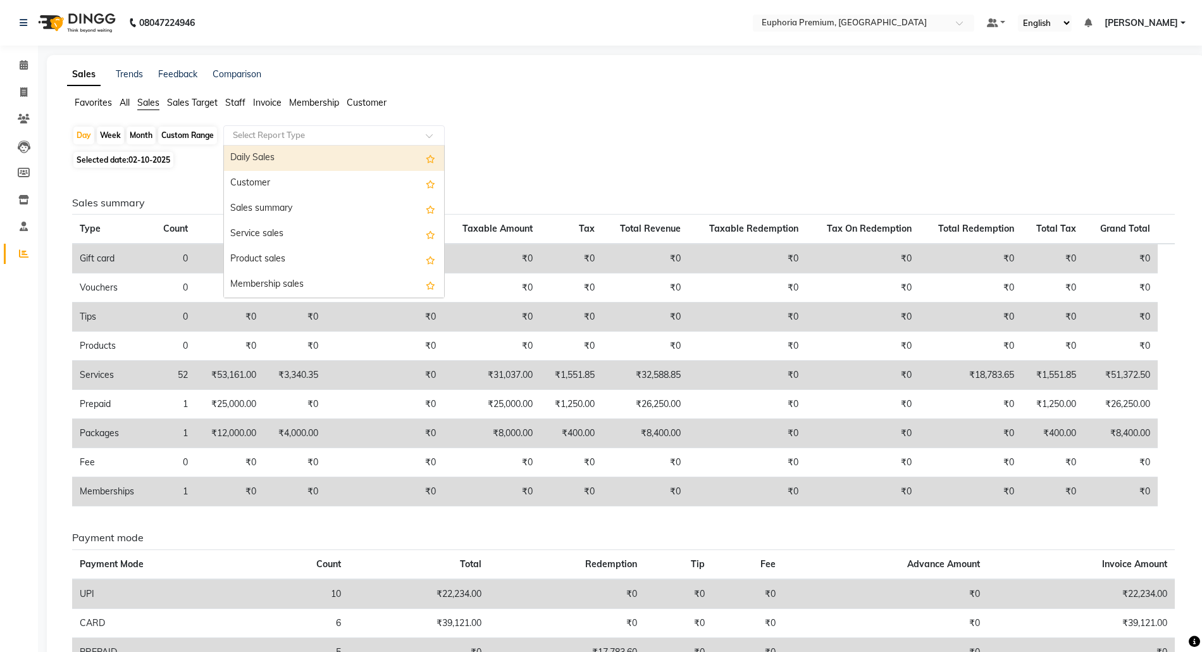
click at [319, 164] on div "Daily Sales" at bounding box center [334, 157] width 220 height 25
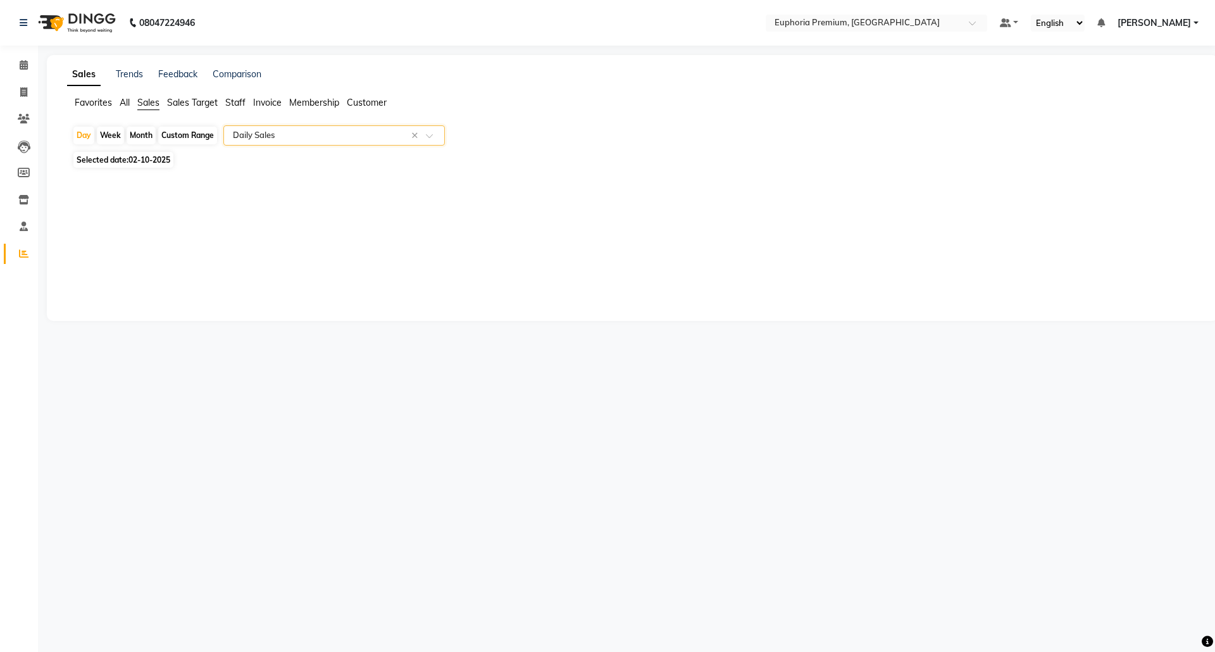
select select "full_report"
select select "csv"
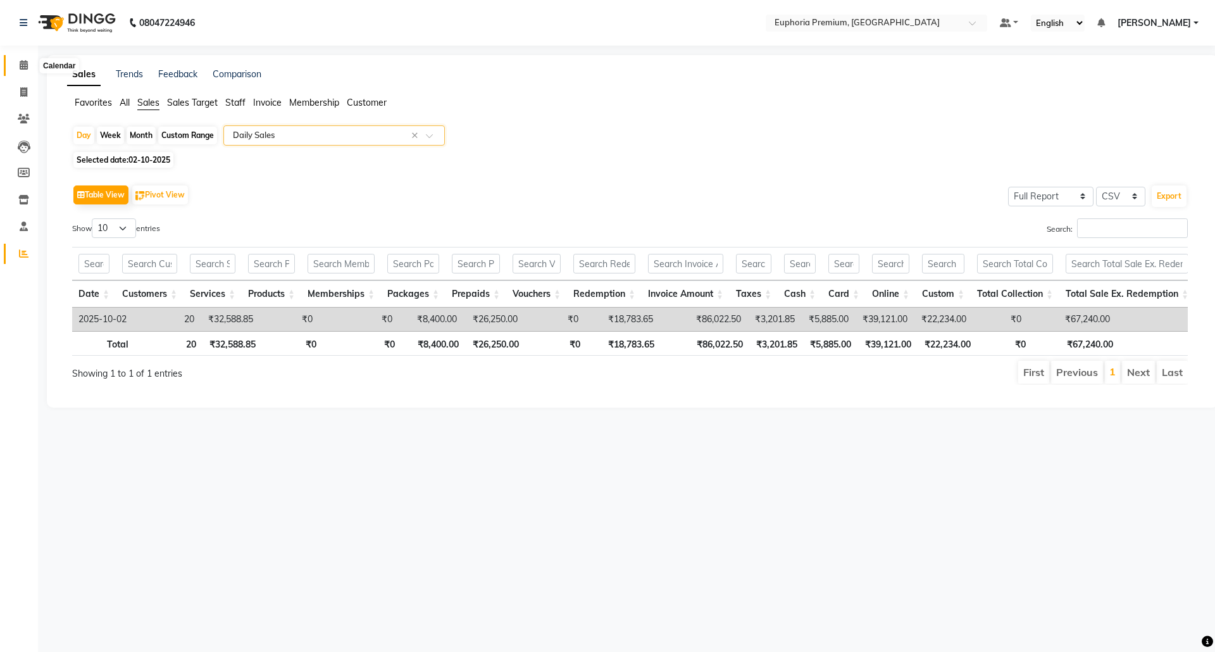
click at [24, 58] on span at bounding box center [24, 65] width 22 height 15
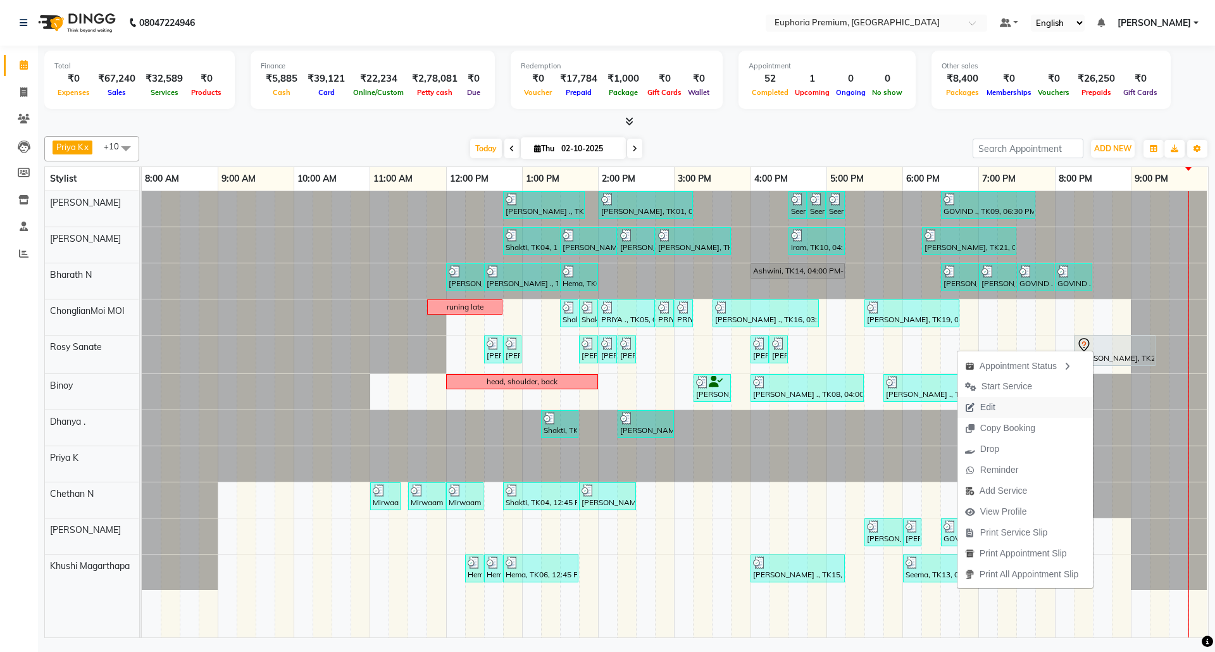
click at [1003, 406] on button "Edit" at bounding box center [1024, 407] width 135 height 21
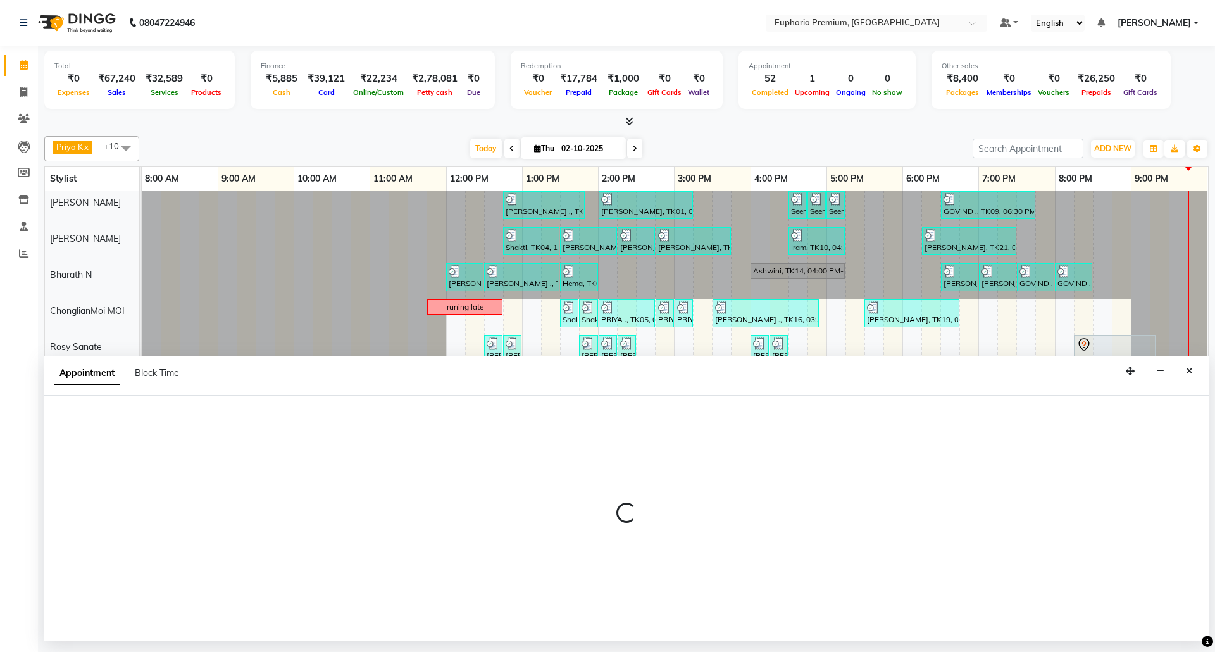
select select "tentative"
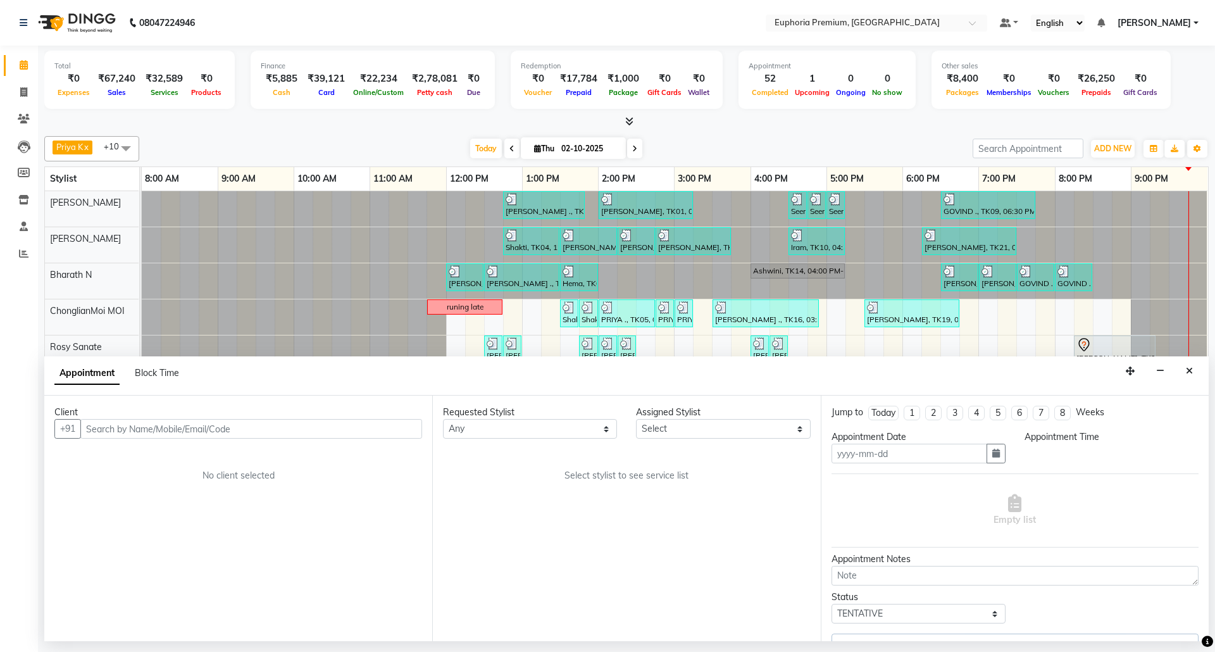
type input "02-10-2025"
select select "1215"
select select "71633"
select select "4006"
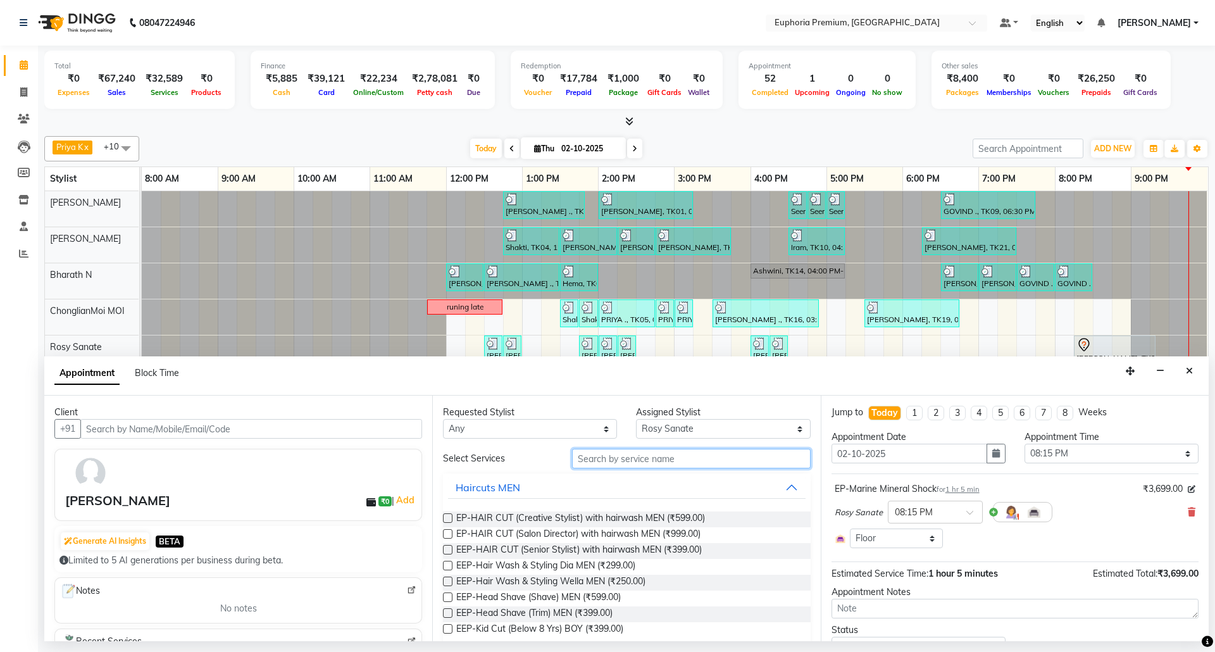
click at [676, 462] on input "text" at bounding box center [691, 458] width 238 height 20
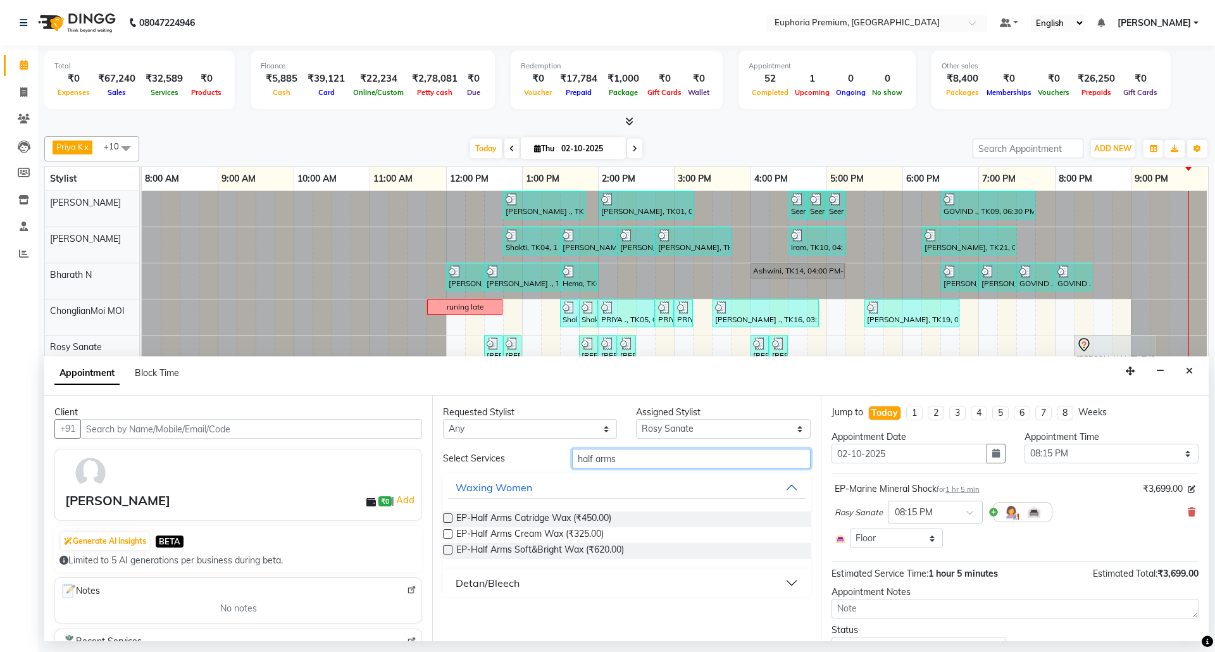
type input "half arms"
click at [450, 520] on label at bounding box center [447, 517] width 9 height 9
click at [450, 520] on input "checkbox" at bounding box center [447, 519] width 8 height 8
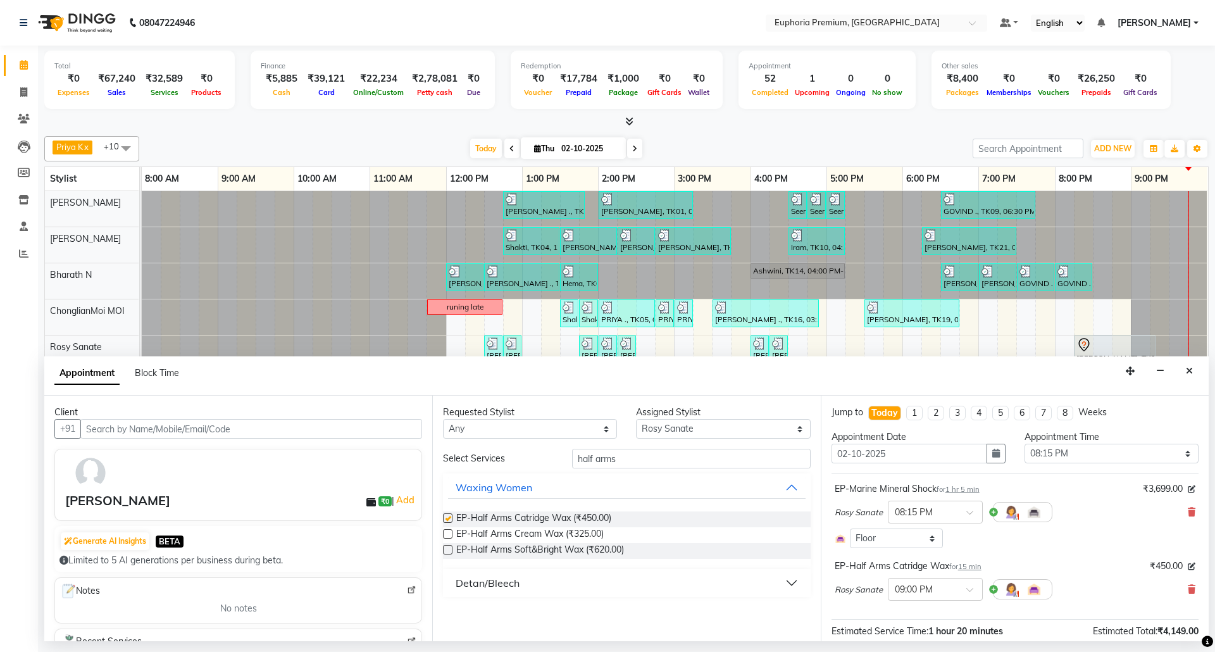
checkbox input "false"
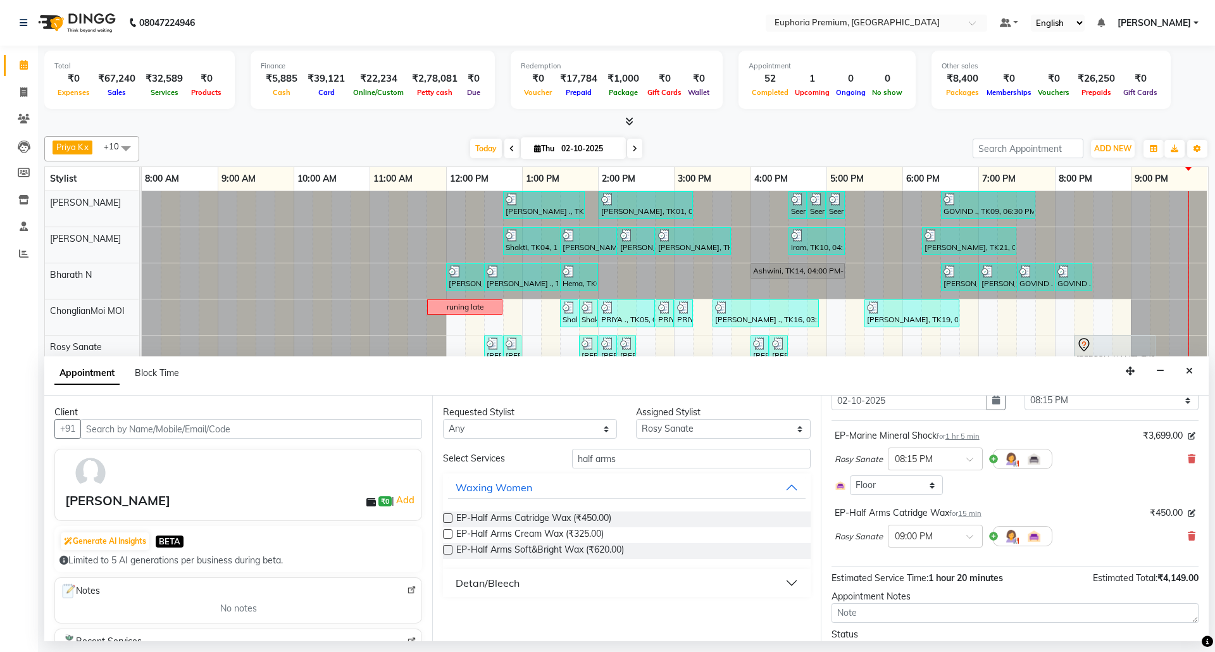
scroll to position [34, 0]
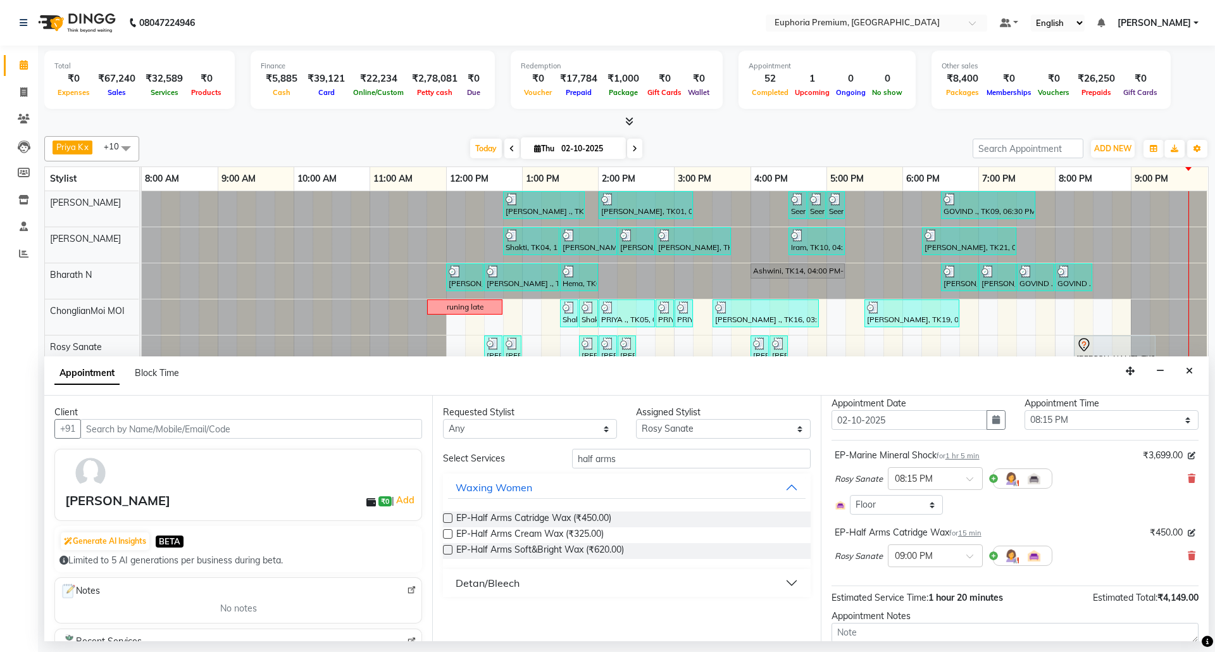
click at [956, 459] on span "1 hr 5 min" at bounding box center [962, 455] width 34 height 9
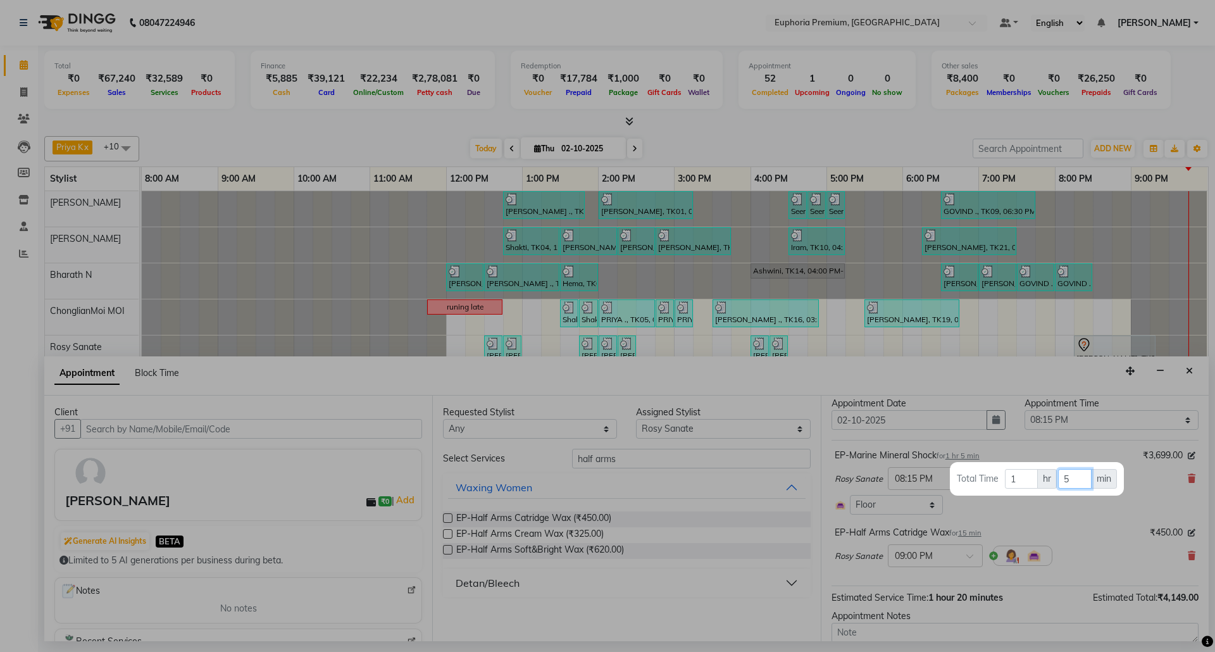
click at [1075, 478] on input "5" at bounding box center [1075, 479] width 34 height 20
click at [1131, 493] on div at bounding box center [607, 326] width 1215 height 652
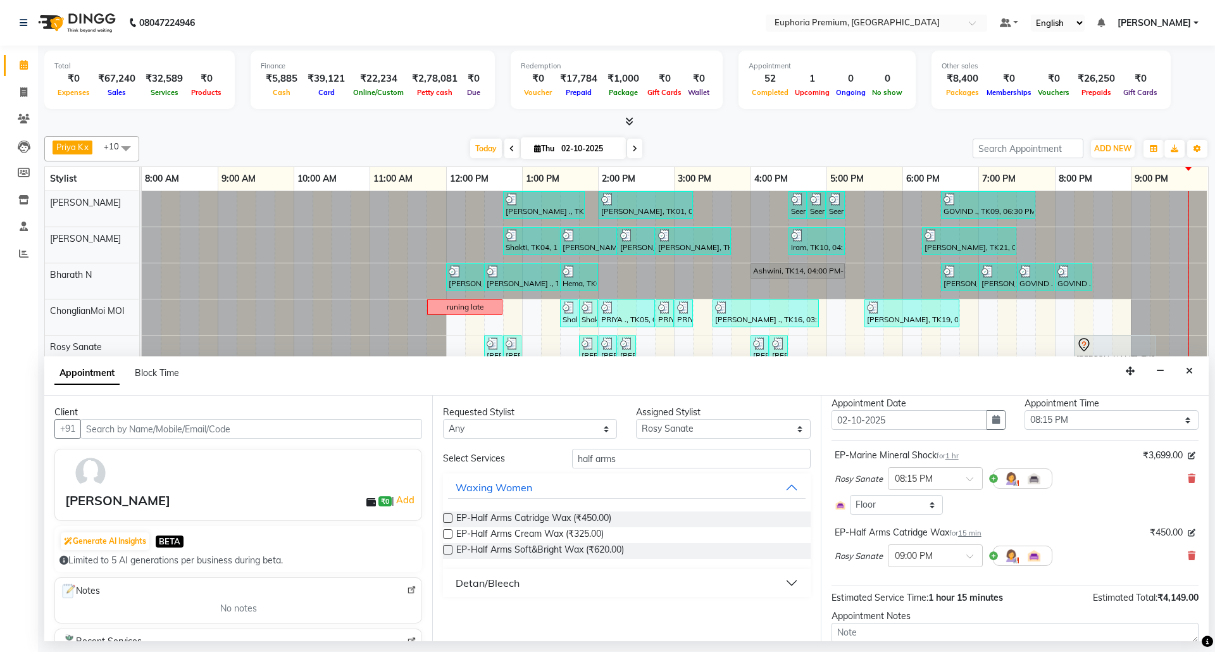
scroll to position [117, 0]
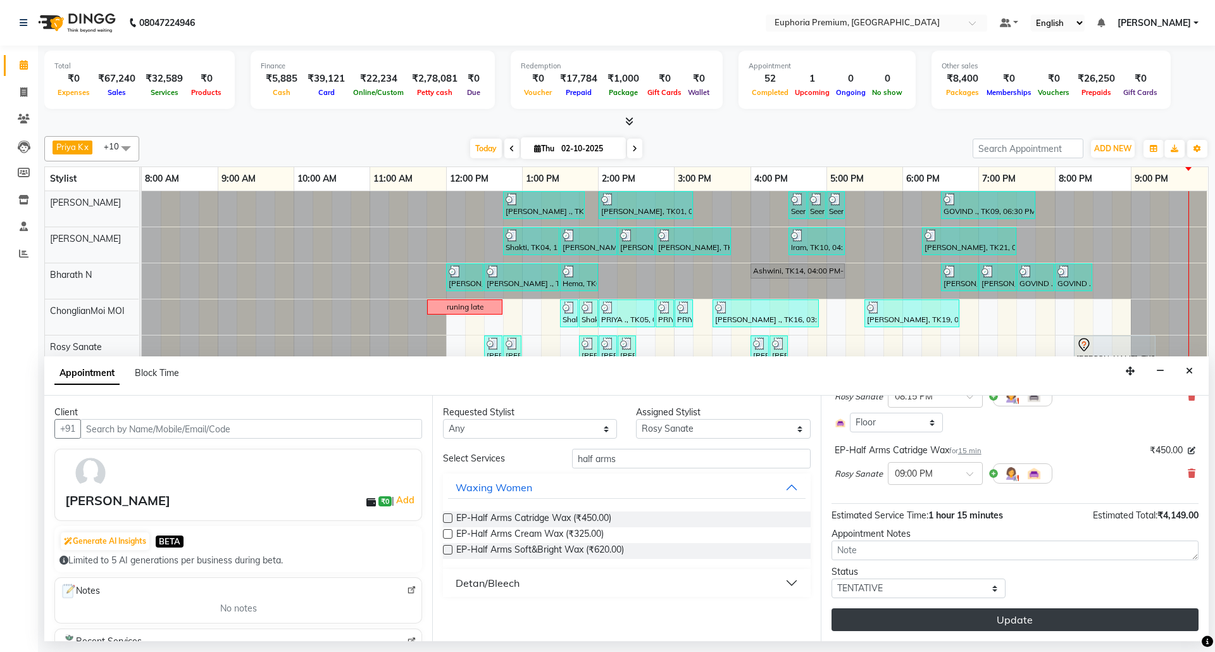
click at [1038, 614] on button "Update" at bounding box center [1014, 619] width 367 height 23
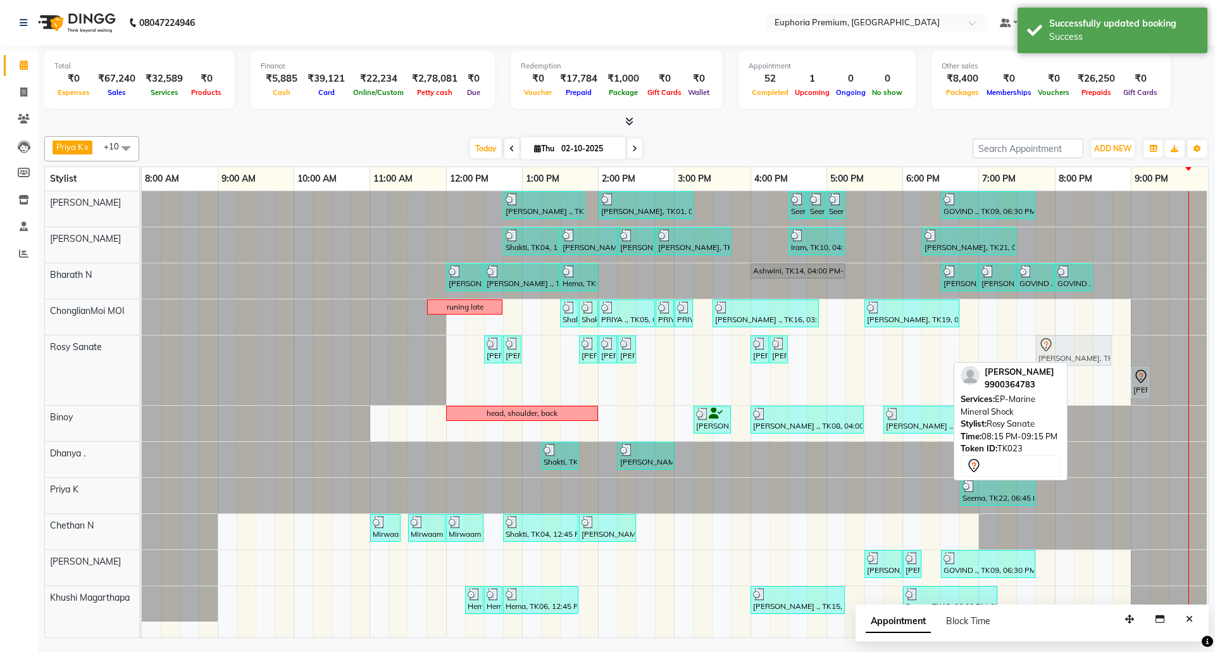
click at [142, 355] on div "Prabha, TK01, 12:30 PM-12:45 PM, EP-Full Arms Catridge Wax Prabha, TK01, 12:45 …" at bounding box center [142, 370] width 0 height 70
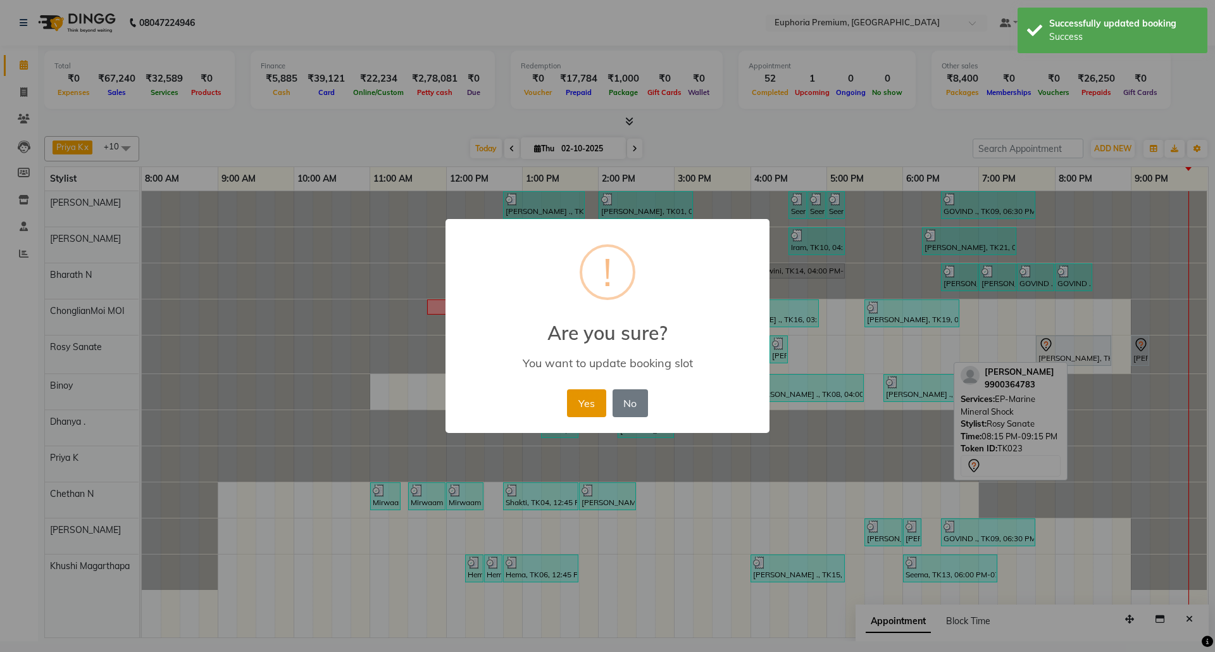
click at [588, 400] on button "Yes" at bounding box center [586, 403] width 39 height 28
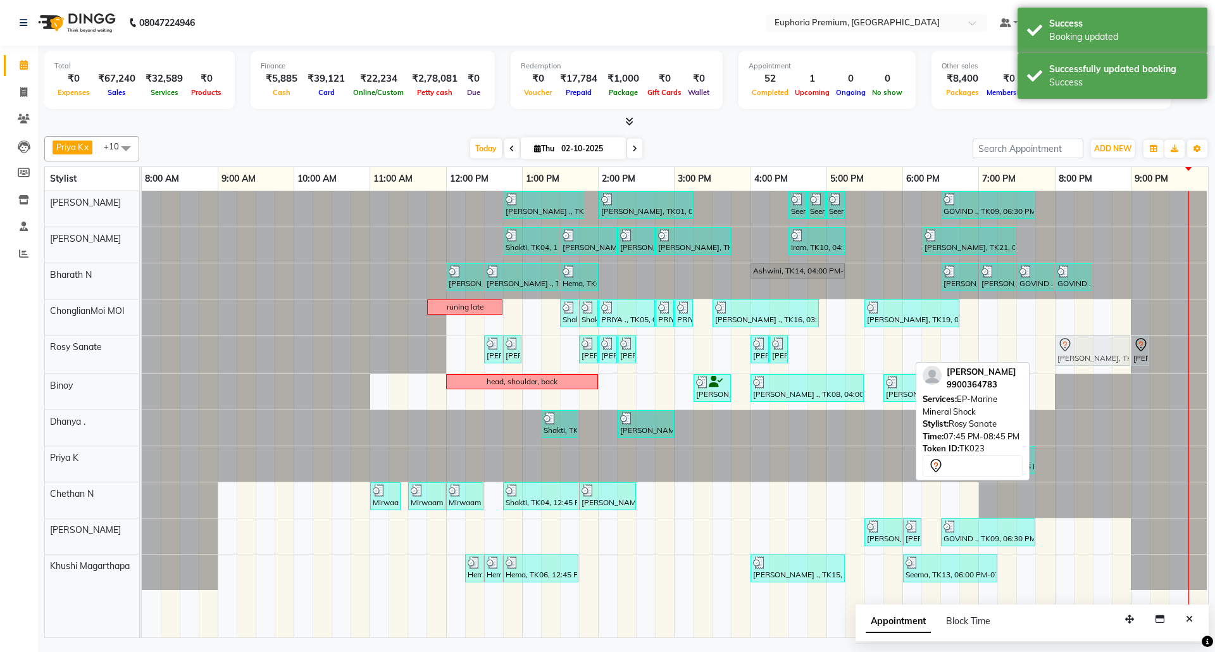
click at [142, 353] on div "Prabha, TK01, 12:30 PM-12:45 PM, EP-Full Arms Catridge Wax Prabha, TK01, 12:45 …" at bounding box center [142, 354] width 0 height 38
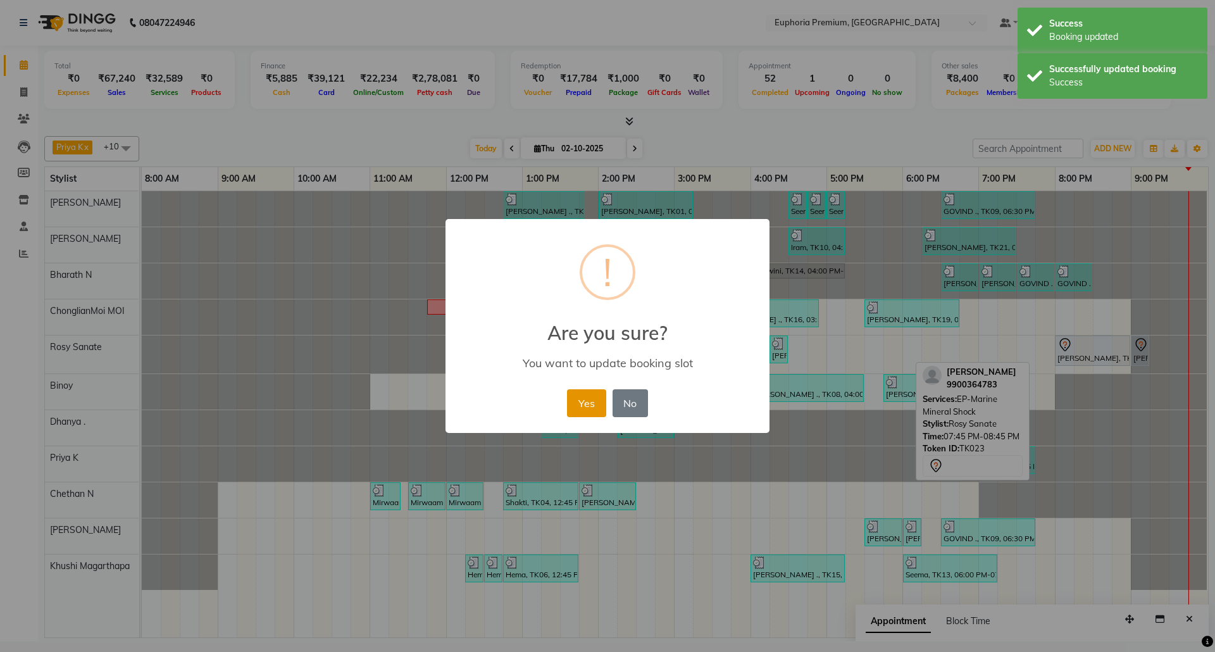
click at [588, 400] on button "Yes" at bounding box center [586, 403] width 39 height 28
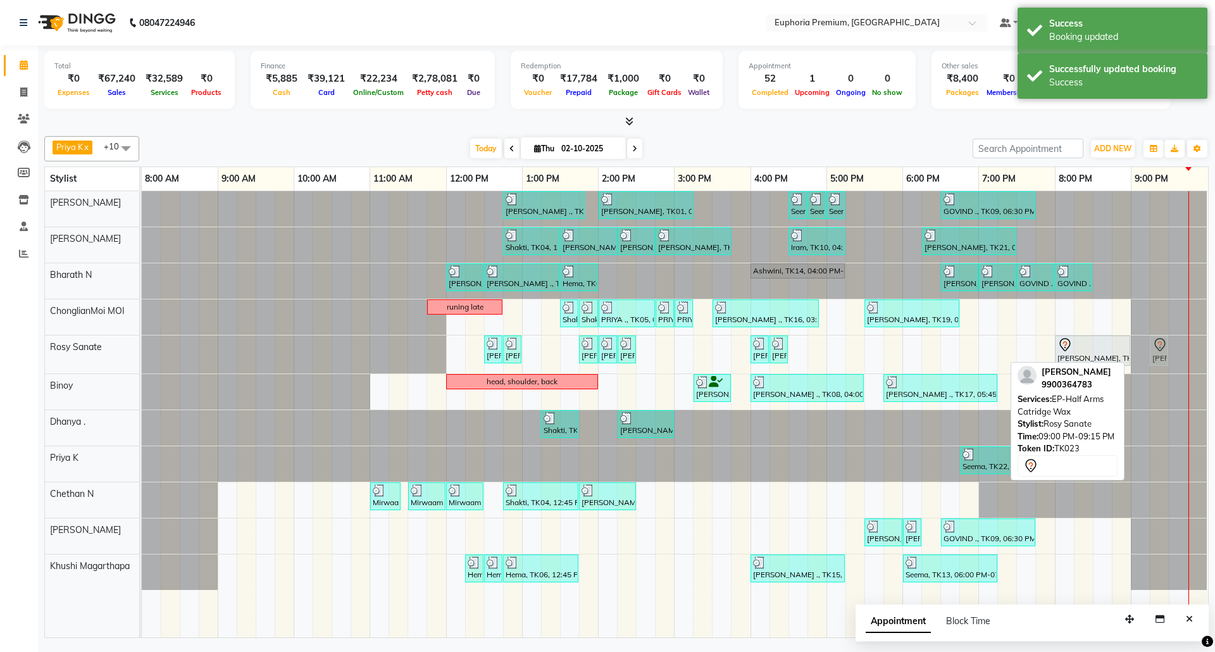
drag, startPoint x: 1141, startPoint y: 355, endPoint x: 1168, endPoint y: 357, distance: 26.6
click at [142, 357] on div "Prabha, TK01, 12:30 PM-12:45 PM, EP-Full Arms Catridge Wax Prabha, TK01, 12:45 …" at bounding box center [142, 354] width 0 height 38
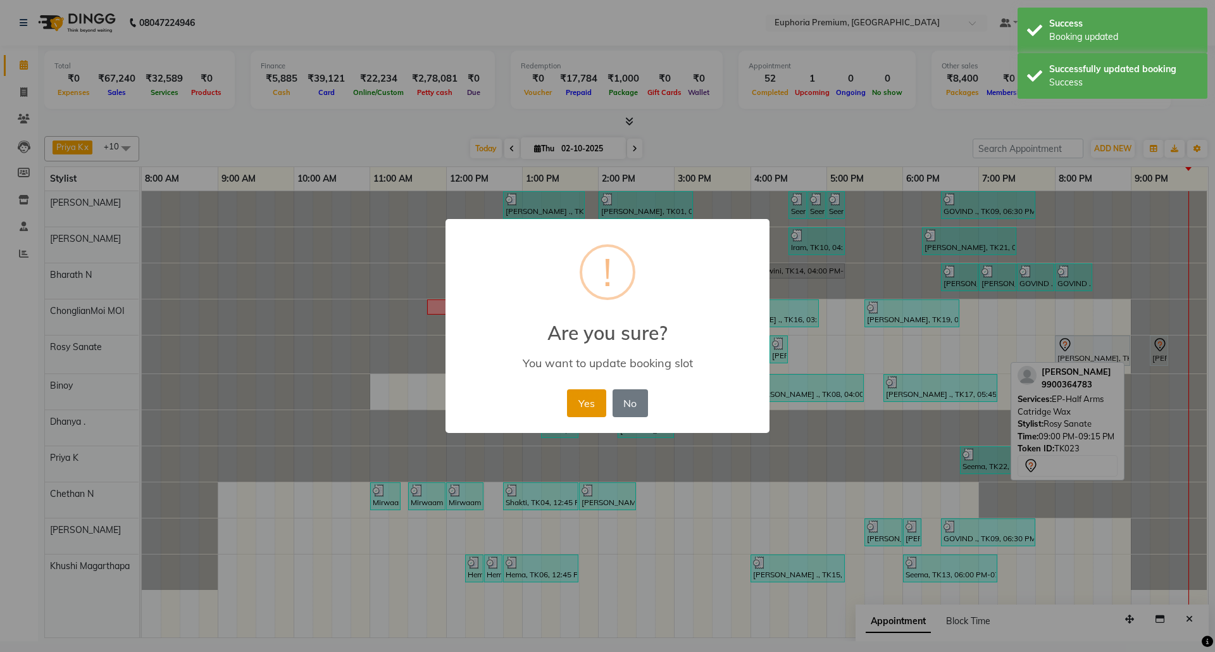
drag, startPoint x: 593, startPoint y: 404, endPoint x: 827, endPoint y: 373, distance: 236.0
click at [595, 404] on button "Yes" at bounding box center [586, 403] width 39 height 28
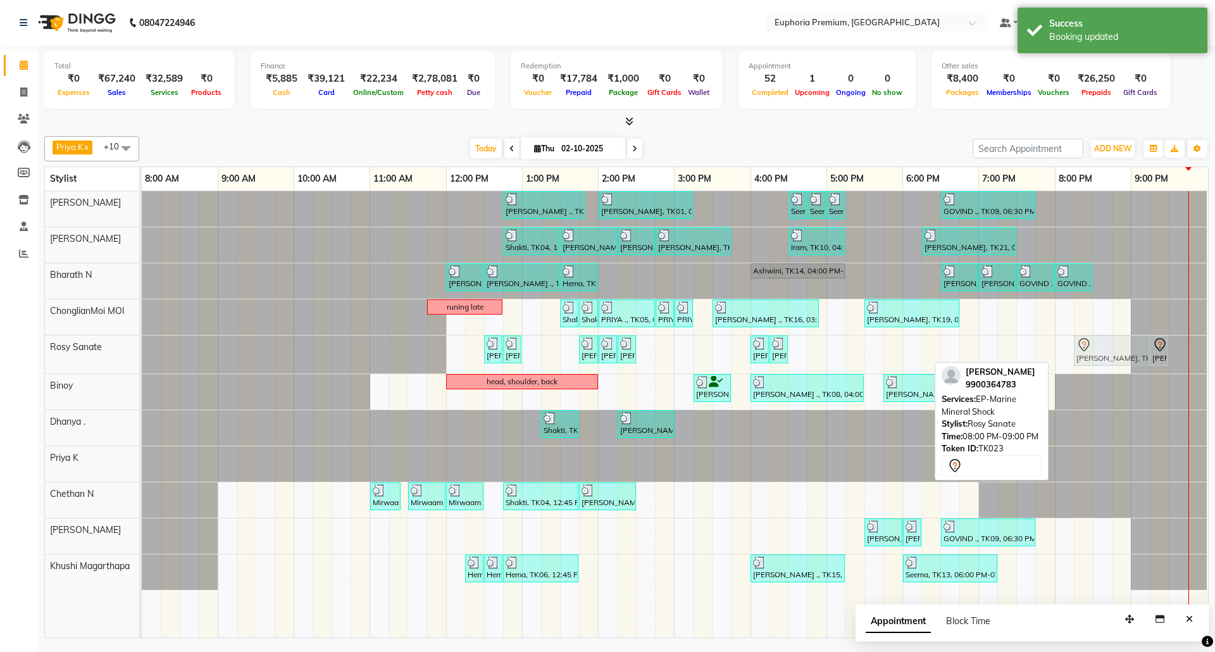
drag, startPoint x: 1098, startPoint y: 350, endPoint x: 1113, endPoint y: 350, distance: 15.2
click at [142, 350] on div "Prabha, TK01, 12:30 PM-12:45 PM, EP-Full Arms Catridge Wax Prabha, TK01, 12:45 …" at bounding box center [142, 354] width 0 height 38
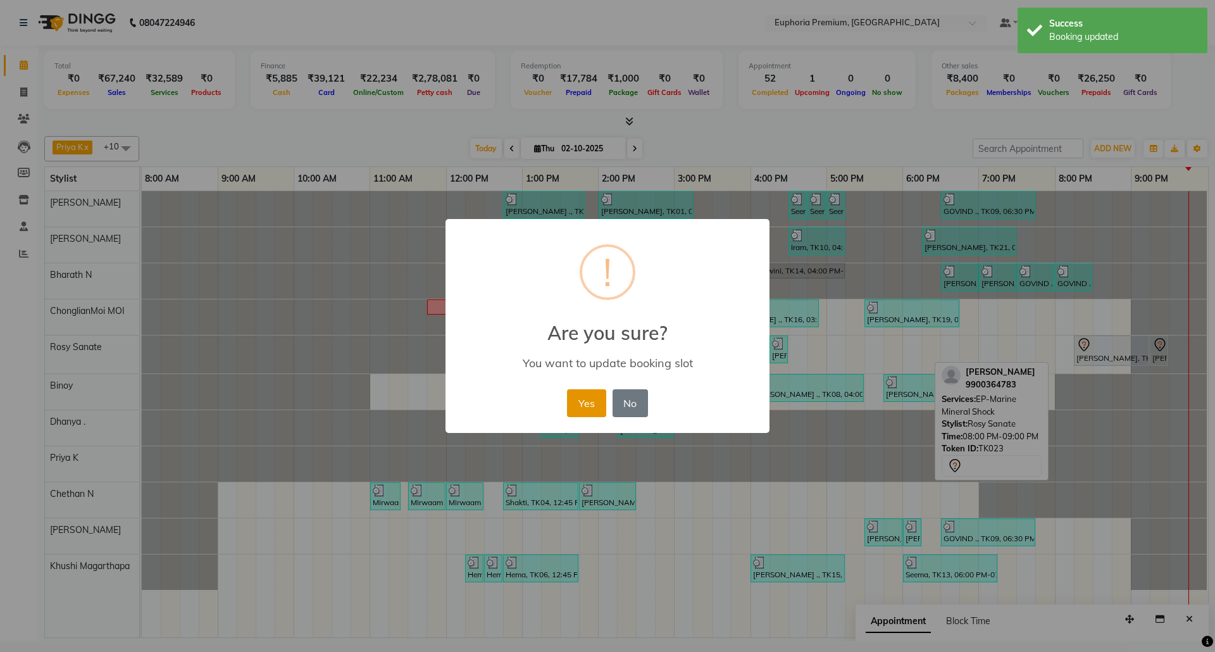
click at [593, 403] on button "Yes" at bounding box center [586, 403] width 39 height 28
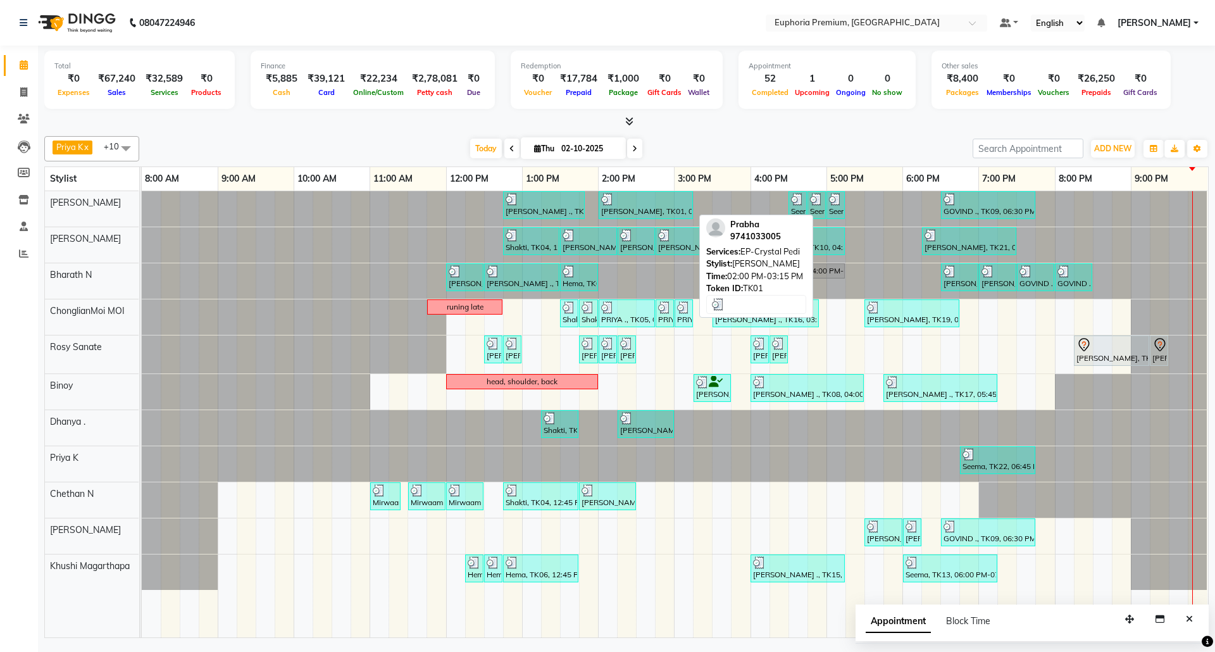
click at [634, 207] on div "Prabha, TK01, 02:00 PM-03:15 PM, EP-Crystal Pedi" at bounding box center [646, 205] width 92 height 24
select select "3"
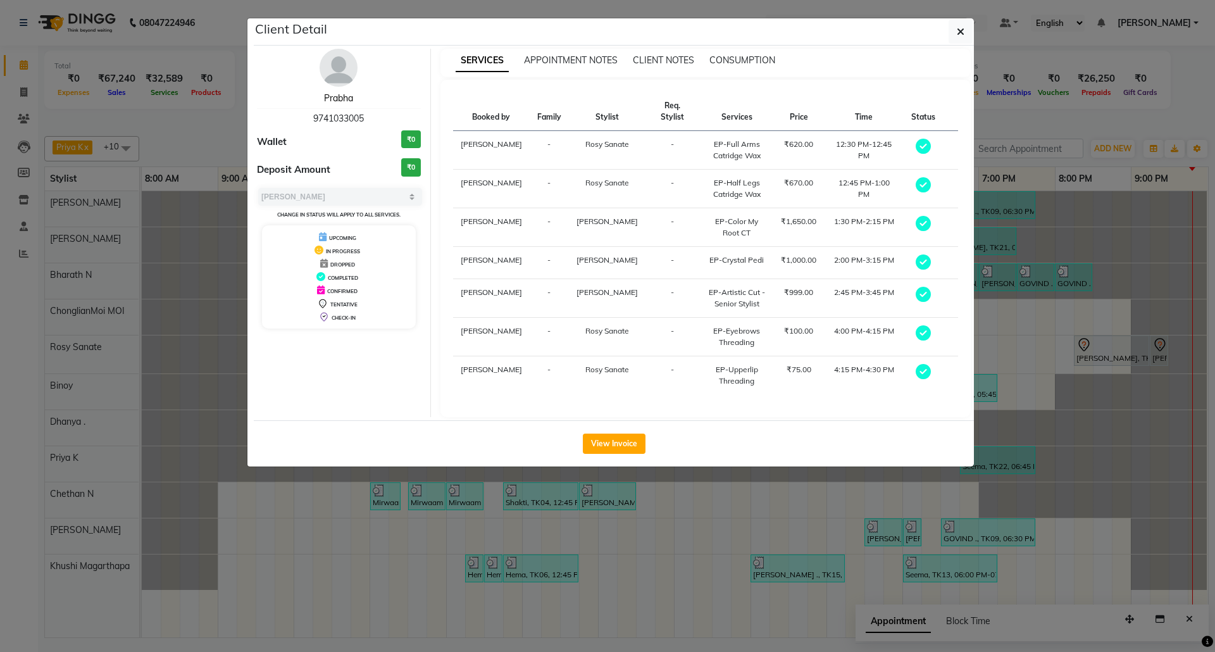
click at [340, 94] on link "Prabha" at bounding box center [338, 97] width 29 height 11
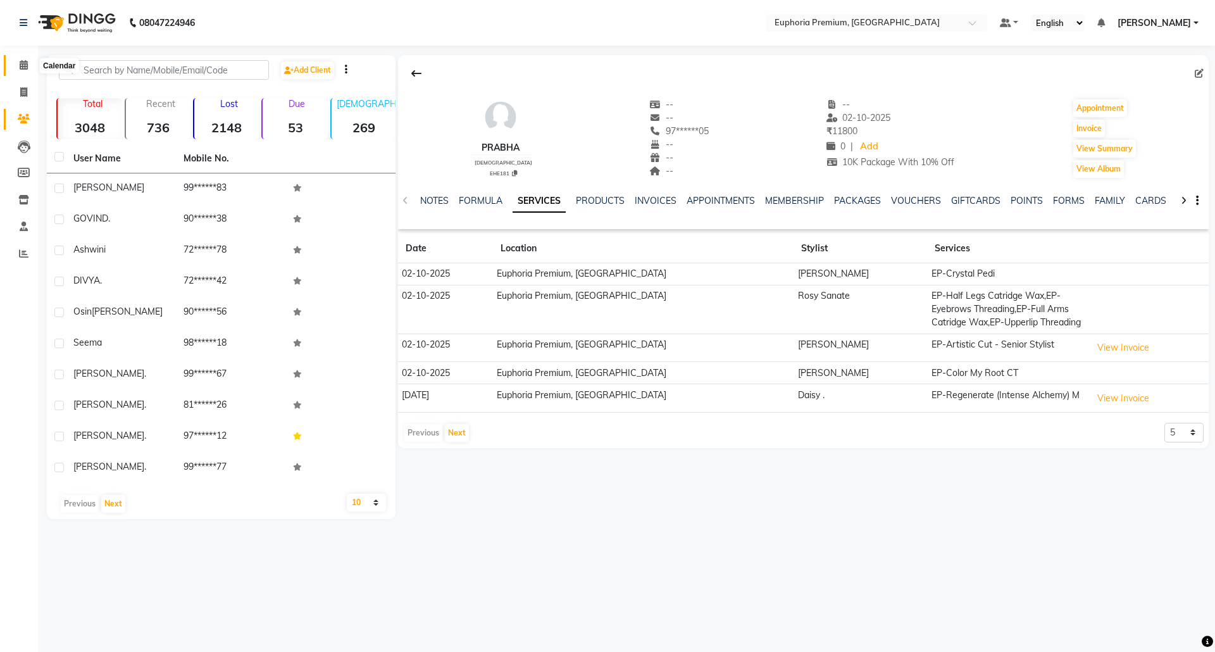
click at [23, 62] on icon at bounding box center [24, 64] width 8 height 9
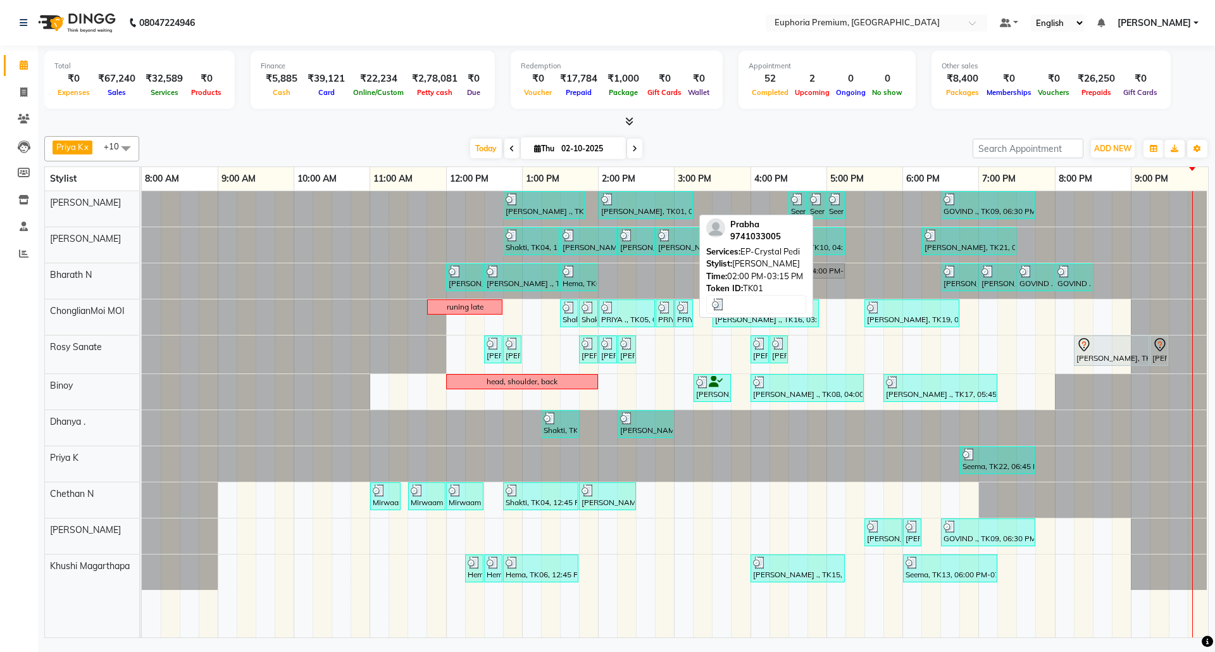
click at [638, 207] on div "Prabha, TK01, 02:00 PM-03:15 PM, EP-Crystal Pedi" at bounding box center [646, 205] width 92 height 24
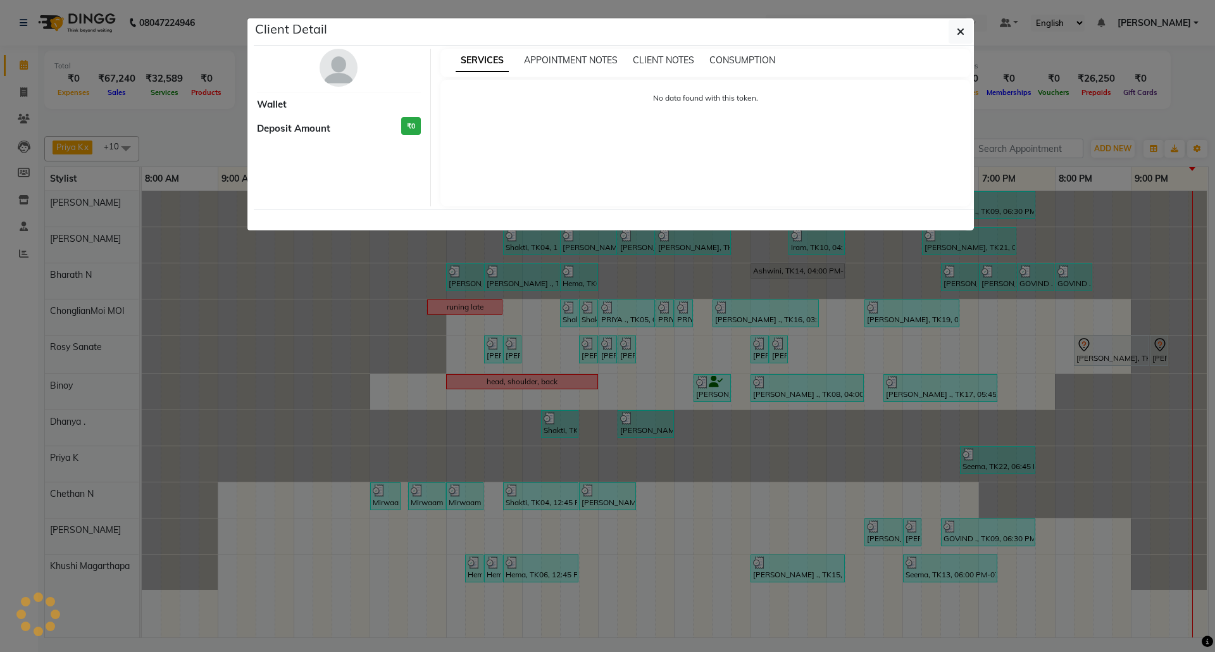
select select "3"
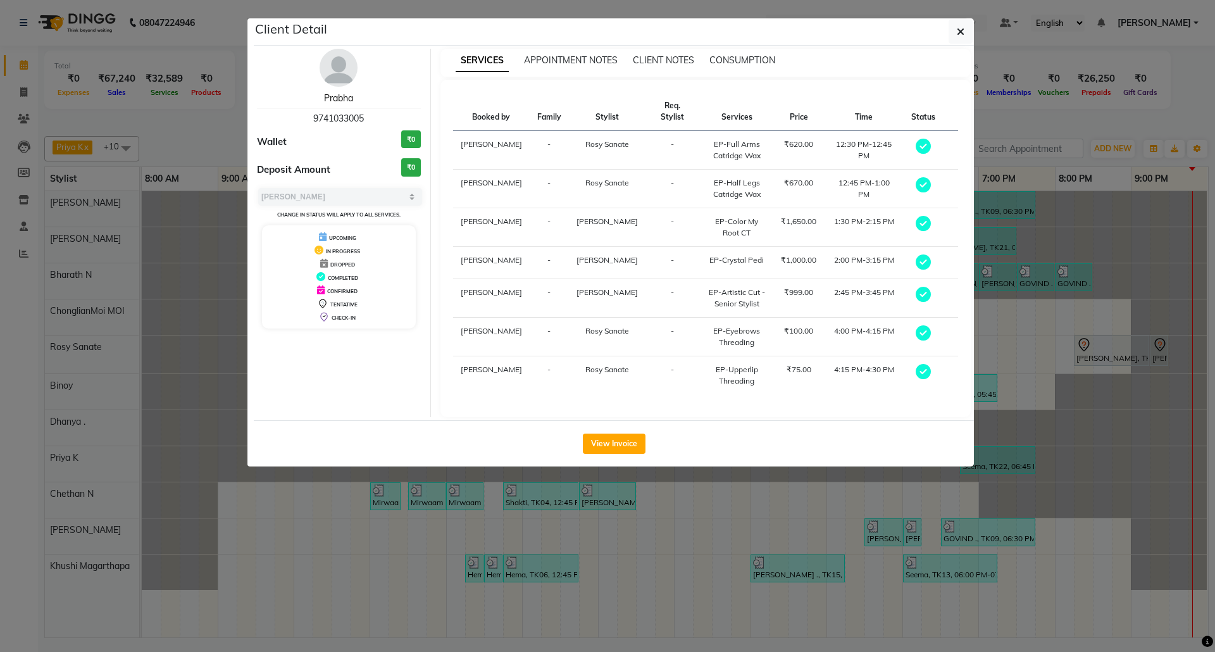
click at [347, 94] on link "Prabha" at bounding box center [338, 97] width 29 height 11
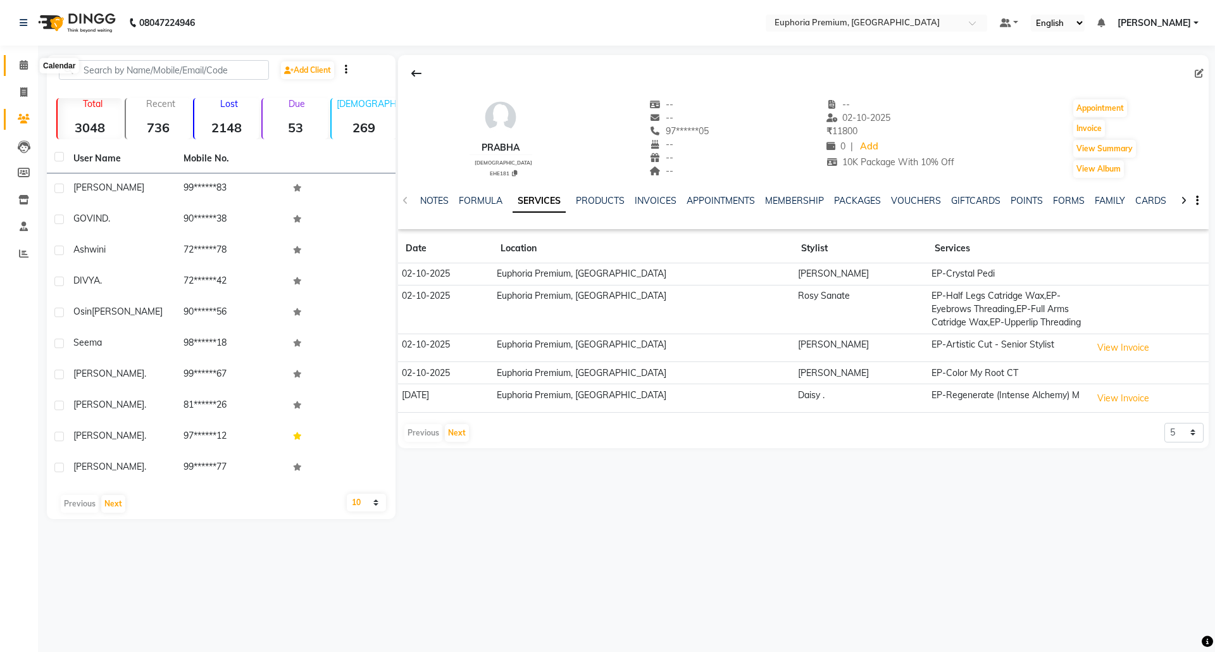
click at [23, 66] on icon at bounding box center [24, 64] width 8 height 9
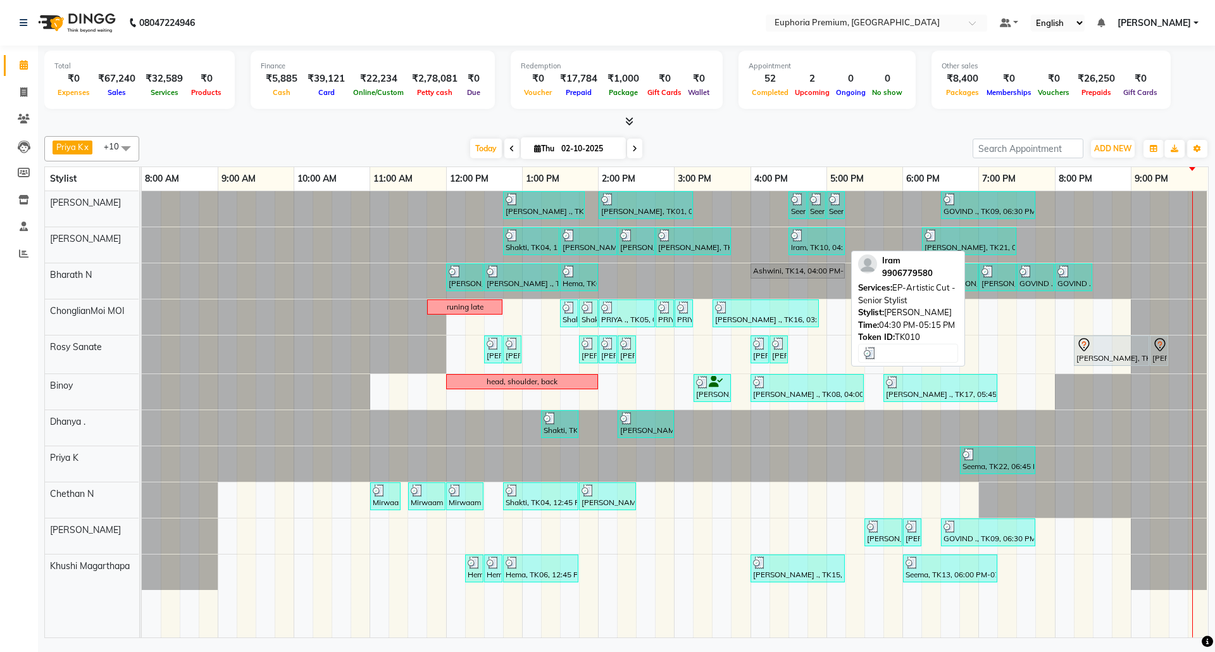
click at [812, 238] on div at bounding box center [816, 235] width 51 height 13
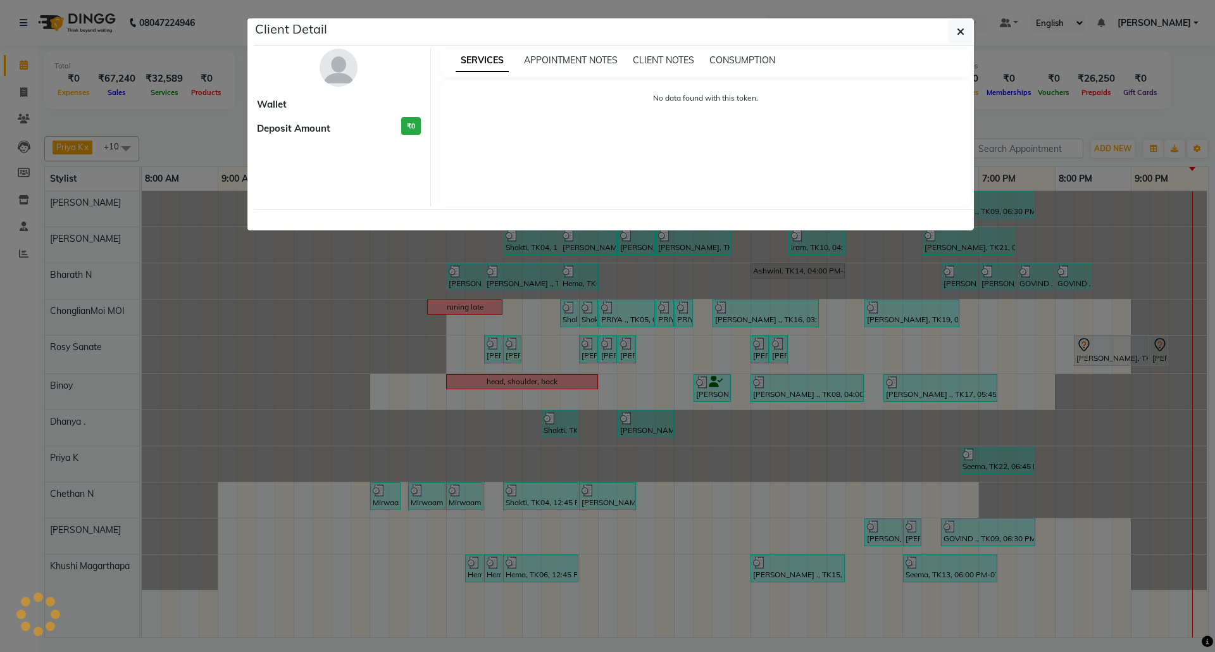
select select "3"
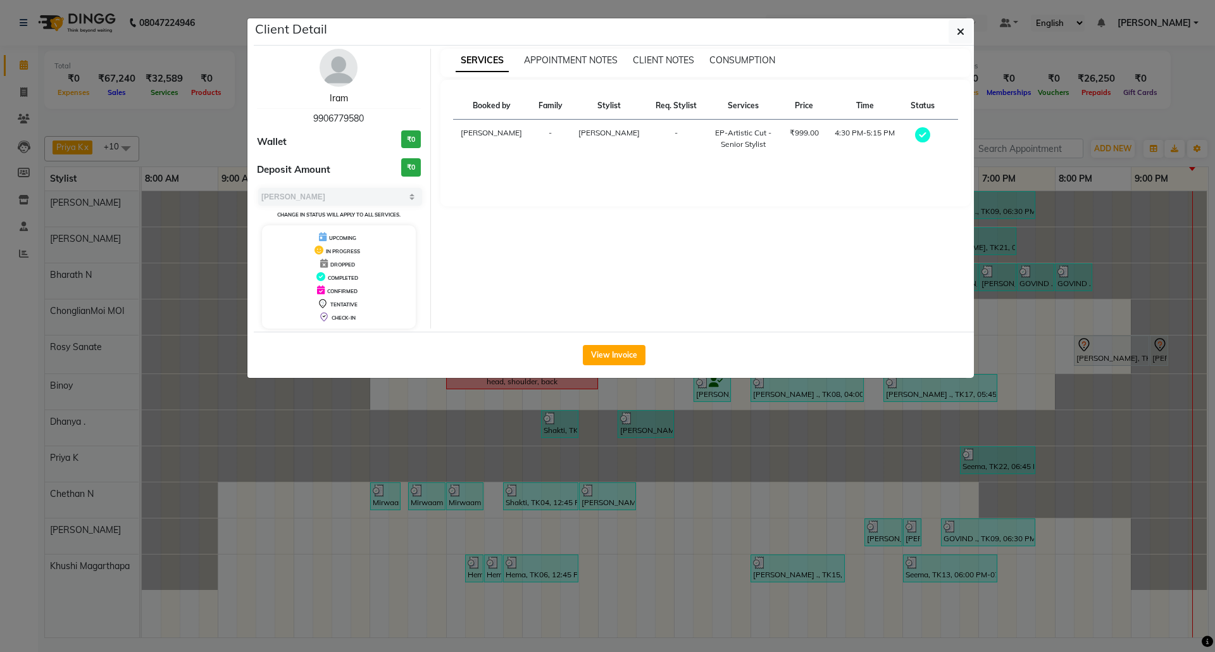
click at [342, 95] on link "Iram" at bounding box center [339, 97] width 18 height 11
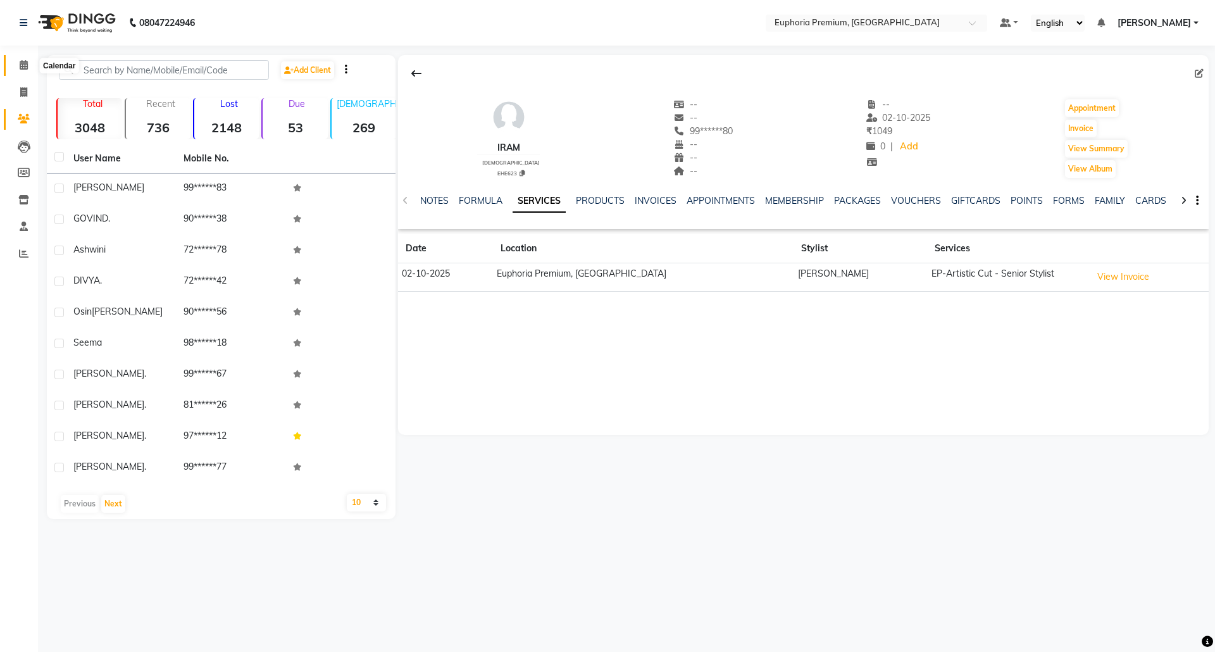
click at [22, 63] on icon at bounding box center [24, 64] width 8 height 9
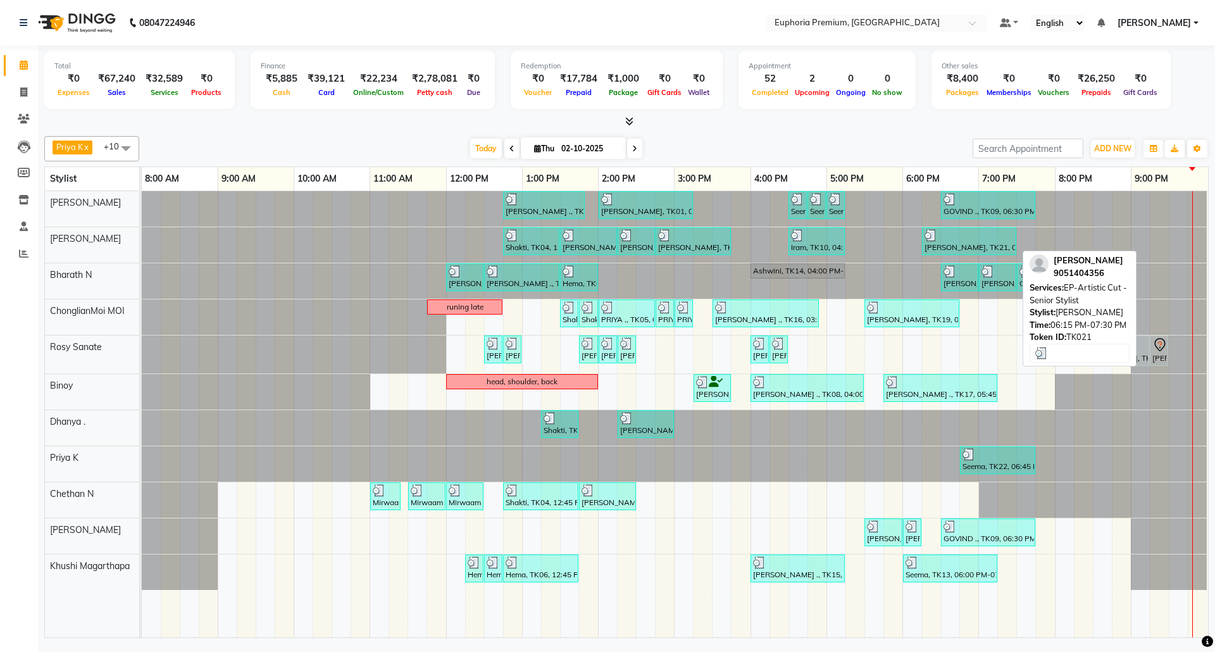
click at [967, 238] on div at bounding box center [968, 235] width 89 height 13
select select "3"
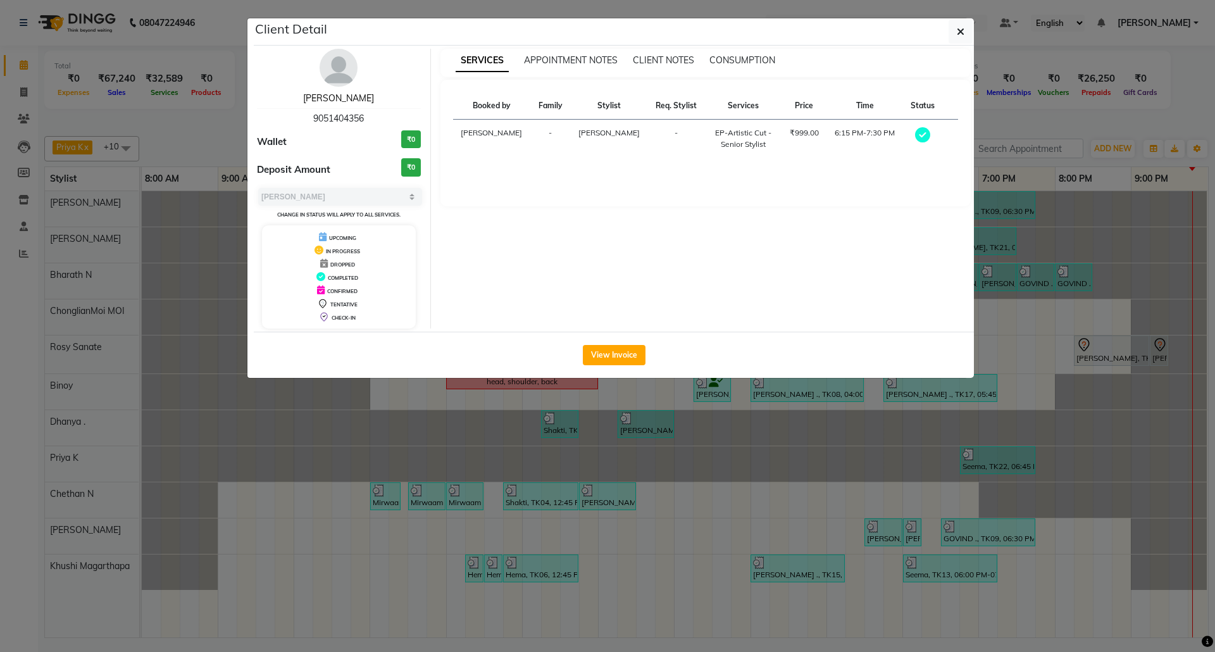
click at [352, 97] on link "Osin Roy" at bounding box center [338, 97] width 71 height 11
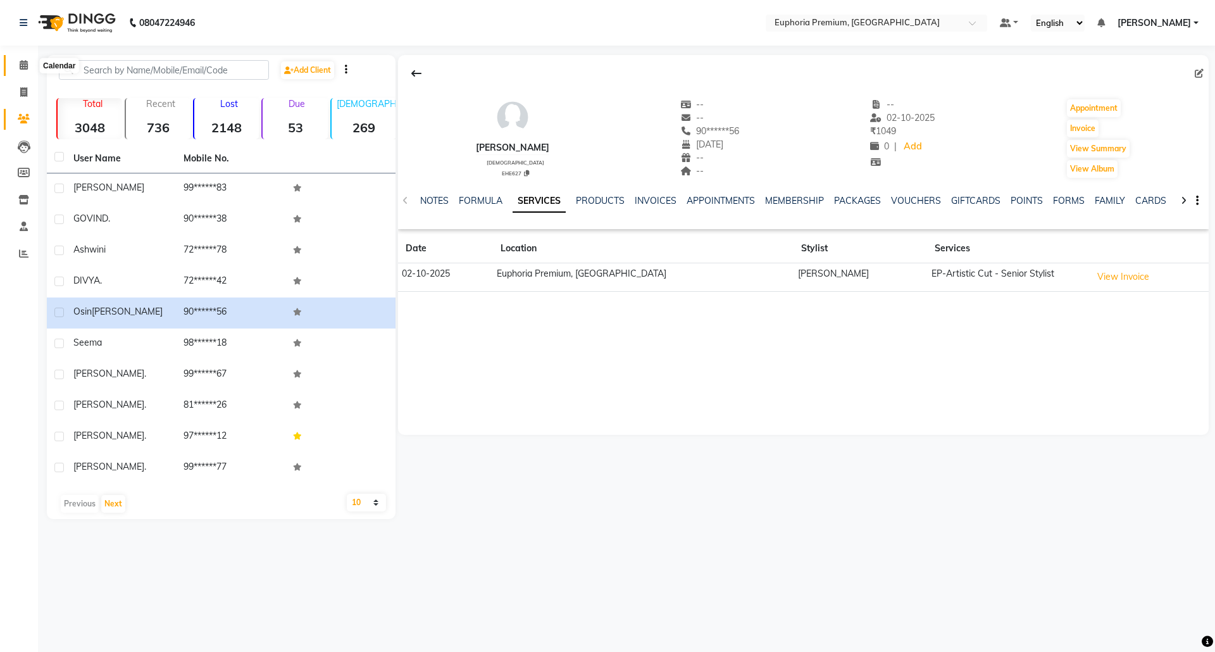
click at [16, 68] on span at bounding box center [24, 65] width 22 height 15
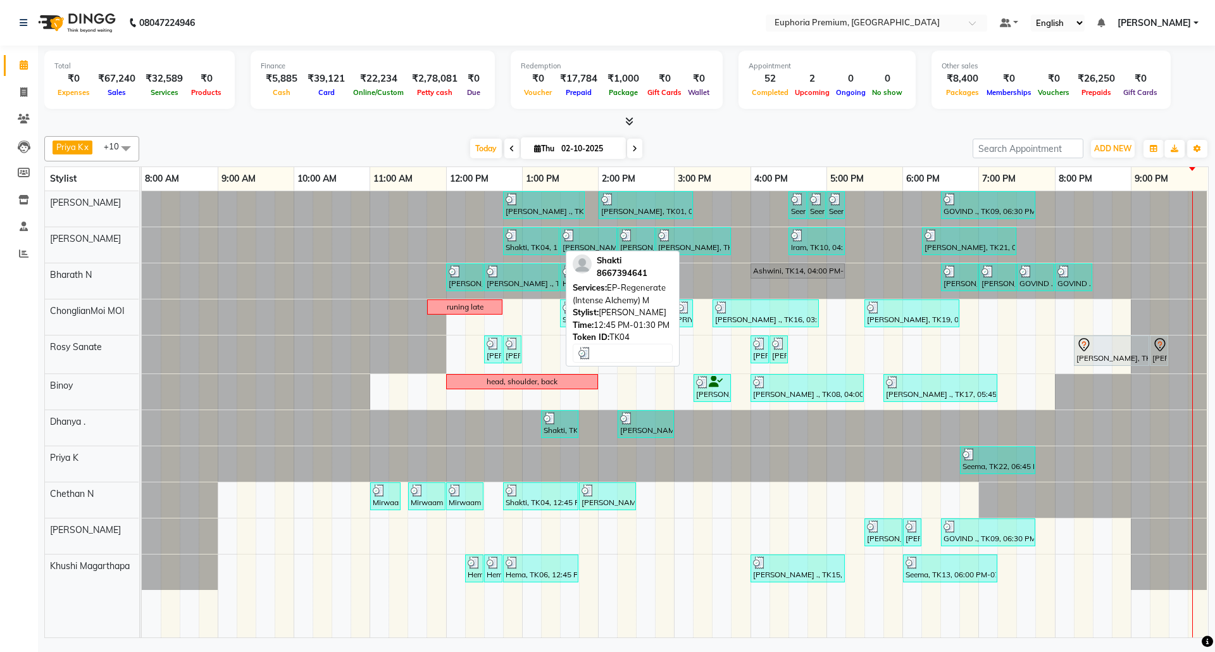
click at [527, 245] on div "Shakti, TK04, 12:45 PM-01:30 PM, EP-Regenerate (Intense Alchemy) M" at bounding box center [531, 241] width 54 height 24
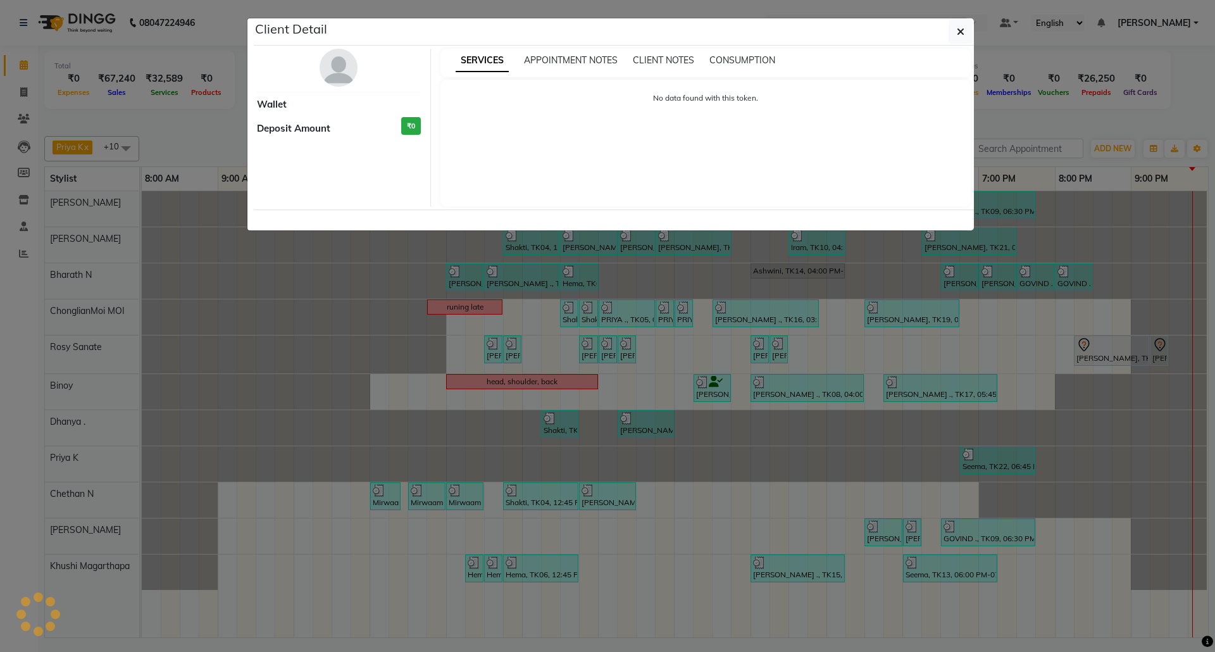
select select "3"
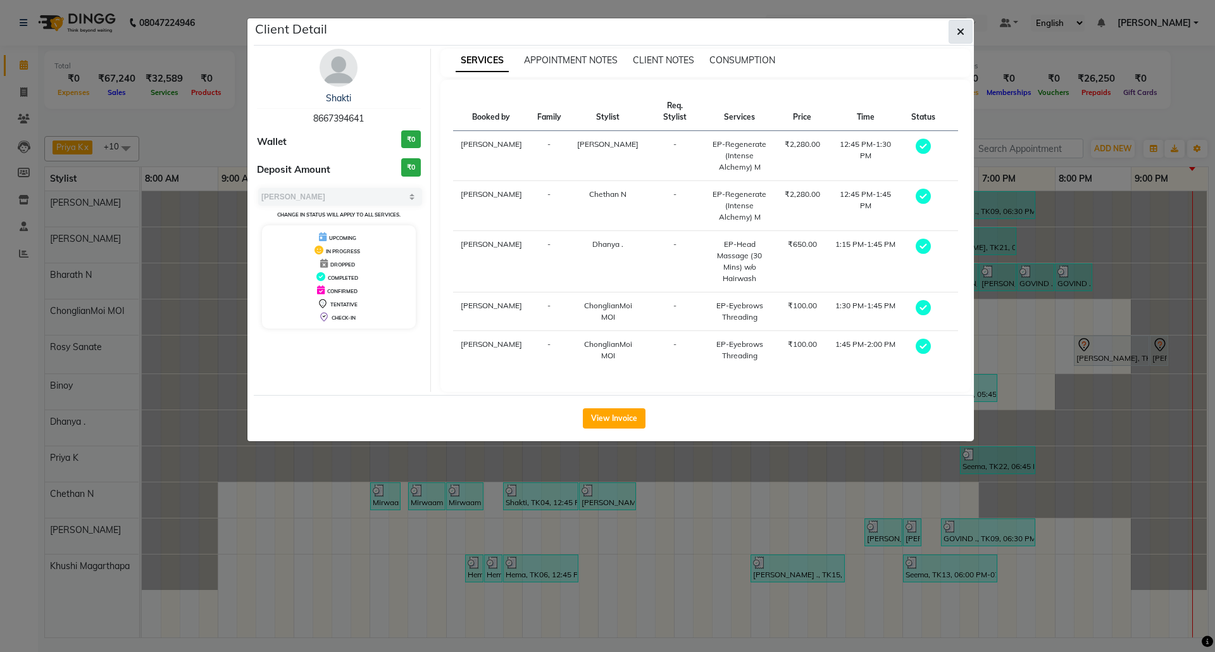
click at [963, 27] on icon "button" at bounding box center [960, 32] width 8 height 10
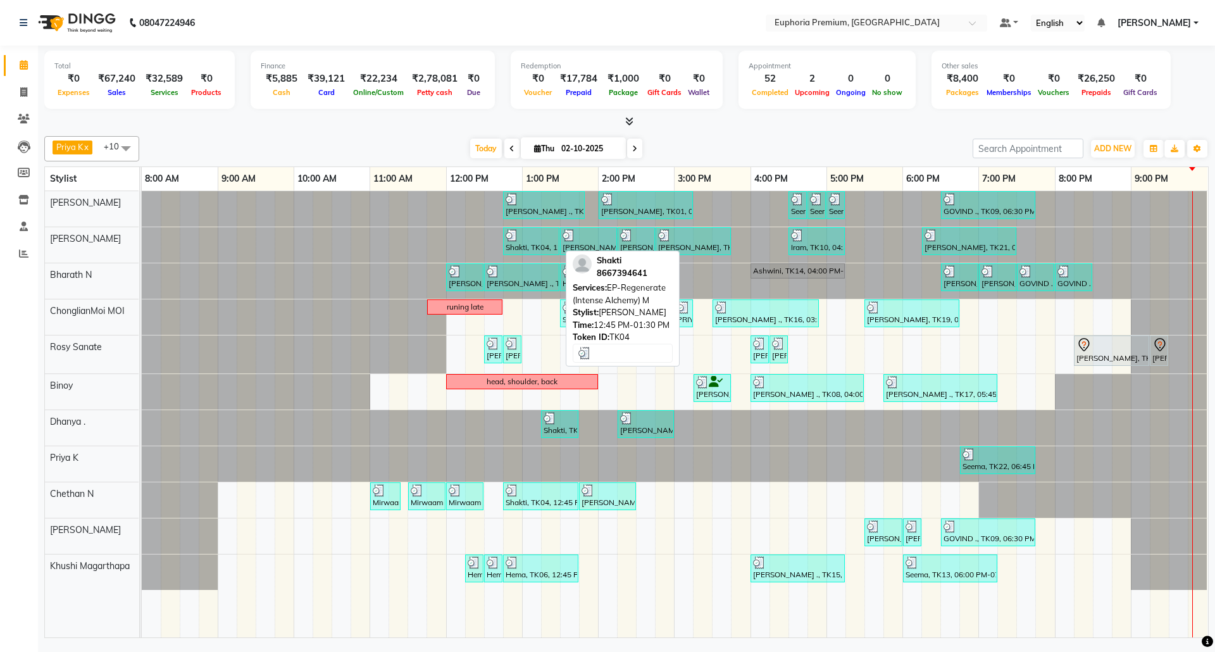
click at [527, 244] on div "Shakti, TK04, 12:45 PM-01:30 PM, EP-Regenerate (Intense Alchemy) M" at bounding box center [531, 241] width 54 height 24
select select "3"
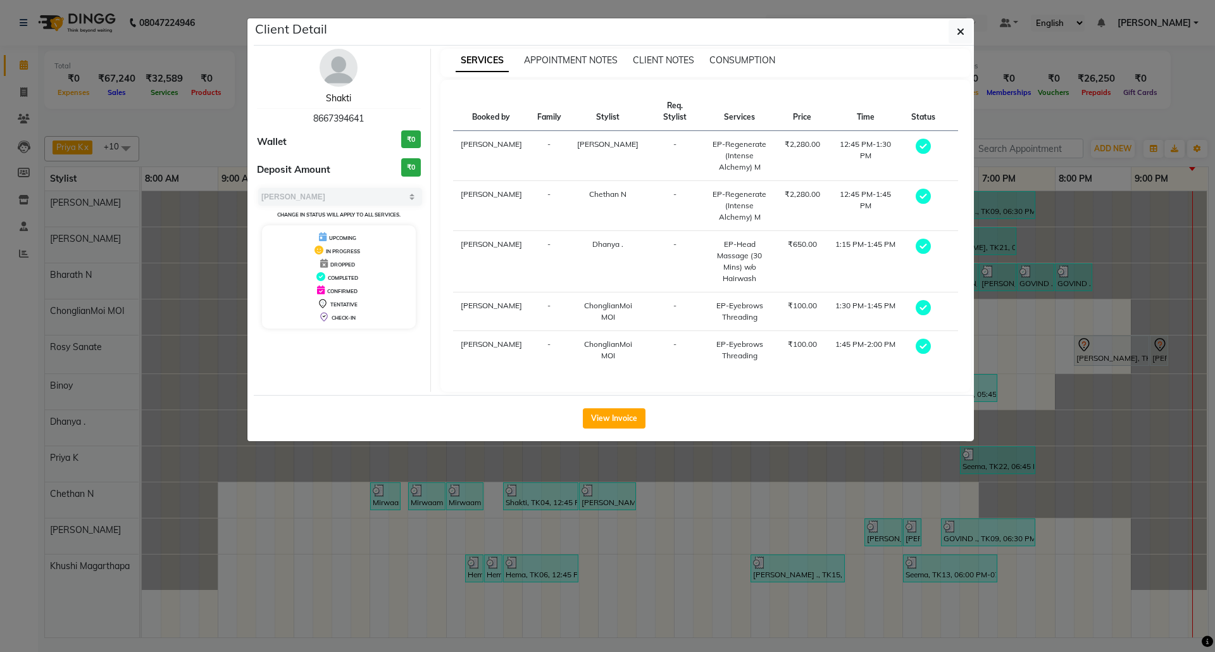
click at [345, 92] on link "Shakti" at bounding box center [338, 97] width 25 height 11
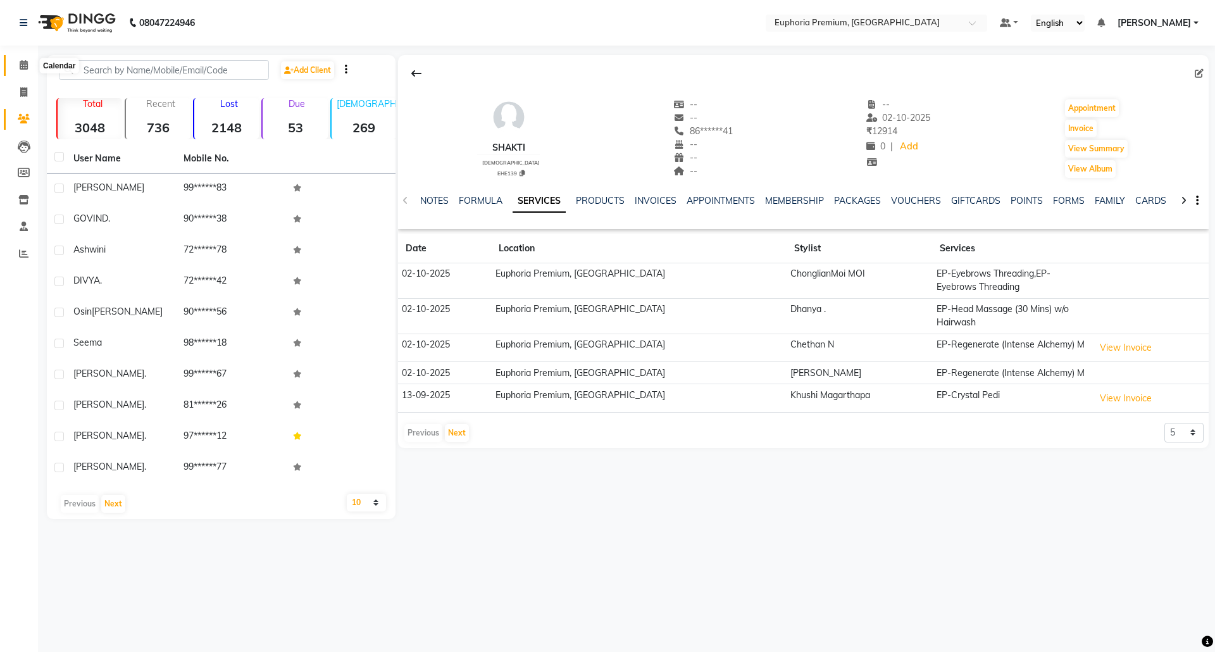
click at [20, 65] on icon at bounding box center [24, 64] width 8 height 9
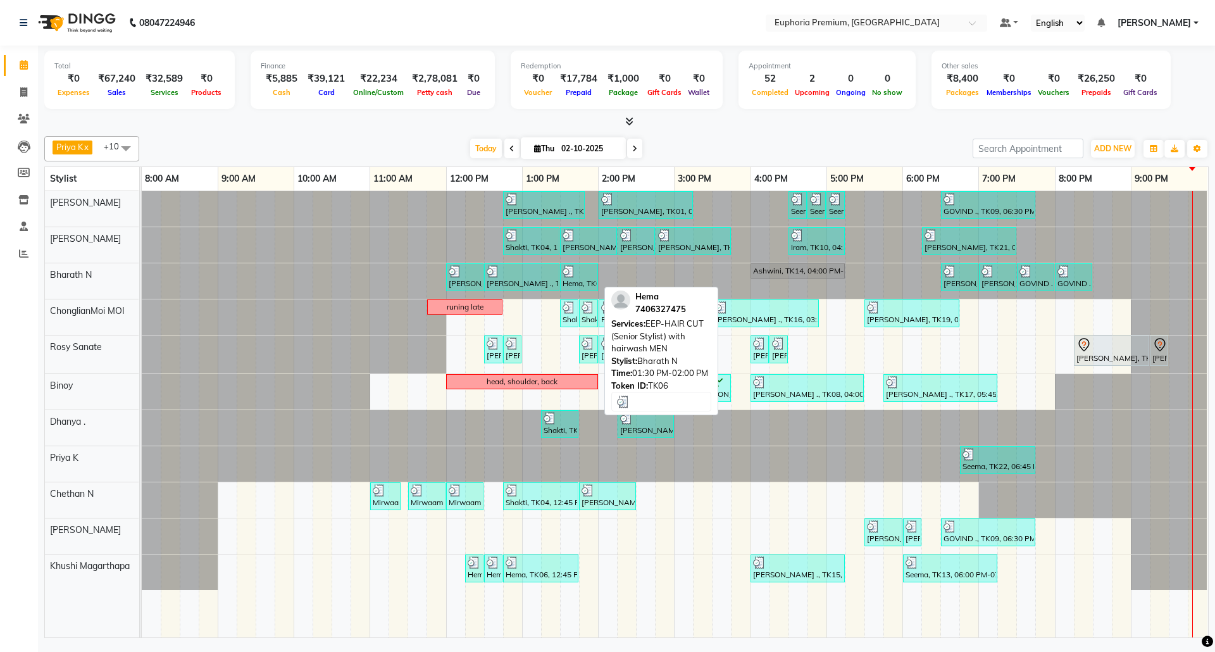
click at [578, 276] on div at bounding box center [578, 271] width 33 height 13
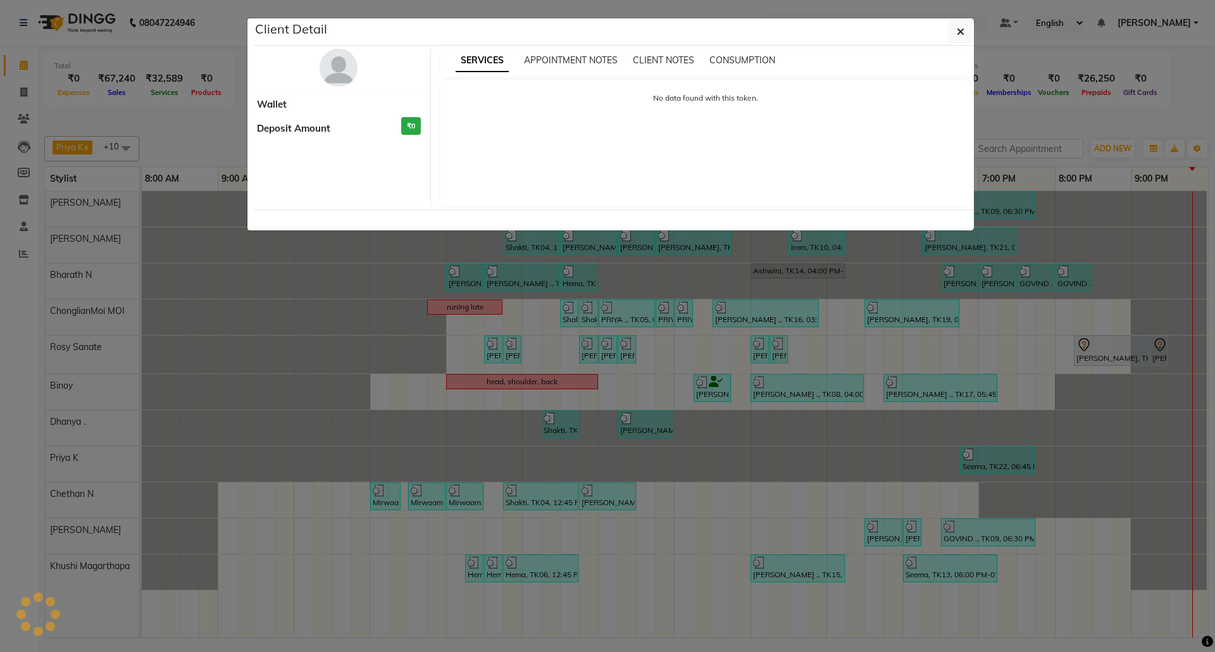
select select "3"
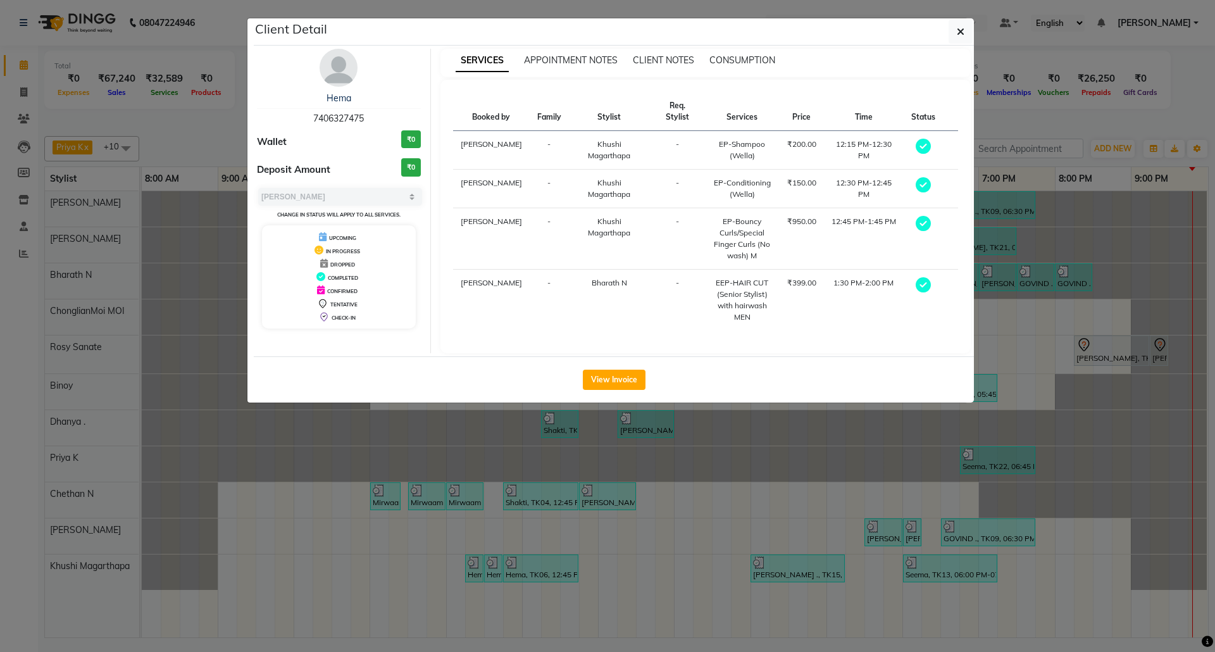
click at [342, 91] on div "Hema 7406327475 Wallet ₹0 Deposit Amount ₹0 Select MARK DONE UPCOMING Change in…" at bounding box center [338, 201] width 183 height 304
click at [343, 95] on link "Hema" at bounding box center [338, 97] width 25 height 11
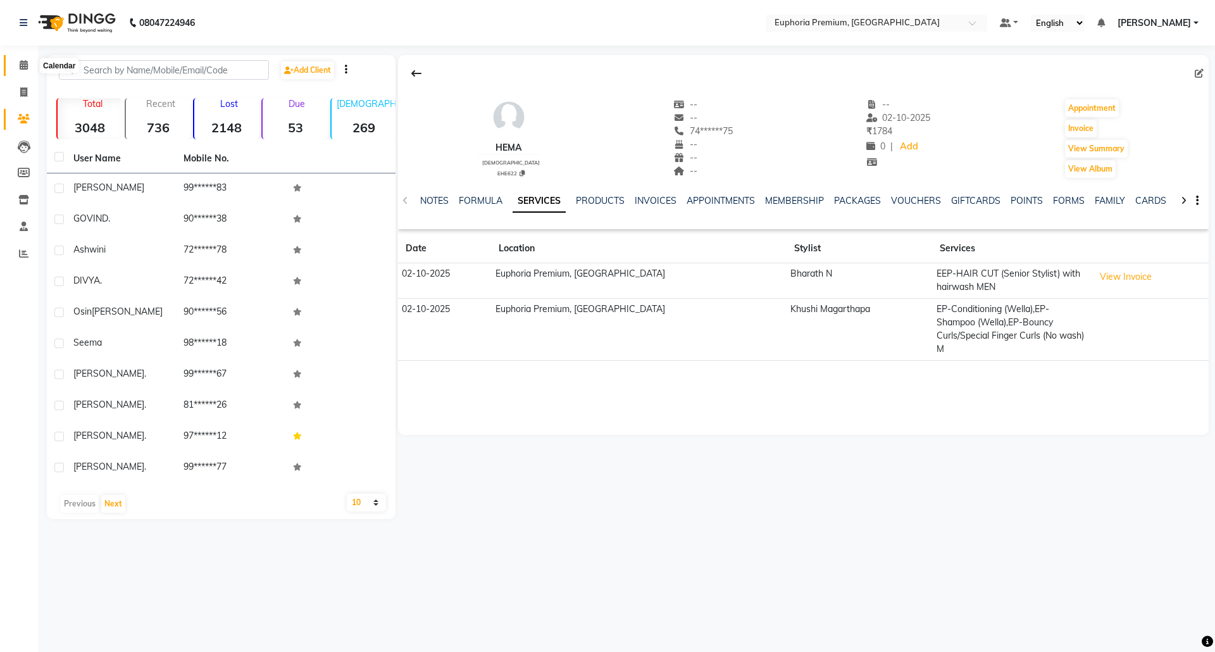
click at [20, 64] on icon at bounding box center [24, 64] width 8 height 9
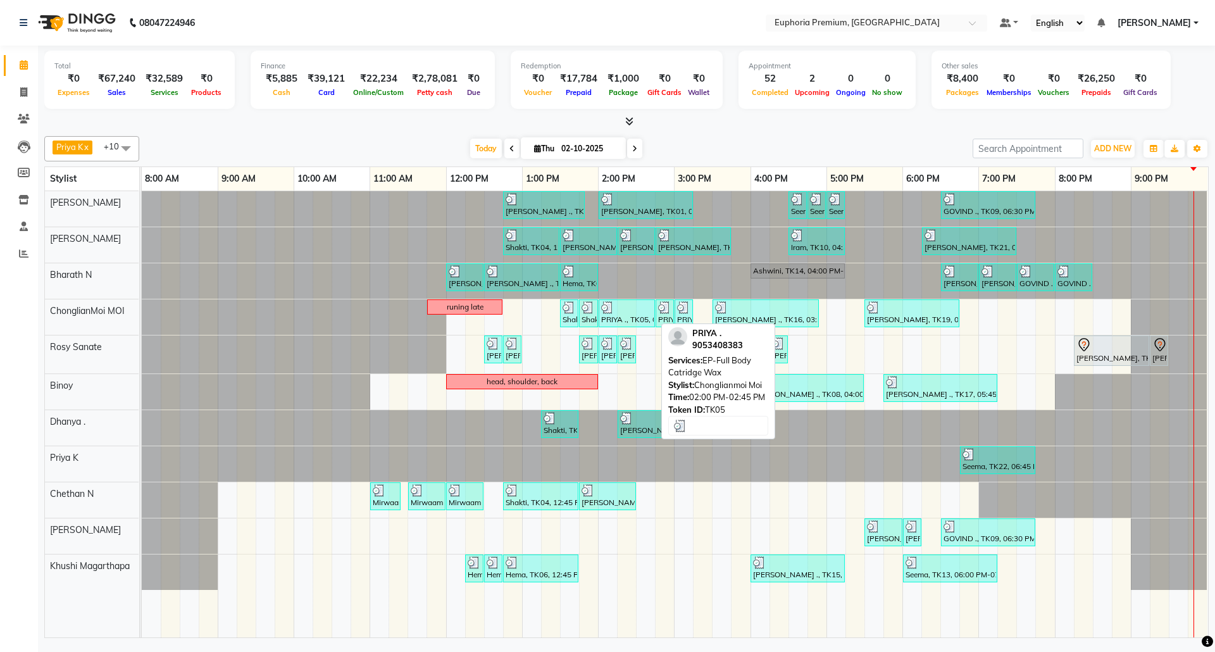
click at [648, 316] on div "PRIYA ., TK05, 02:00 PM-02:45 PM, EP-Full Body Catridge Wax" at bounding box center [627, 313] width 54 height 24
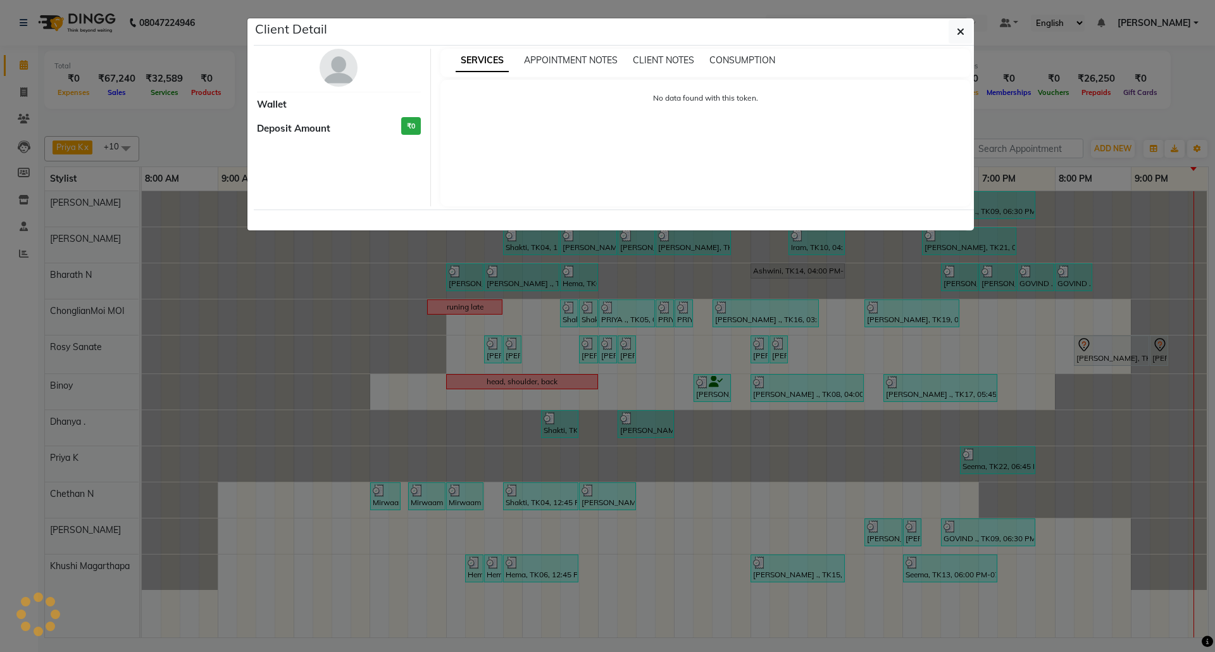
select select "3"
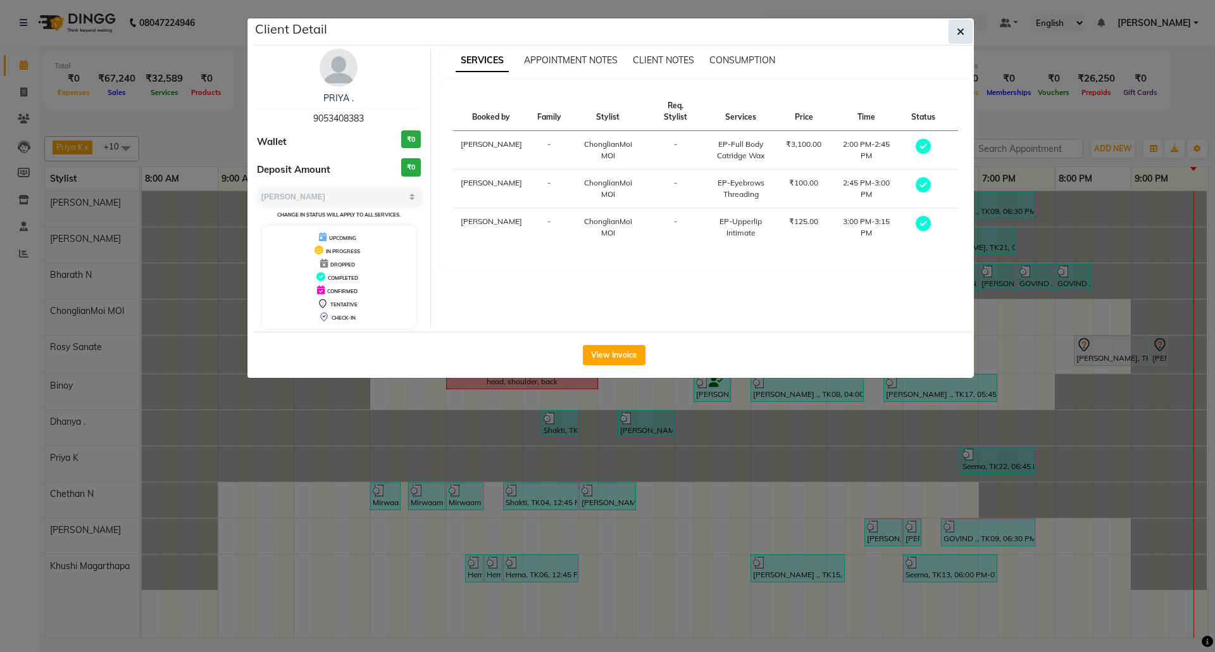
click at [965, 26] on button "button" at bounding box center [960, 32] width 24 height 24
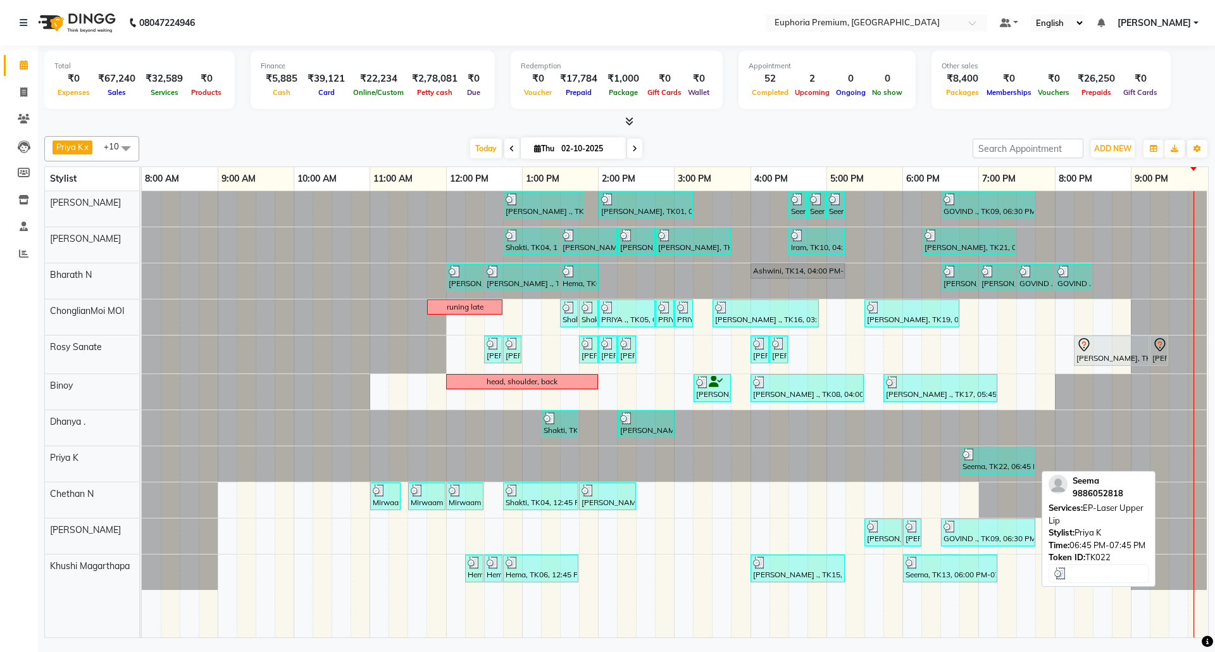
click at [1010, 466] on div "Seema, TK22, 06:45 PM-07:45 PM, EP-Laser Upper Lip" at bounding box center [997, 460] width 73 height 24
select select "3"
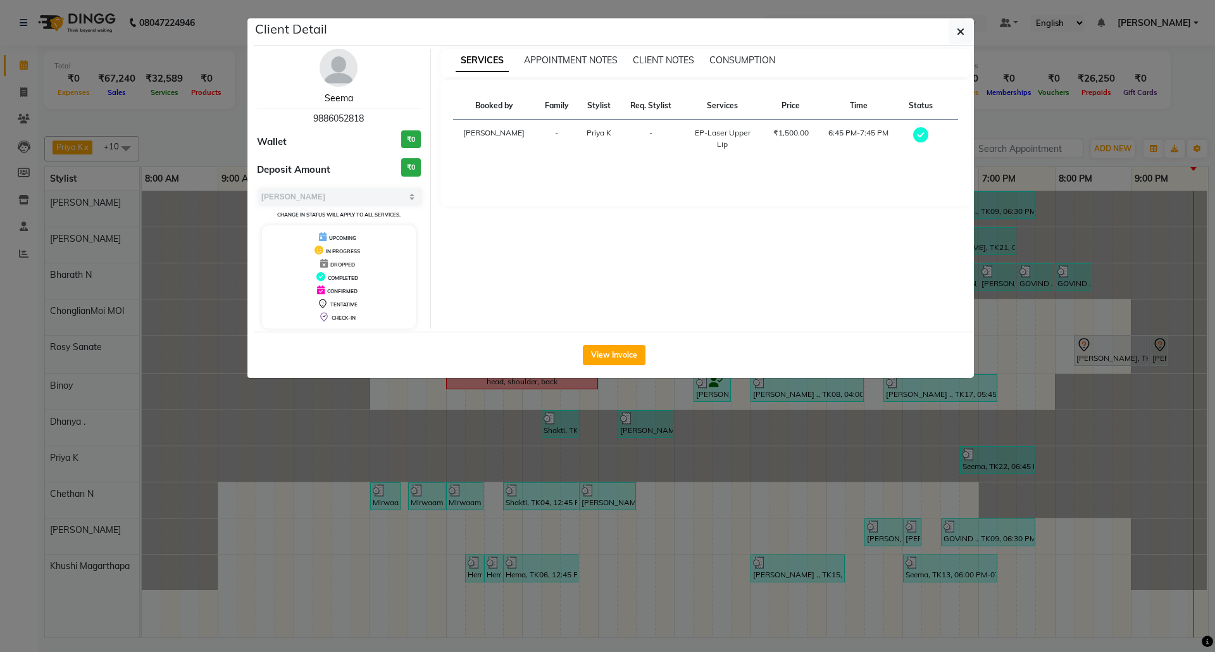
click at [347, 97] on link "Seema" at bounding box center [339, 97] width 28 height 11
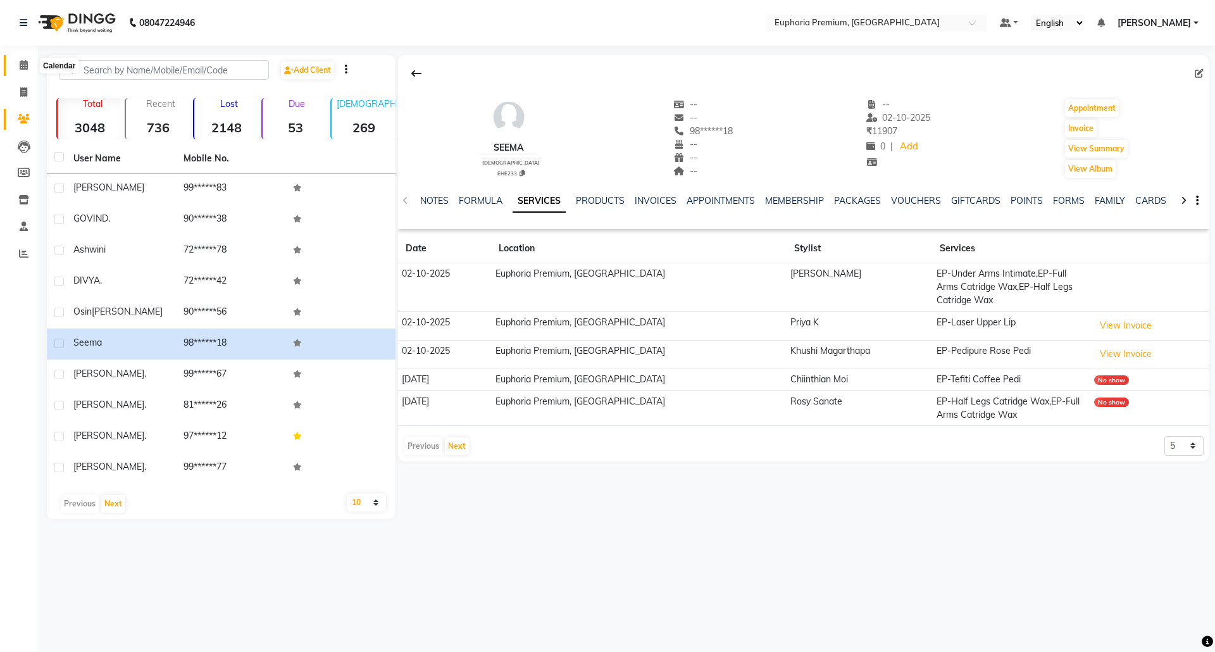
click at [23, 68] on icon at bounding box center [24, 64] width 8 height 9
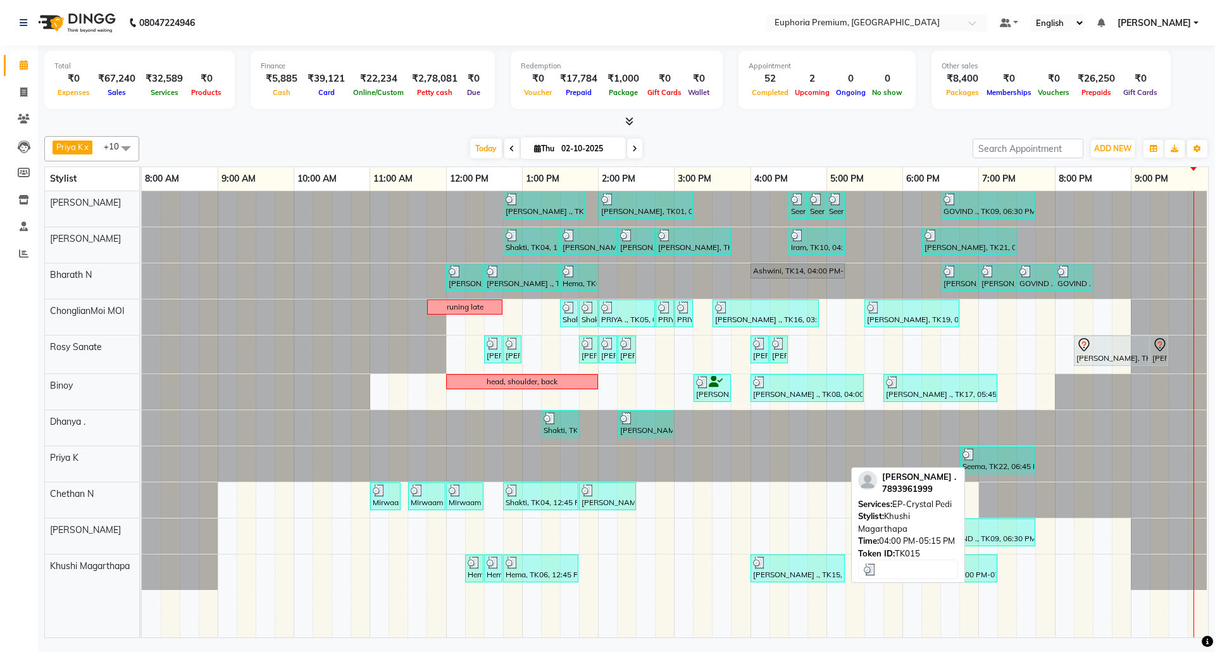
click at [802, 575] on div "Aara Khan ., TK15, 04:00 PM-05:15 PM, EP-Crystal Pedi" at bounding box center [797, 568] width 92 height 24
select select "3"
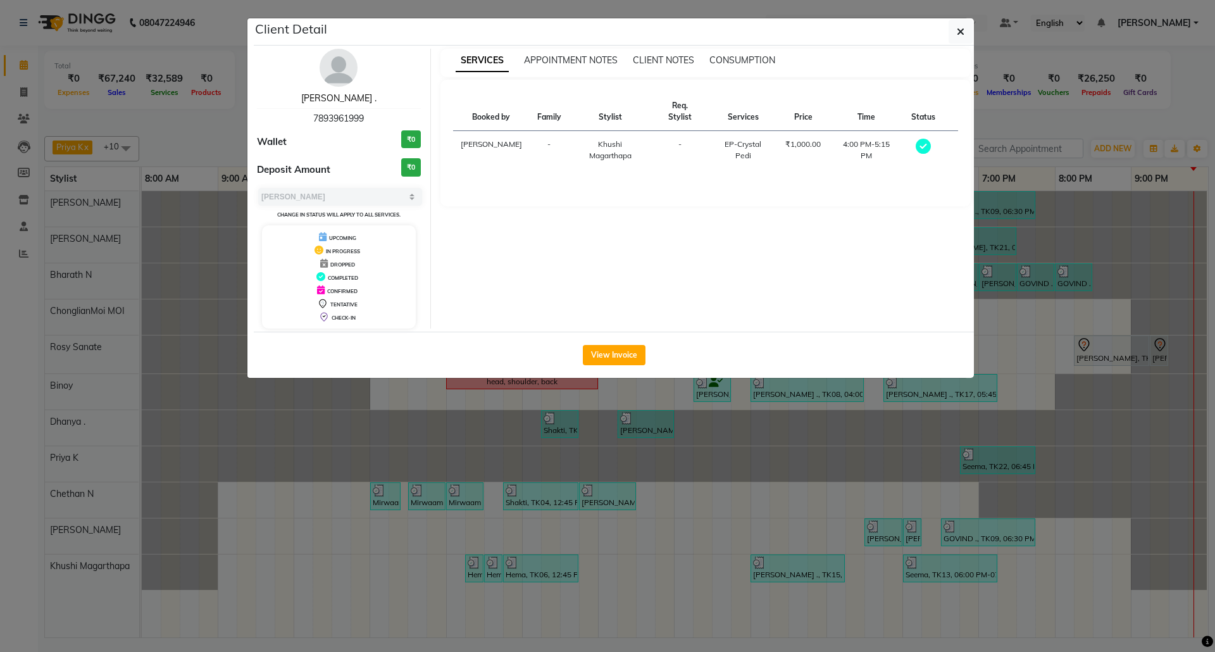
click at [350, 99] on link "Aara Khan ." at bounding box center [338, 97] width 75 height 11
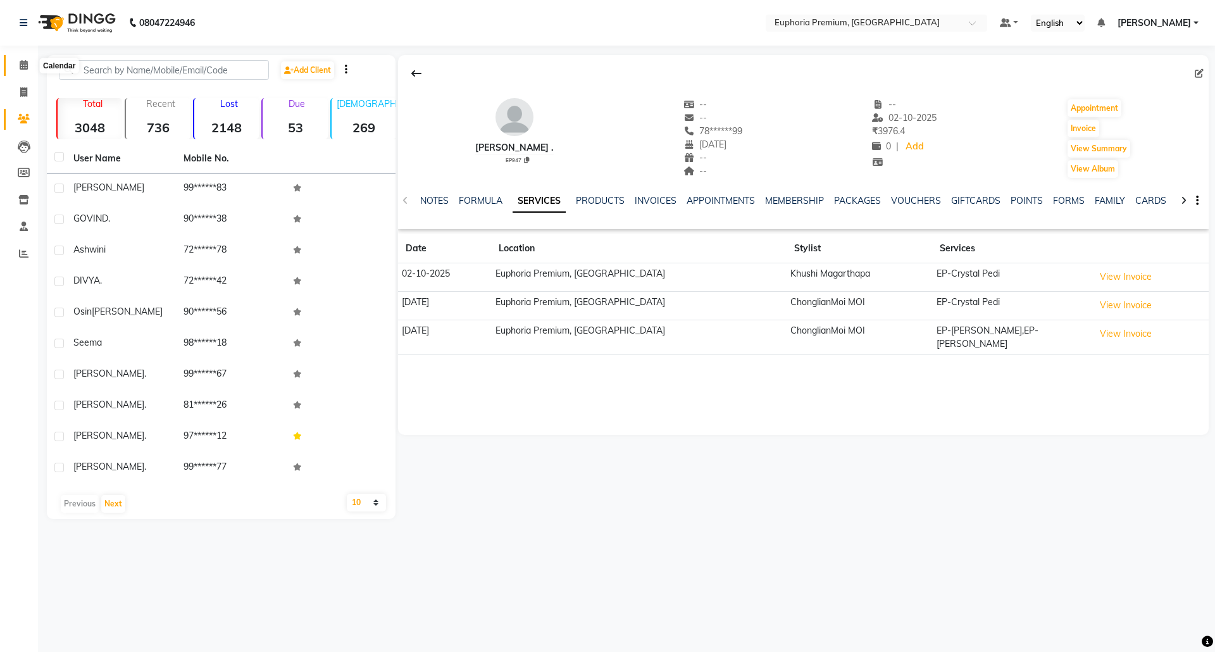
click at [20, 64] on icon at bounding box center [24, 64] width 8 height 9
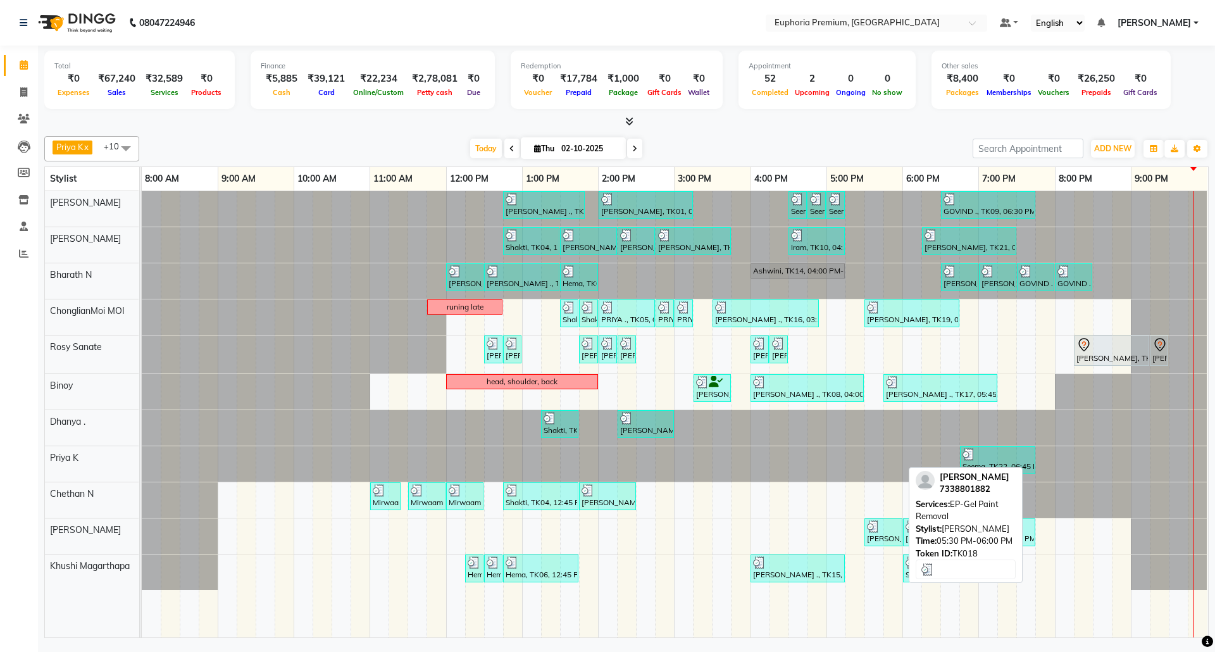
click at [884, 537] on div "Anitha, TK18, 05:30 PM-06:00 PM, EP-Gel Paint Removal" at bounding box center [882, 532] width 35 height 24
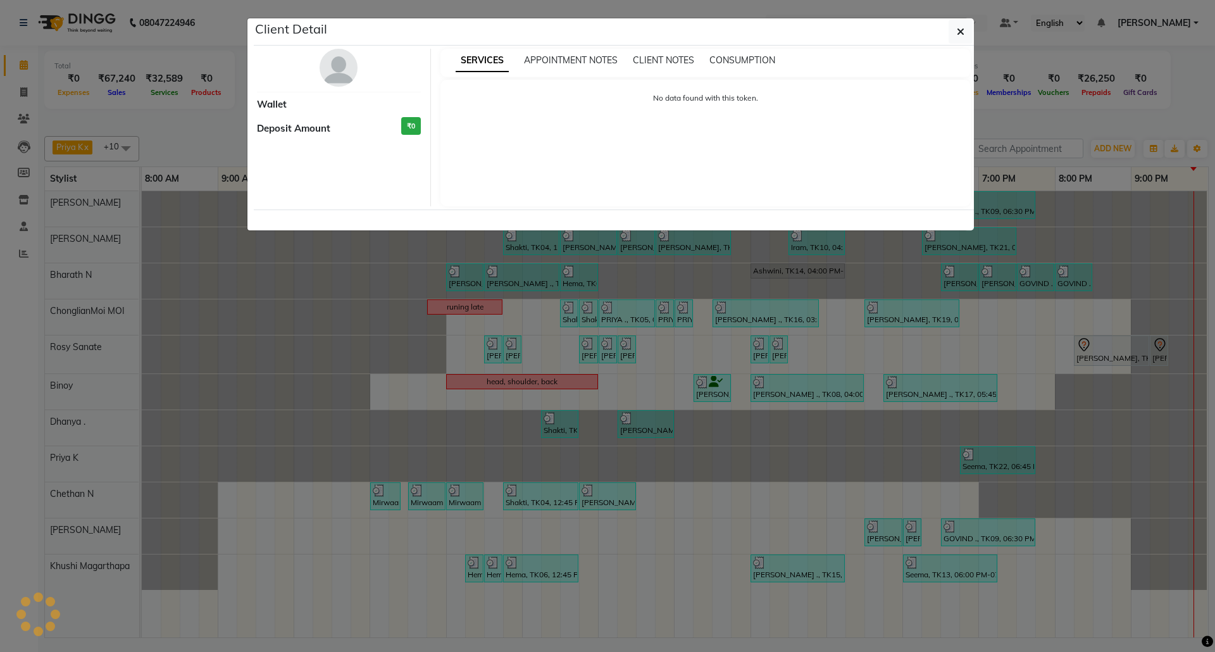
select select "3"
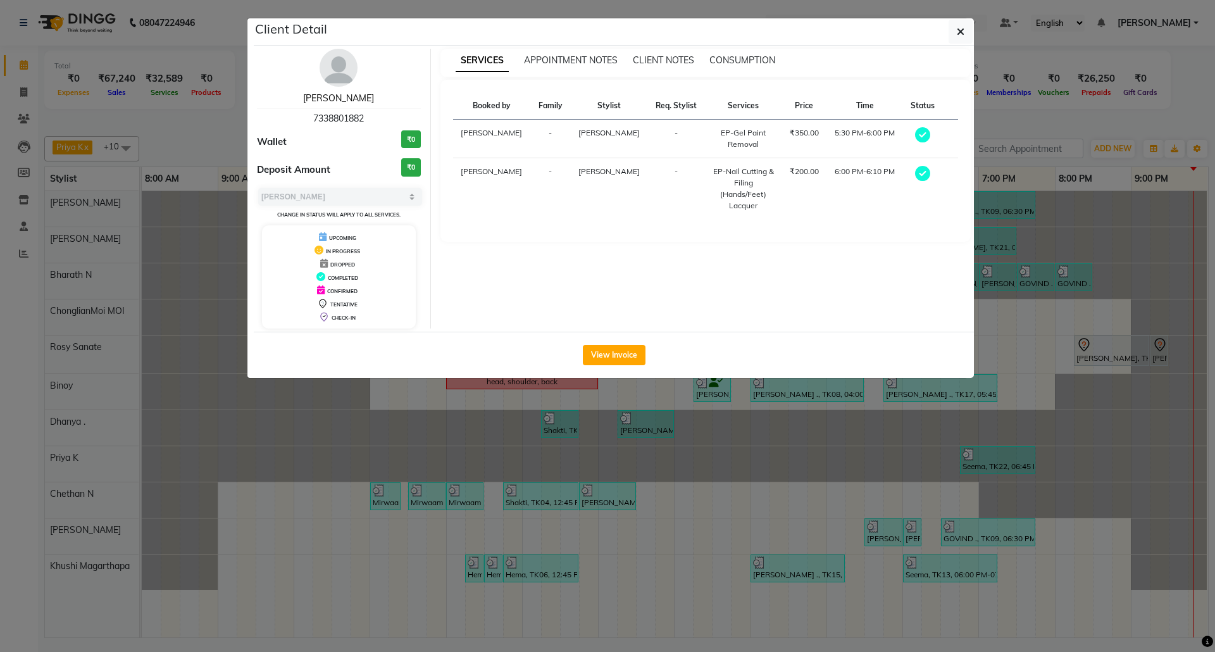
click at [348, 99] on link "Anitha" at bounding box center [338, 97] width 71 height 11
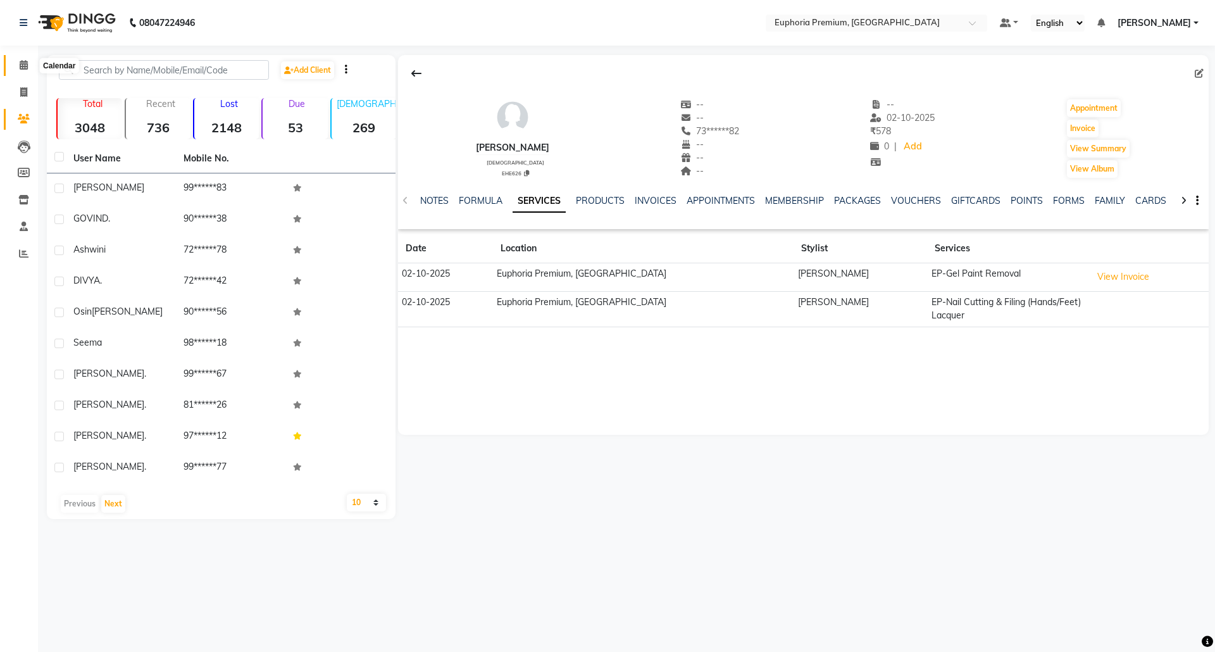
click at [25, 64] on icon at bounding box center [24, 64] width 8 height 9
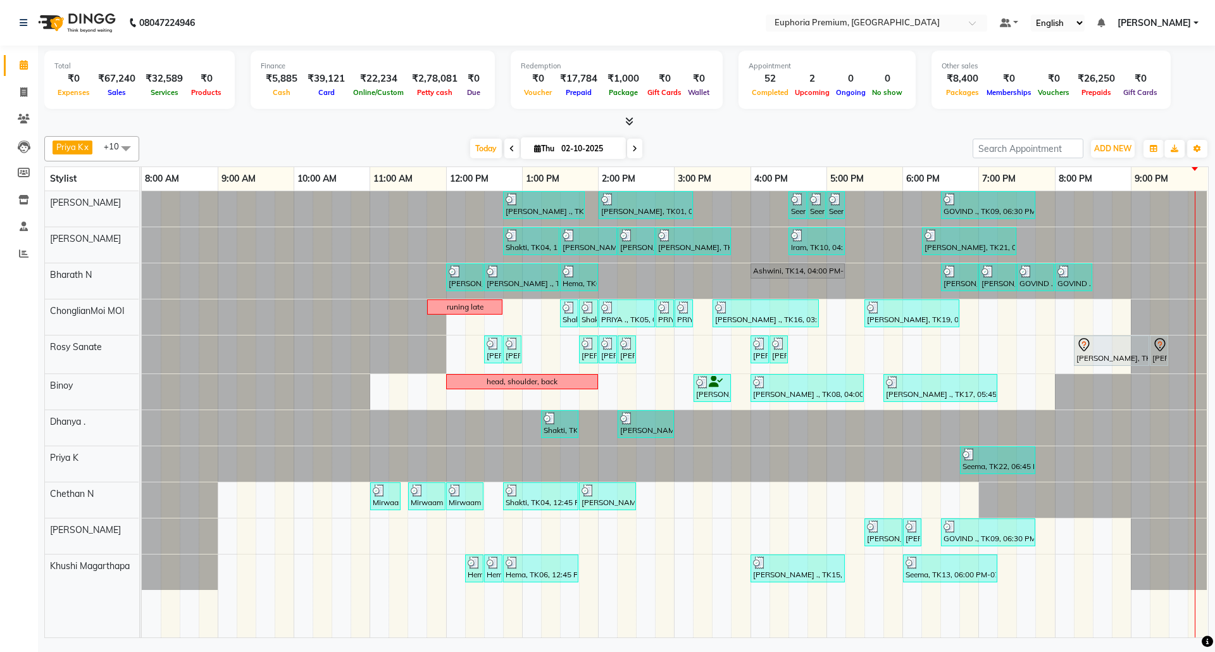
click at [632, 145] on icon at bounding box center [634, 149] width 5 height 8
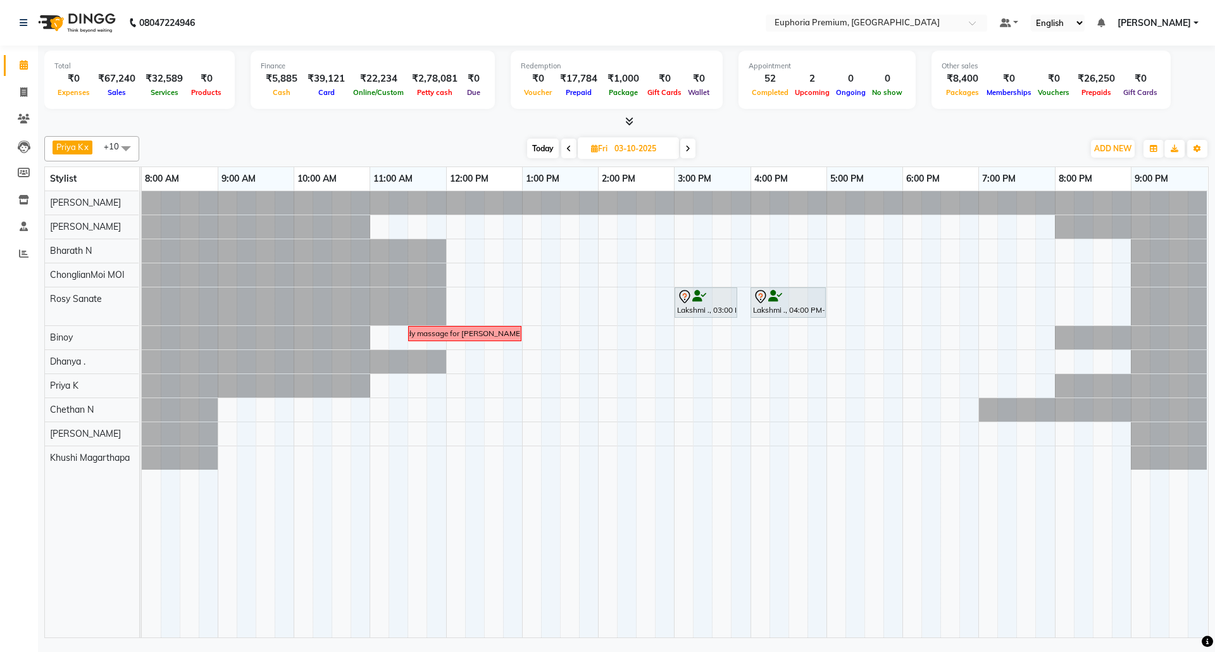
click at [536, 147] on span "Today" at bounding box center [543, 149] width 32 height 20
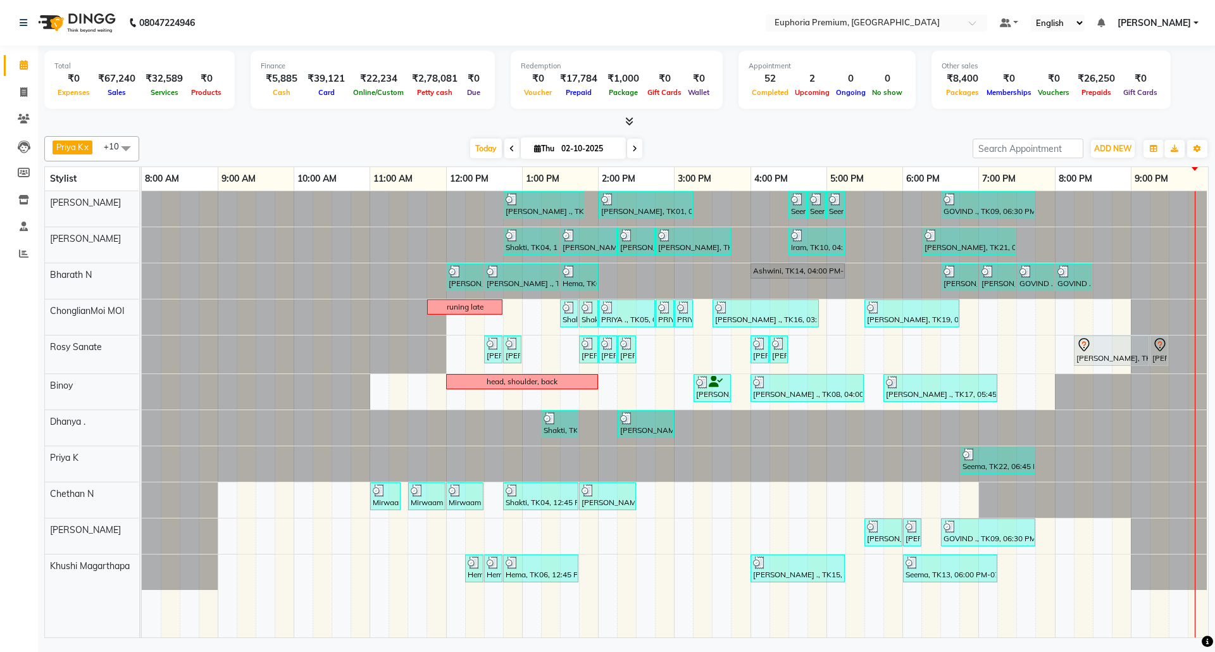
click at [632, 147] on icon at bounding box center [634, 149] width 5 height 8
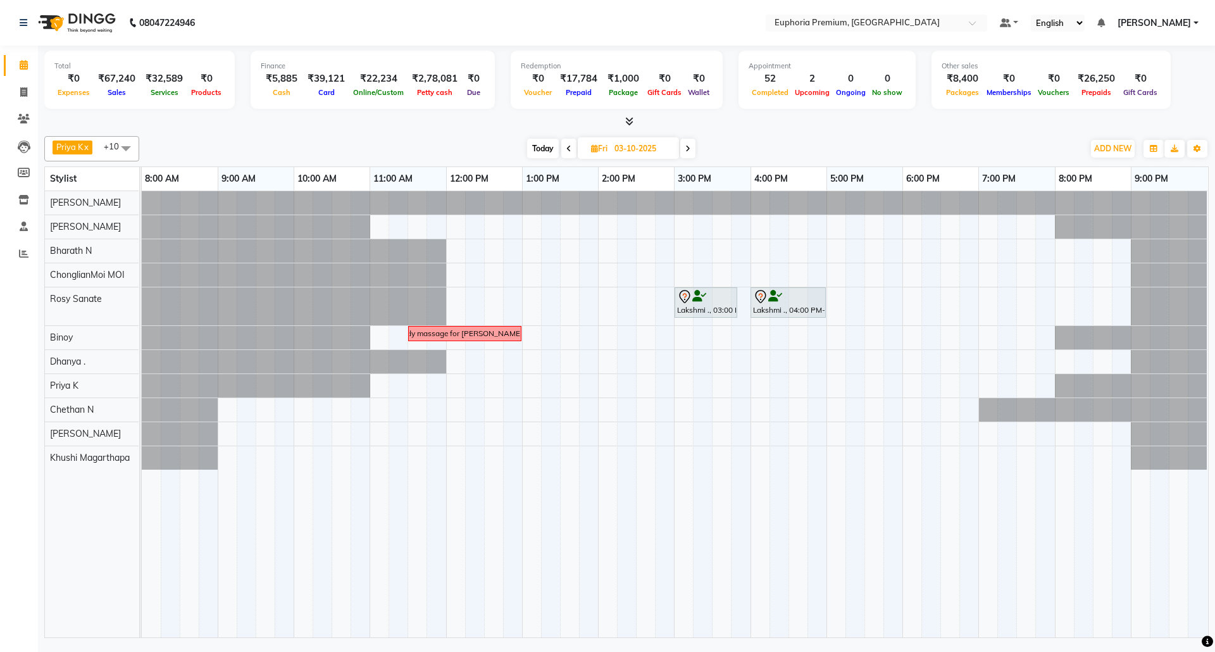
click at [539, 150] on span "Today" at bounding box center [543, 149] width 32 height 20
type input "02-10-2025"
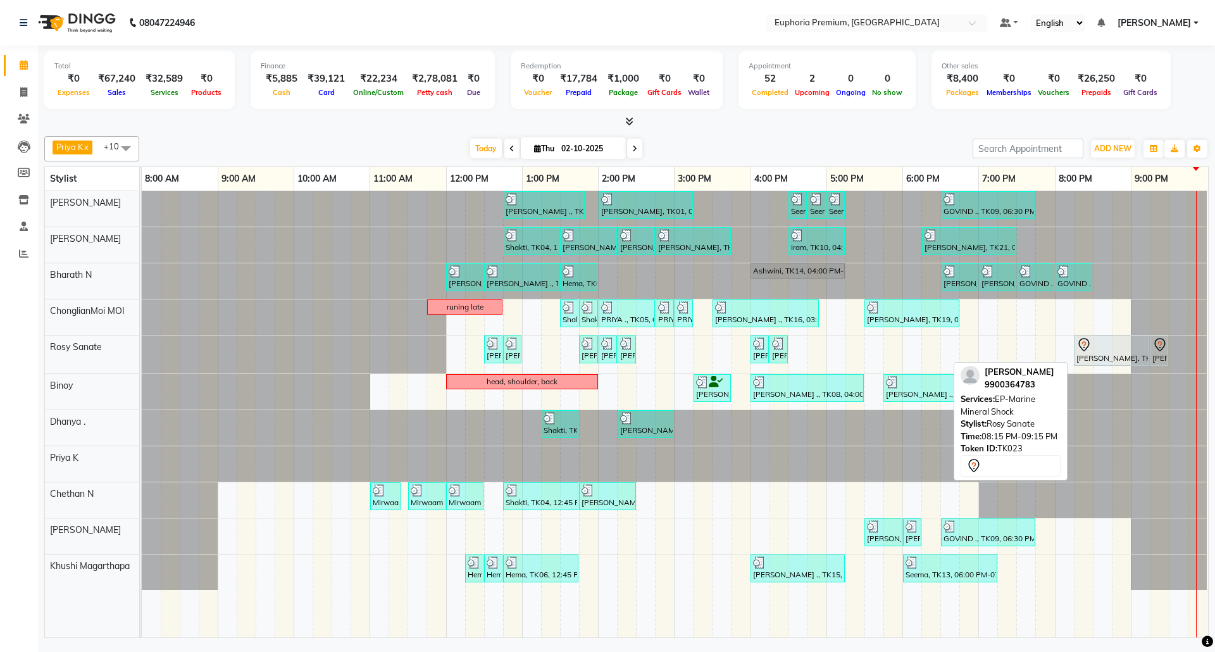
click at [1106, 350] on div at bounding box center [1111, 344] width 70 height 15
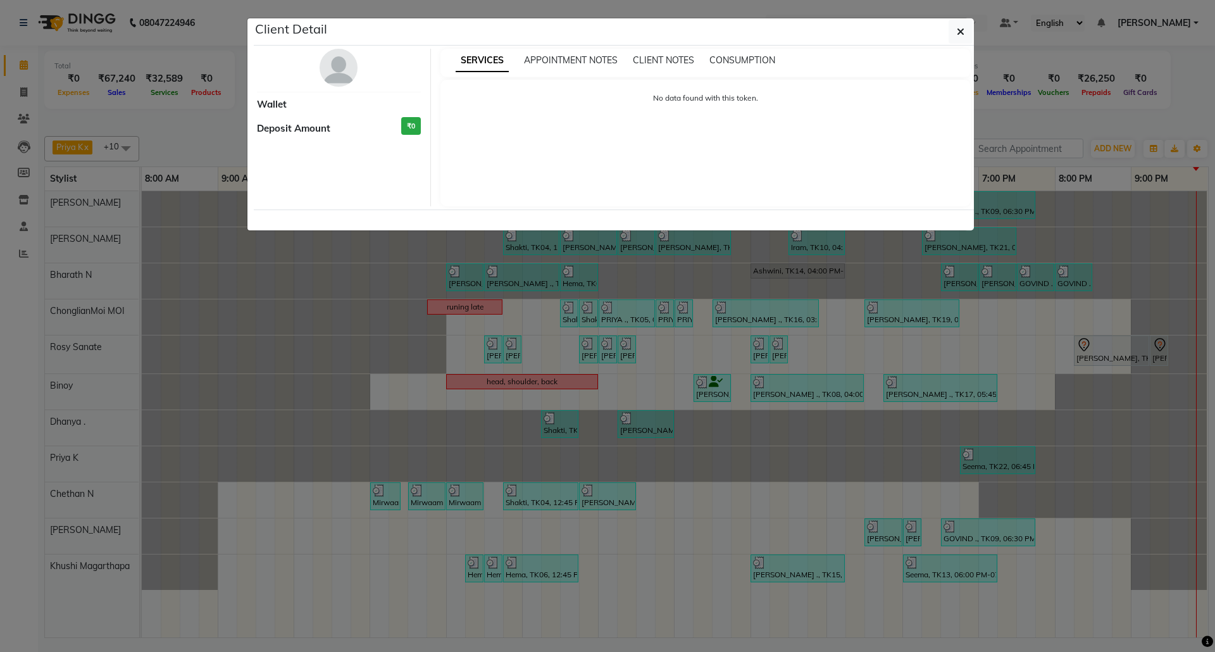
select select "7"
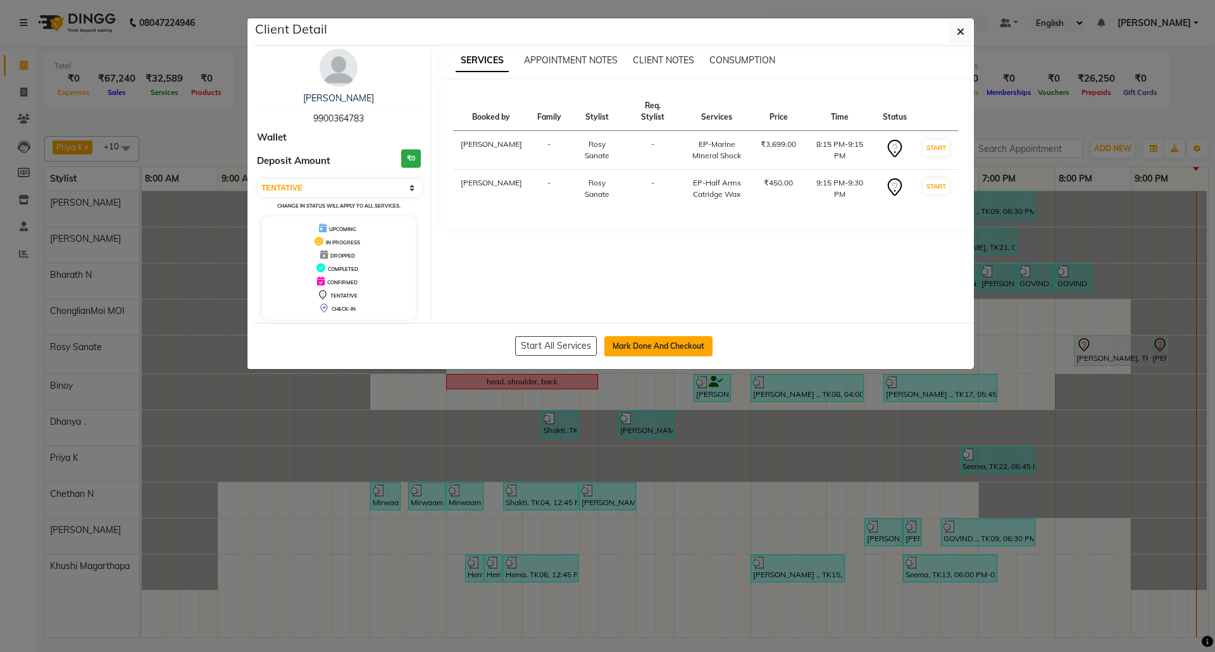
click at [661, 355] on button "Mark Done And Checkout" at bounding box center [658, 346] width 108 height 20
select select "7925"
select select "service"
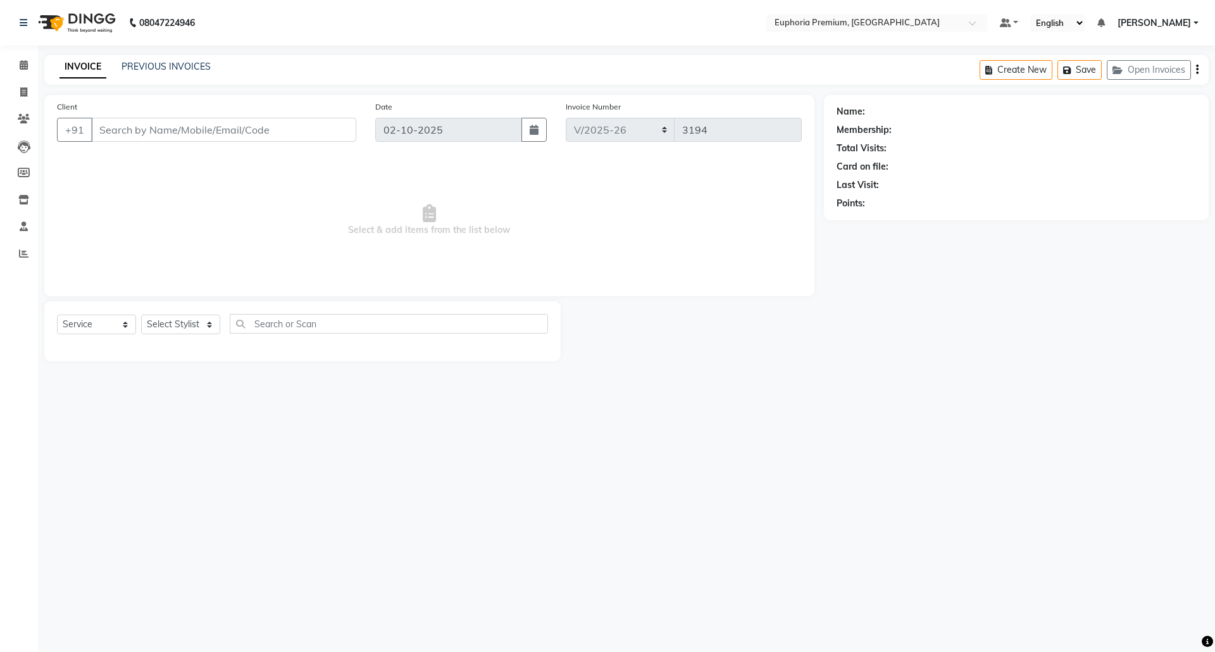
type input "99******83"
select select "71633"
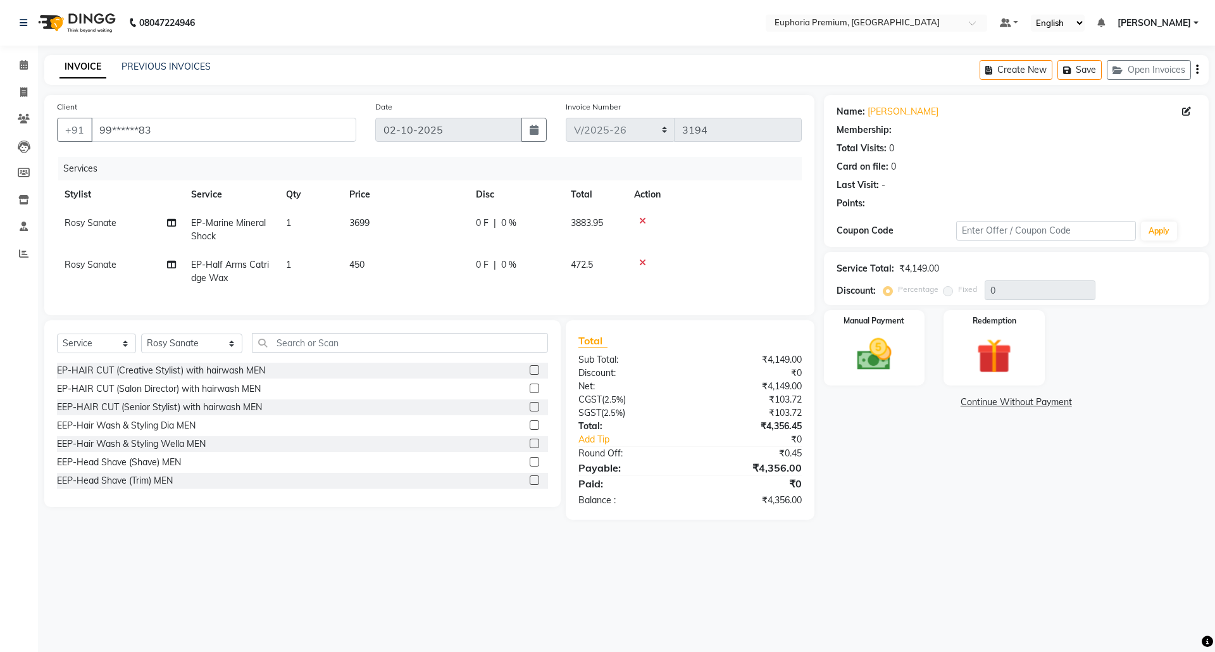
select select "1: Object"
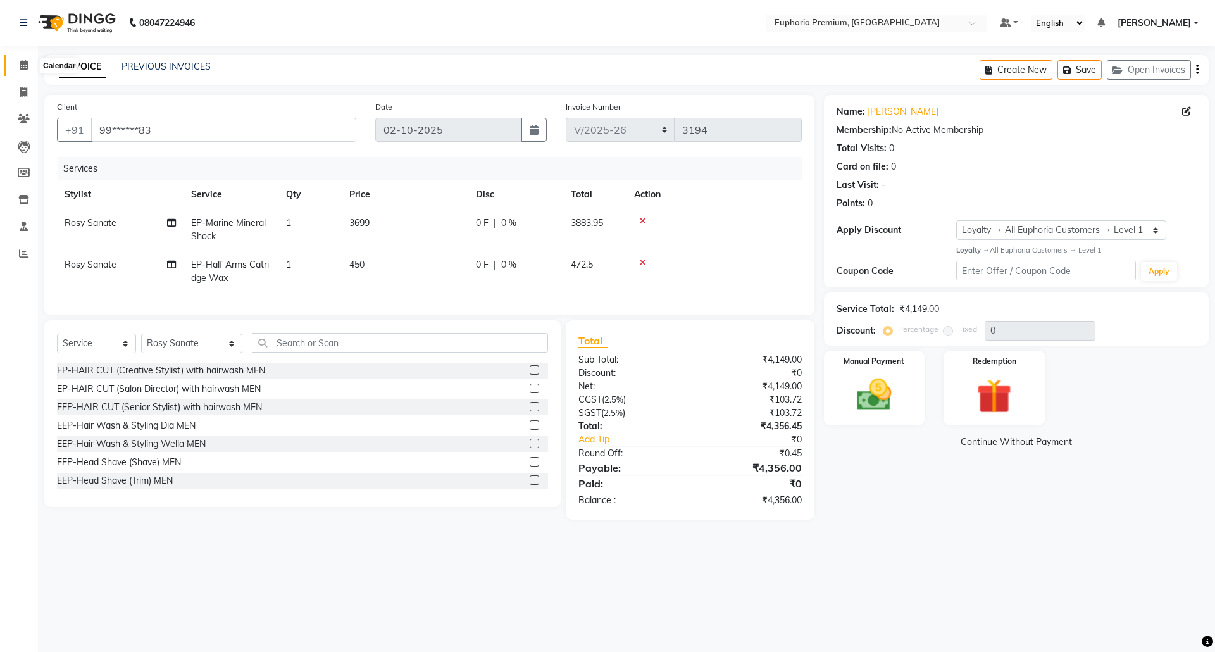
click at [29, 66] on span at bounding box center [24, 65] width 22 height 15
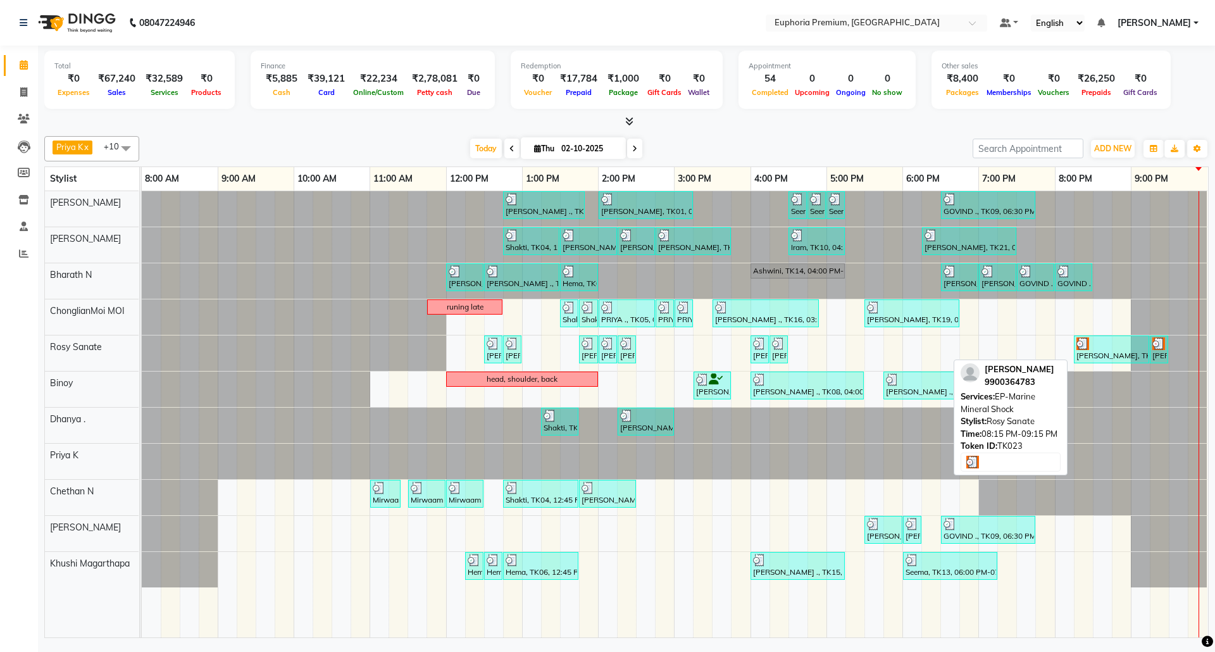
click at [1119, 352] on div "Sadiqa, TK23, 08:15 PM-09:15 PM, EP-Marine Mineral Shock" at bounding box center [1111, 349] width 73 height 24
select select "3"
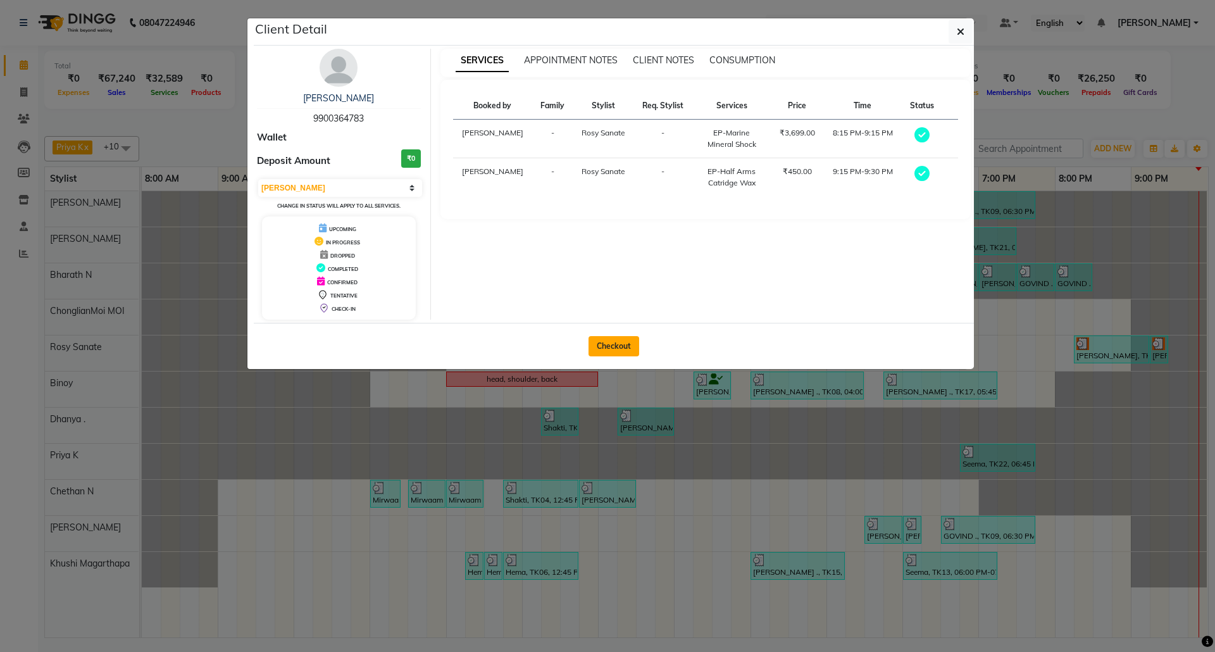
click at [619, 340] on button "Checkout" at bounding box center [613, 346] width 51 height 20
select select "7925"
select select "service"
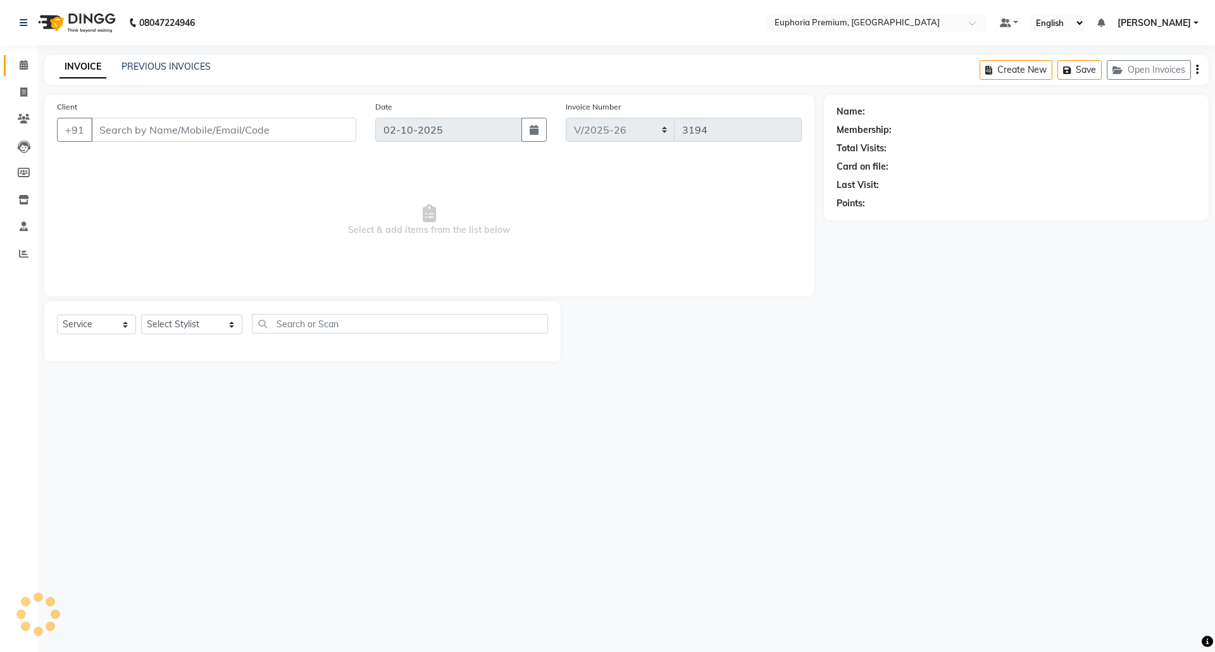
type input "99******83"
select select "71633"
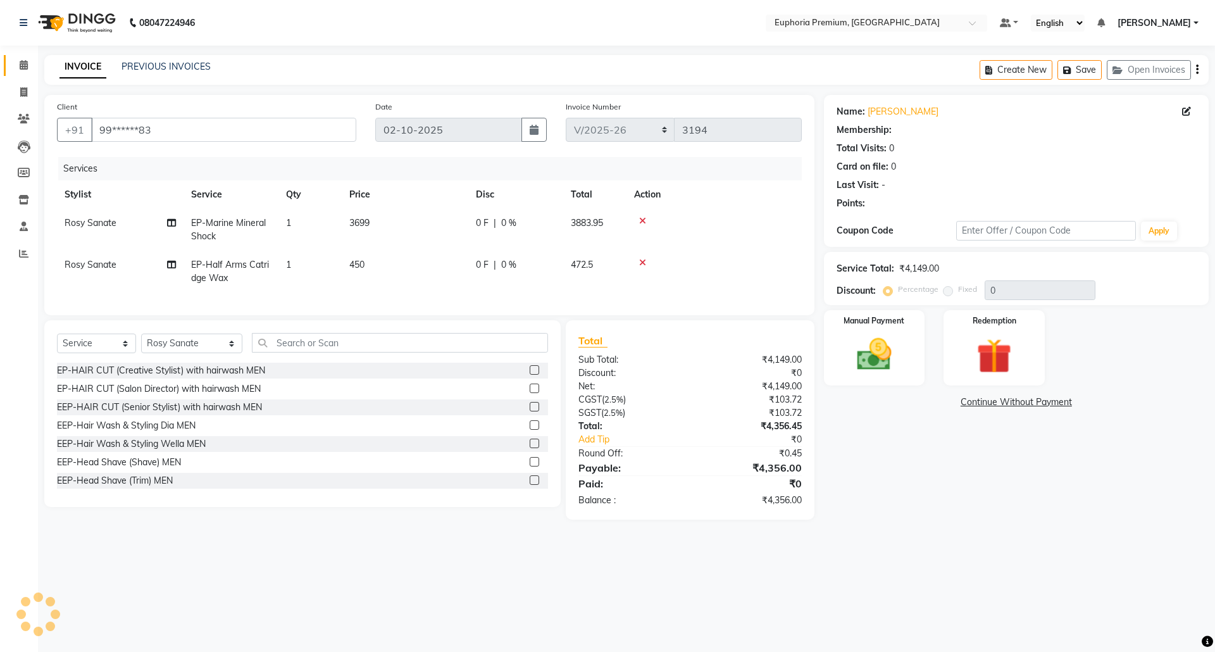
select select "1: Object"
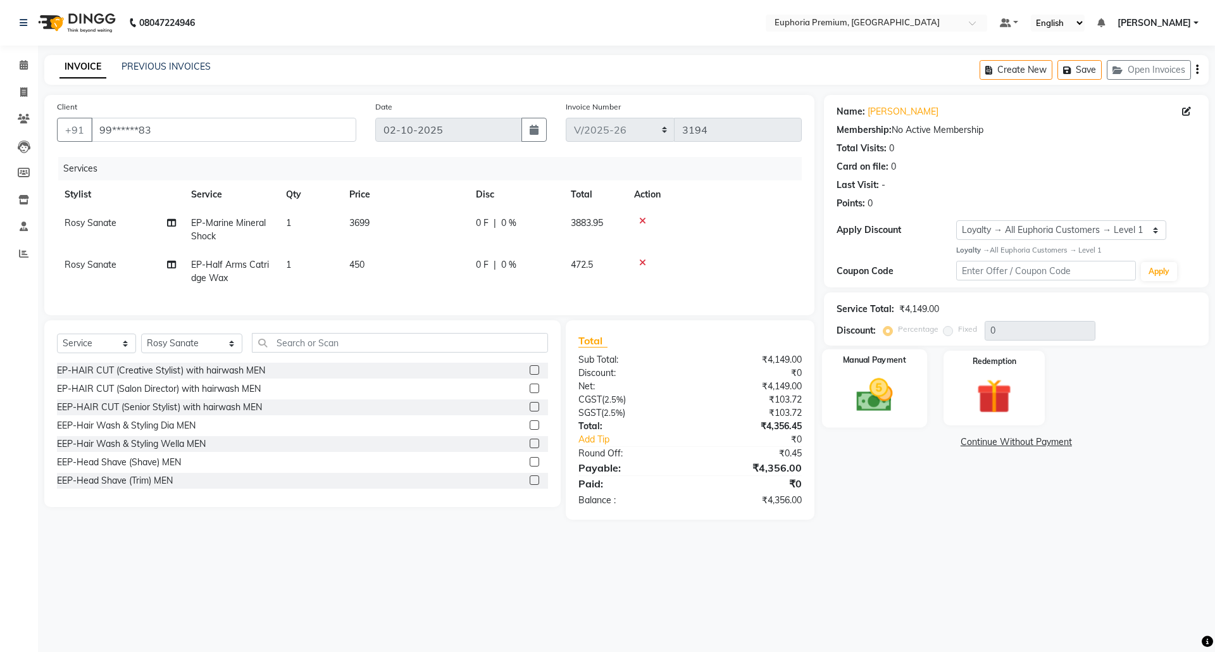
click at [863, 401] on img at bounding box center [873, 395] width 59 height 42
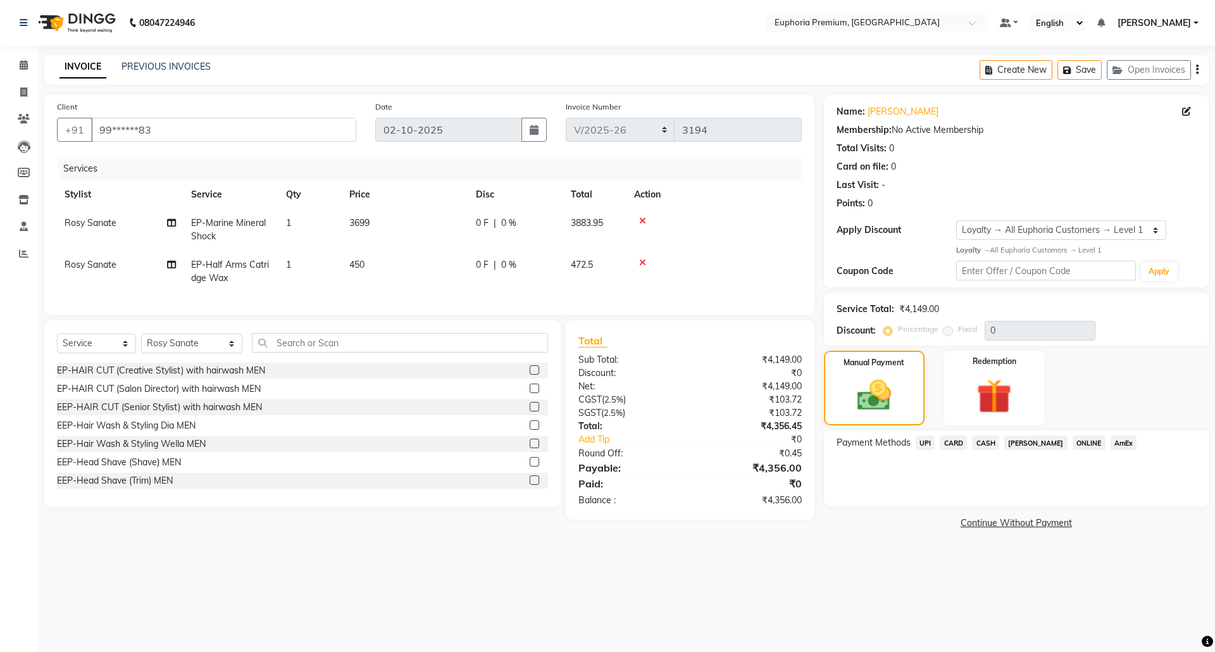
click at [926, 441] on span "UPI" at bounding box center [925, 442] width 20 height 15
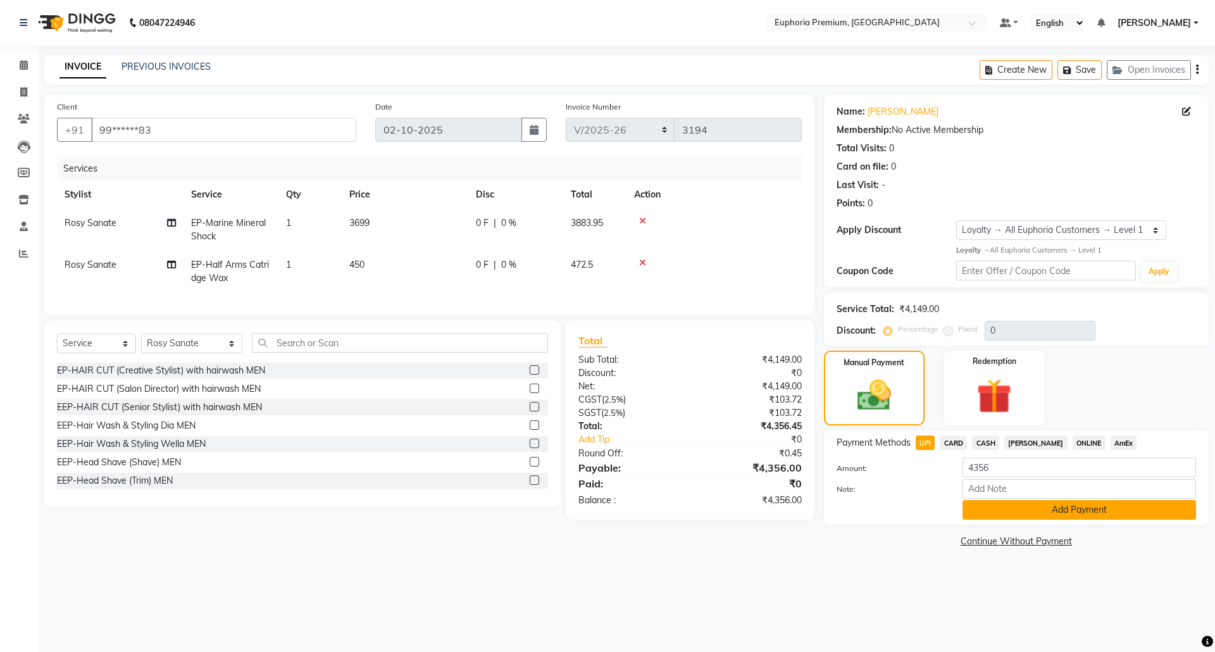
click at [1048, 512] on button "Add Payment" at bounding box center [1078, 510] width 233 height 20
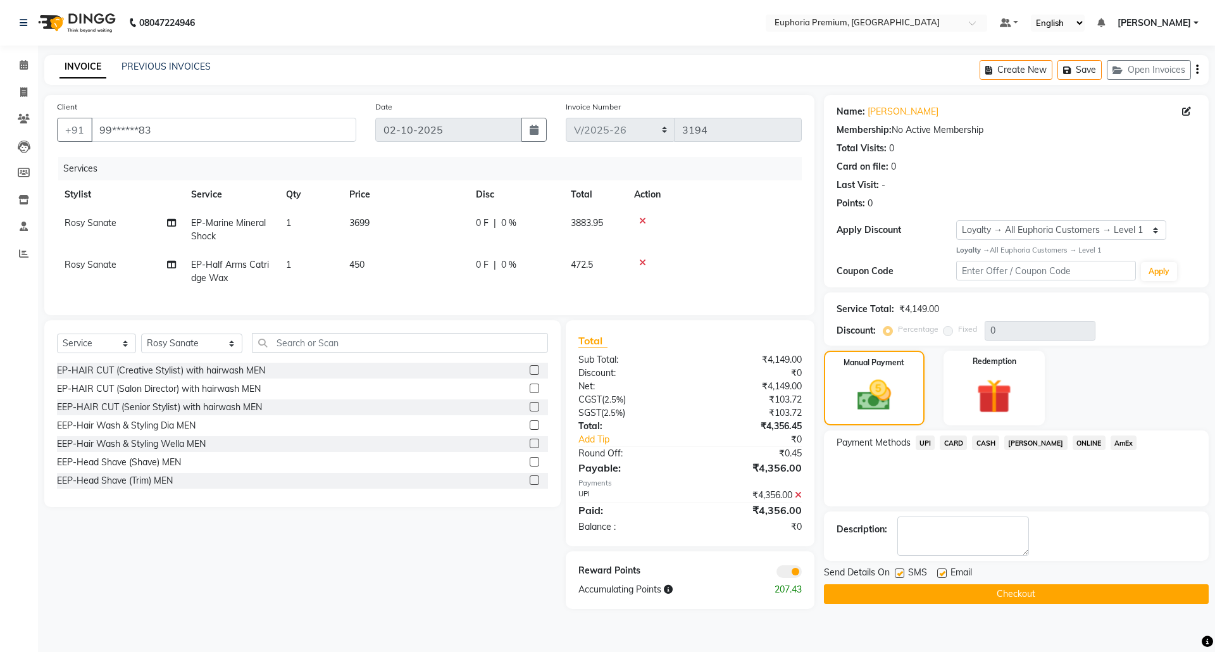
click at [1027, 595] on button "Checkout" at bounding box center [1016, 594] width 385 height 20
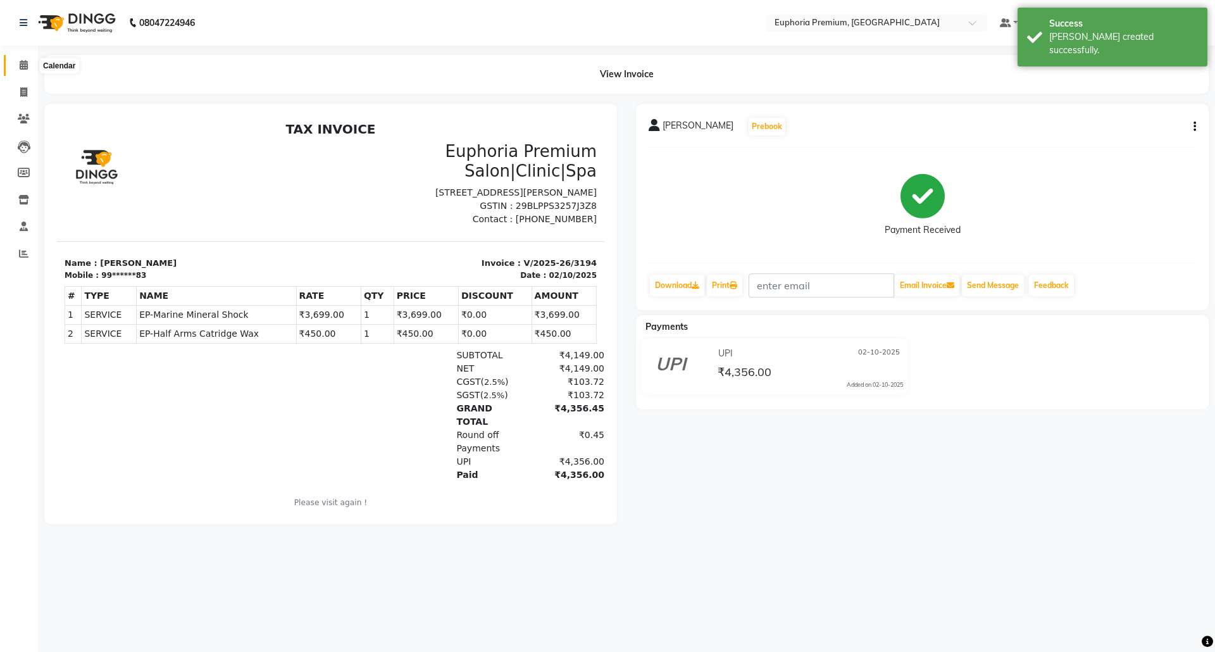
click at [20, 68] on icon at bounding box center [24, 64] width 8 height 9
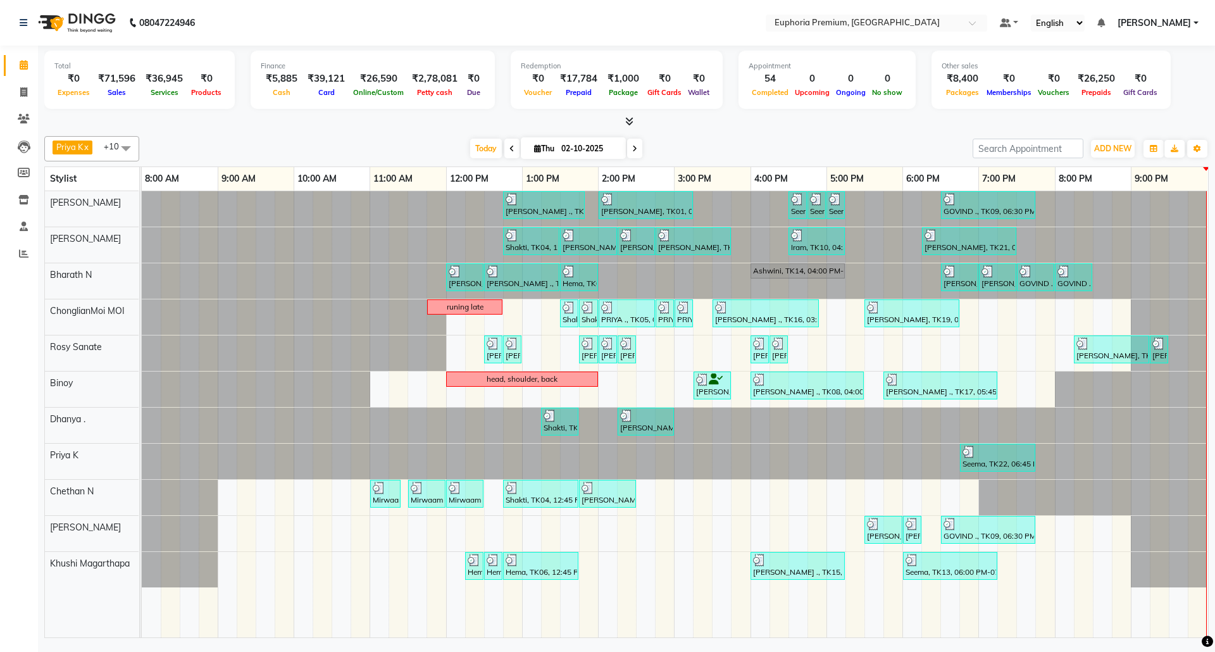
click at [1166, 28] on span "Fredrick Burrows" at bounding box center [1153, 22] width 73 height 13
click at [1149, 83] on link "Sign out" at bounding box center [1133, 87] width 116 height 20
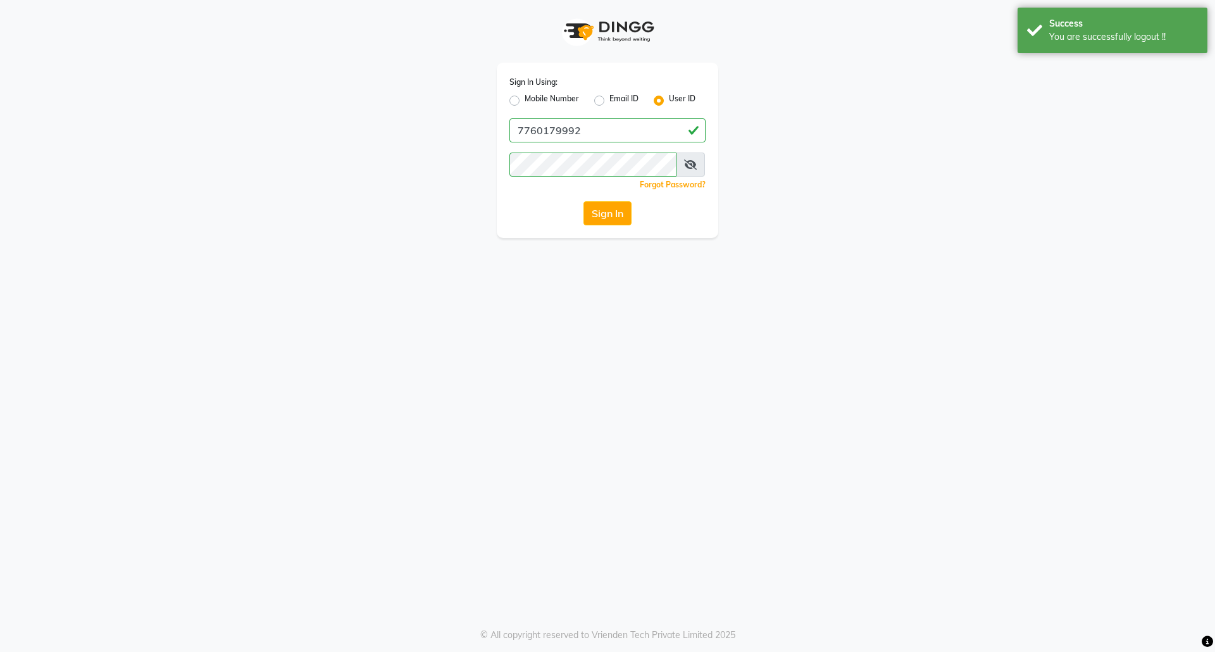
click at [524, 97] on label "Mobile Number" at bounding box center [551, 100] width 54 height 15
click at [524, 97] on input "Mobile Number" at bounding box center [528, 97] width 8 height 8
radio input "true"
radio input "false"
click at [596, 134] on input "Username" at bounding box center [629, 130] width 154 height 24
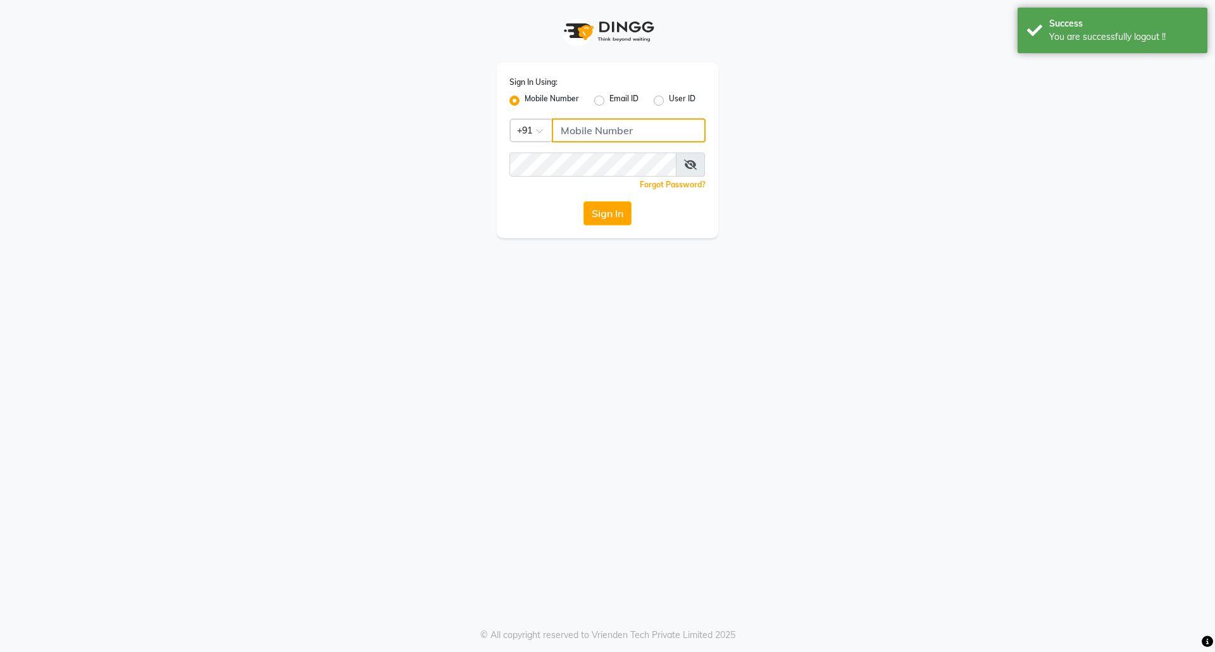
type input "8073170422"
click at [610, 213] on button "Sign In" at bounding box center [607, 213] width 48 height 24
